Goal: Task Accomplishment & Management: Manage account settings

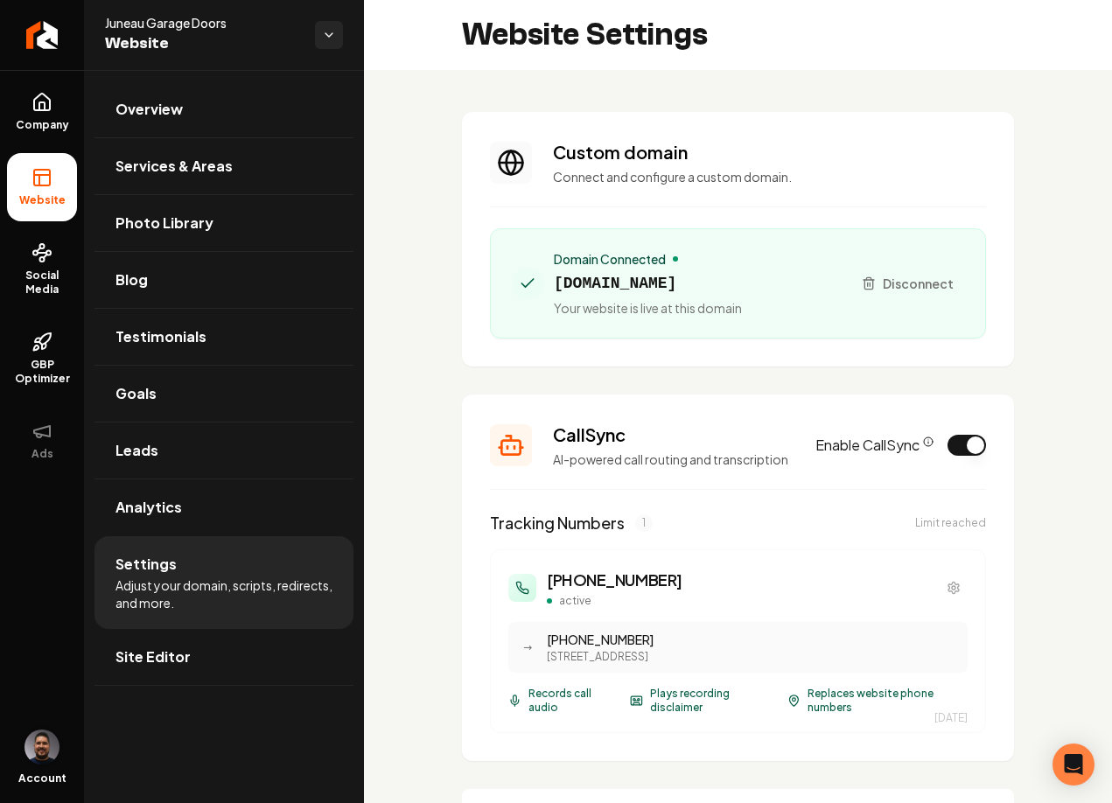
click at [48, 749] on img "Open user button" at bounding box center [41, 746] width 35 height 35
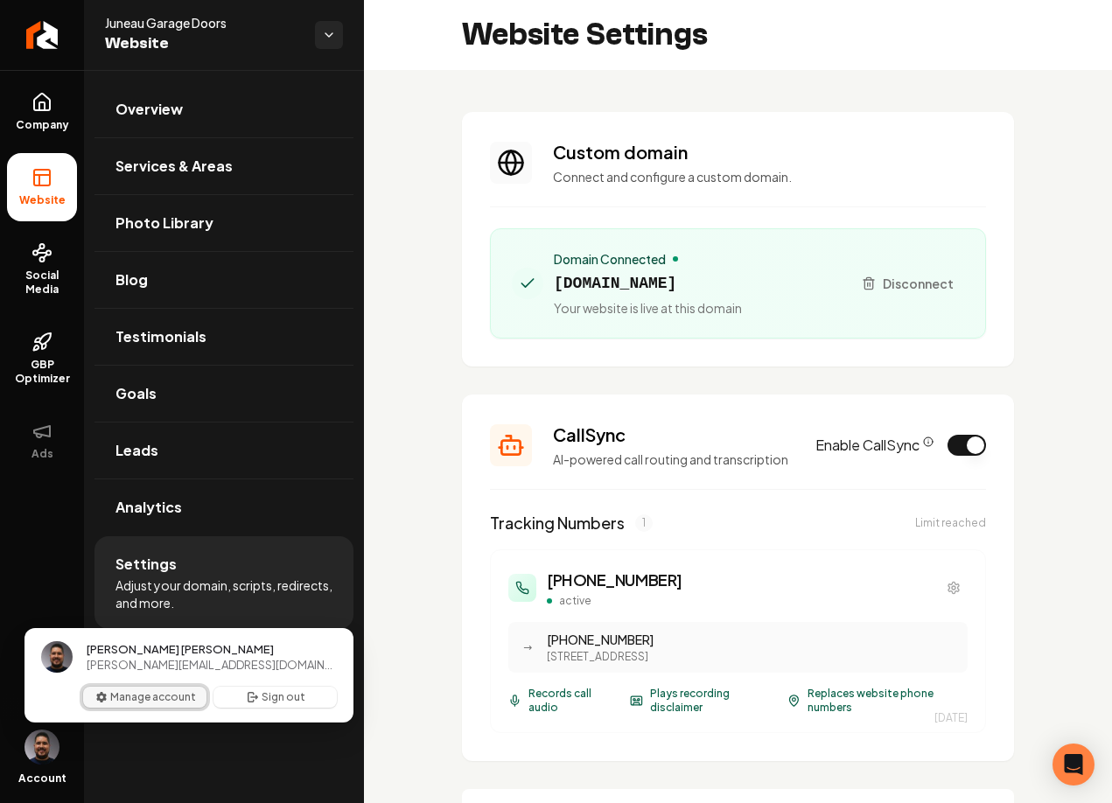
click at [146, 694] on button "Manage account" at bounding box center [144, 697] width 123 height 21
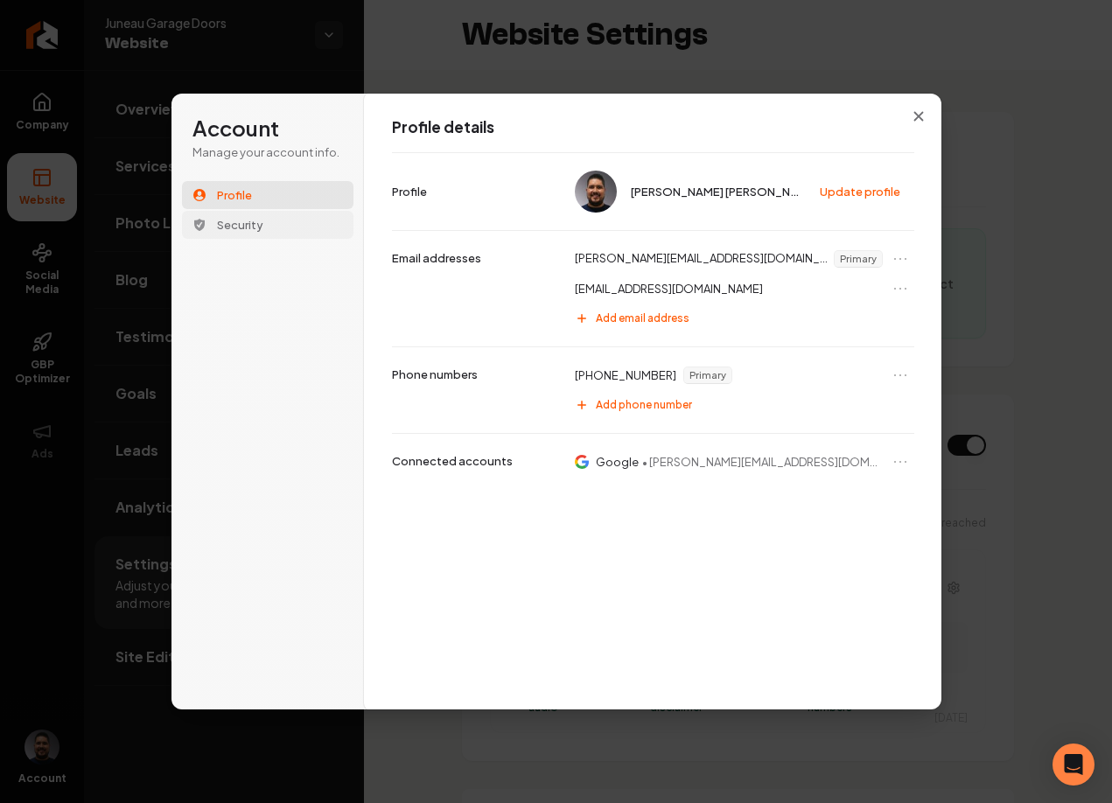
click at [244, 232] on span "Security" at bounding box center [240, 225] width 46 height 16
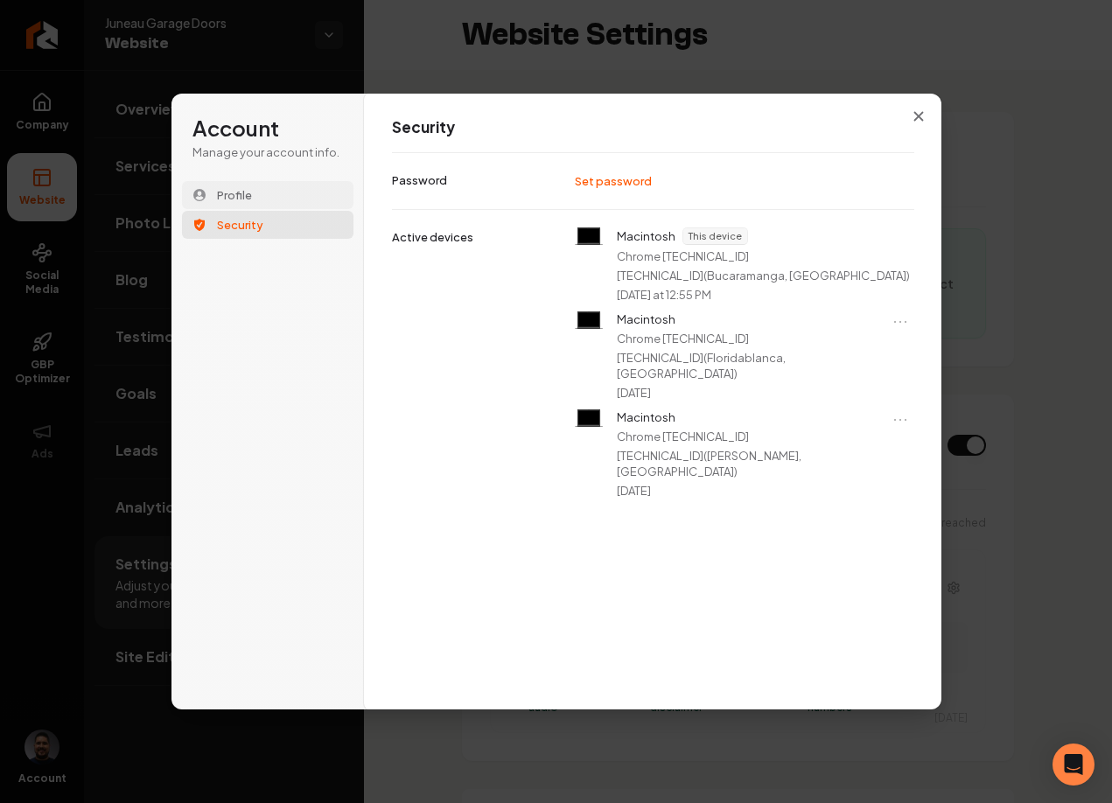
click at [235, 198] on span "Profile" at bounding box center [234, 195] width 35 height 16
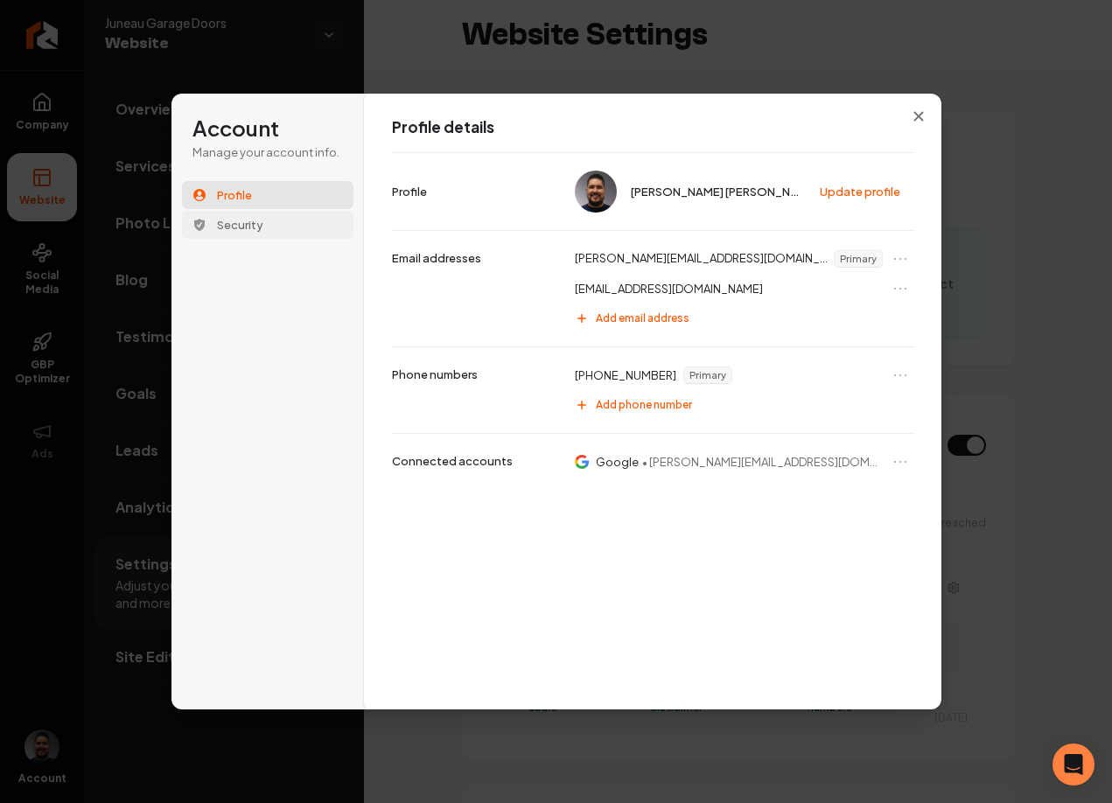
click at [238, 225] on span "Security" at bounding box center [240, 225] width 46 height 16
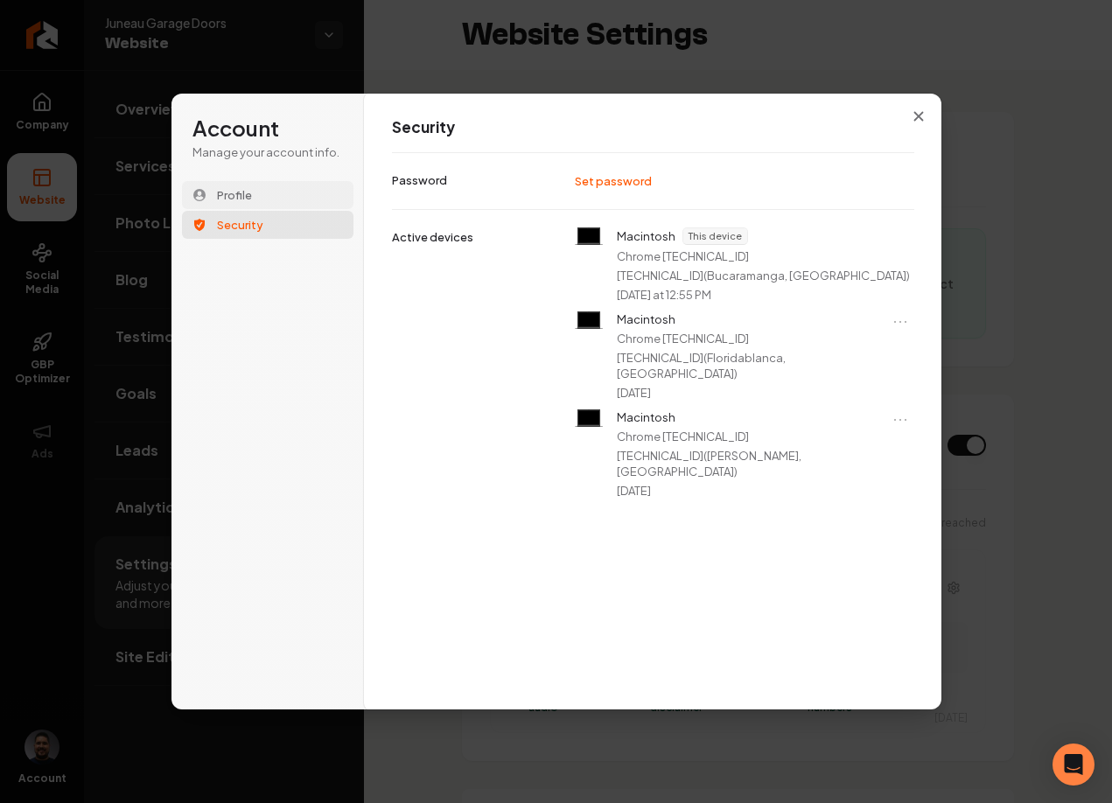
click at [259, 190] on button "Profile" at bounding box center [267, 195] width 171 height 28
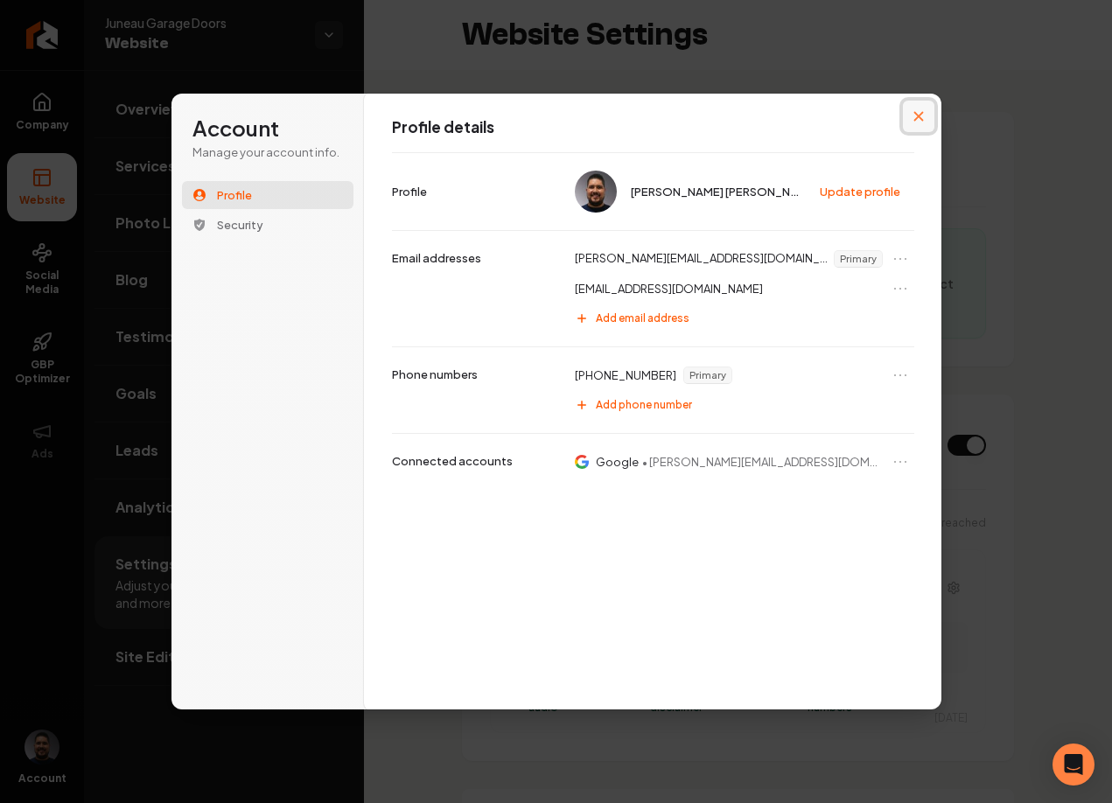
click at [917, 111] on icon "Close modal" at bounding box center [918, 116] width 10 height 10
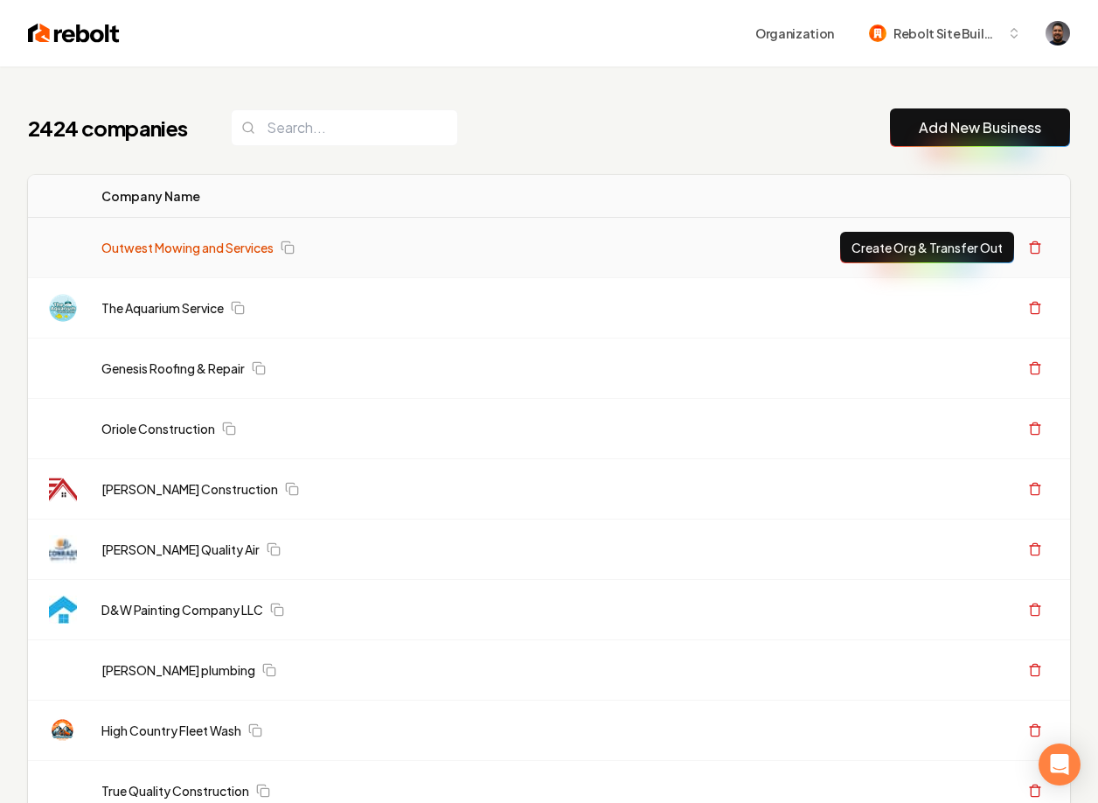
click at [200, 253] on link "Outwest Mowing and Services" at bounding box center [187, 247] width 172 height 17
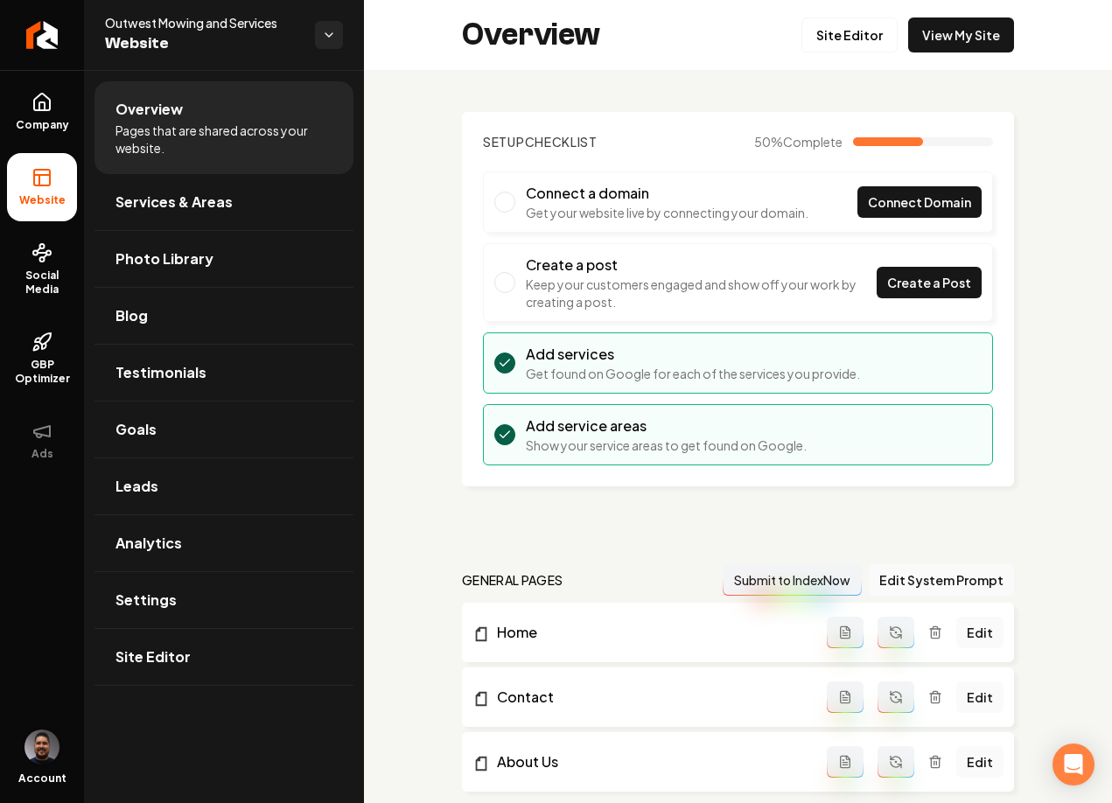
click at [58, 748] on img "Open user button" at bounding box center [41, 746] width 35 height 35
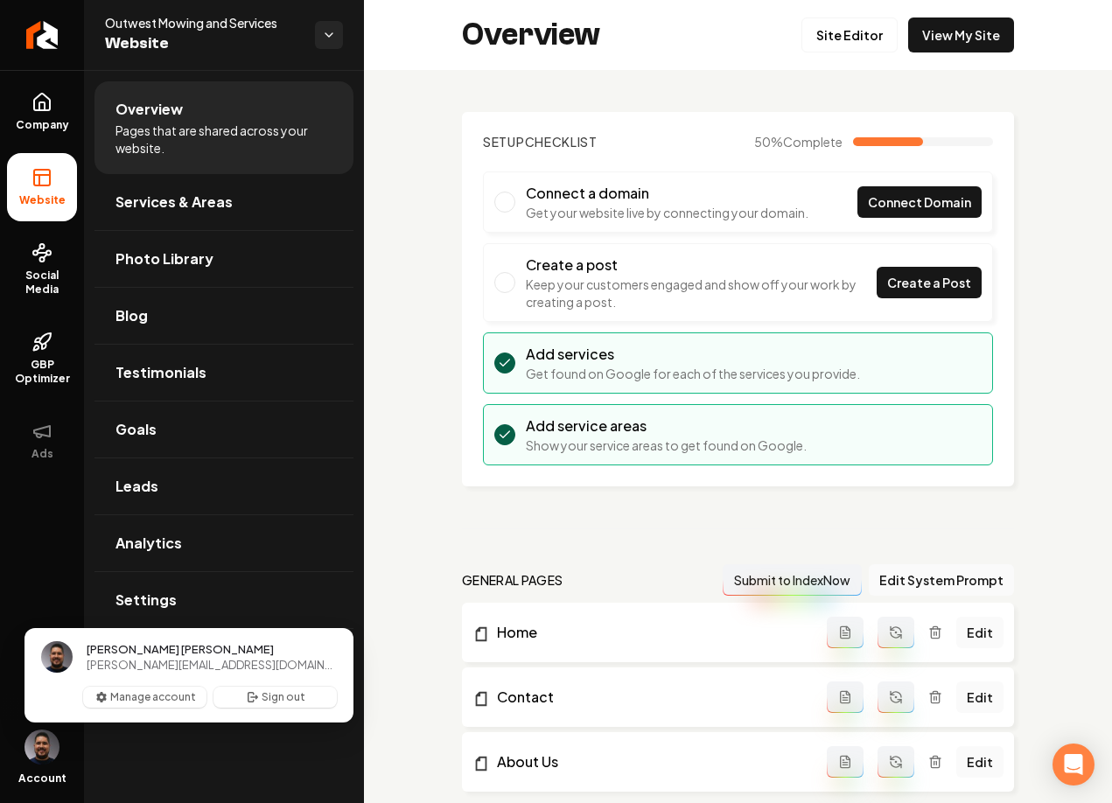
click at [470, 272] on section "Setup Checklist 50 % Complete Connect a domain Get your website live by connect…" at bounding box center [738, 299] width 552 height 374
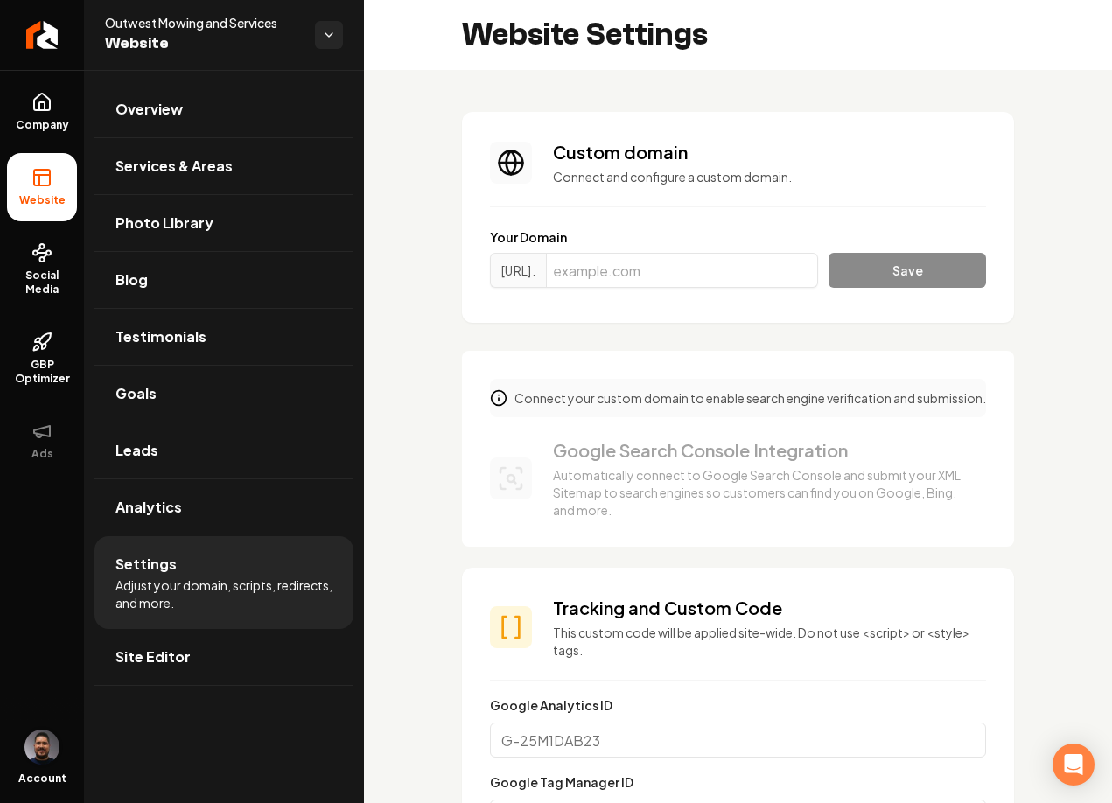
click at [40, 741] on img "Open user button" at bounding box center [41, 746] width 35 height 35
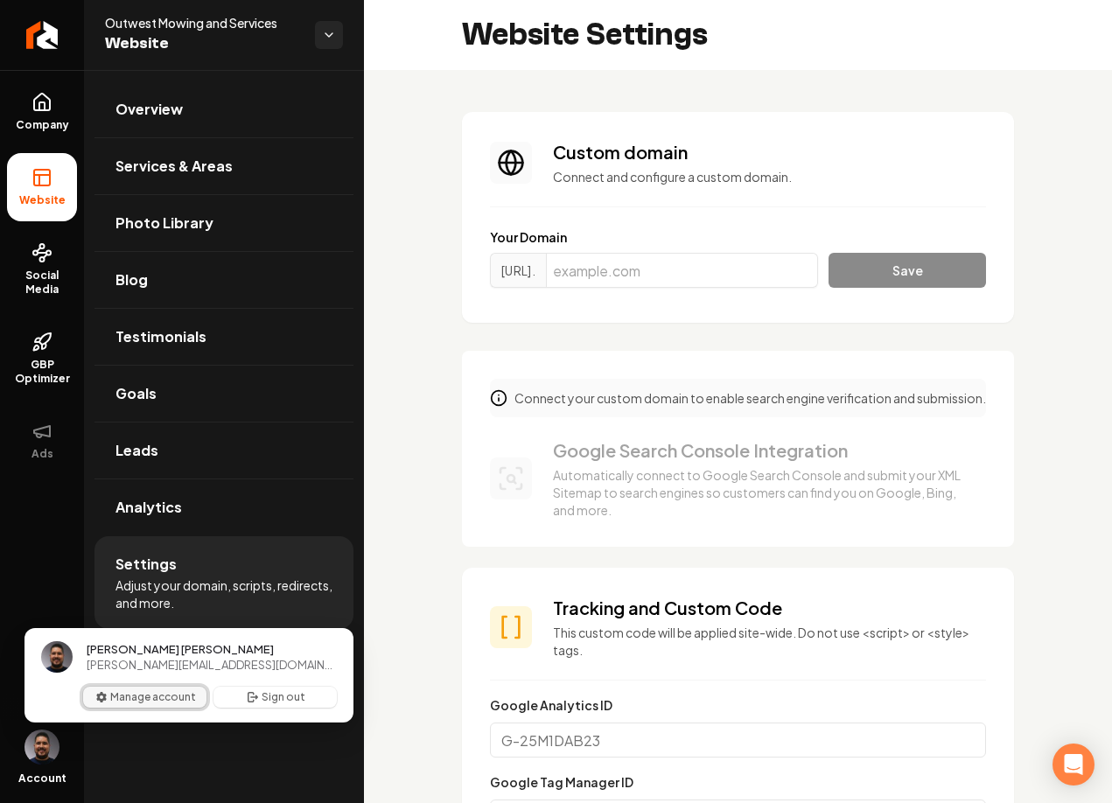
click at [147, 692] on button "Manage account" at bounding box center [144, 697] width 123 height 21
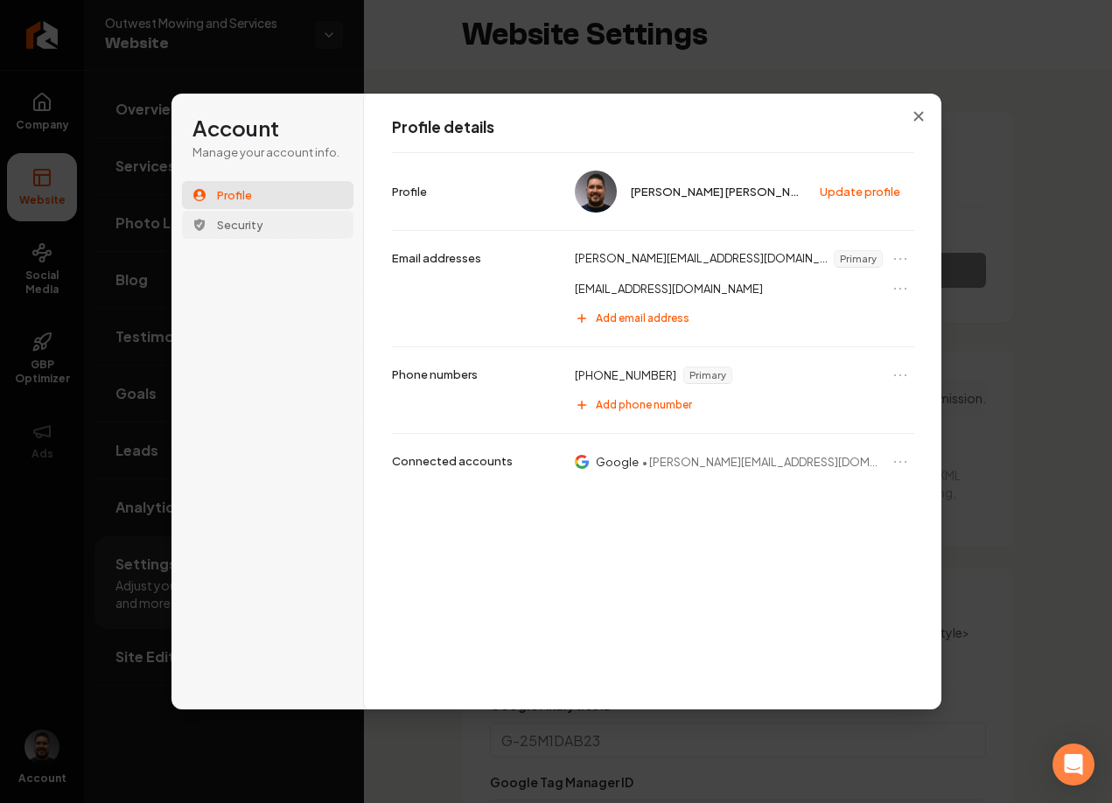
click at [230, 225] on span "Security" at bounding box center [240, 225] width 46 height 16
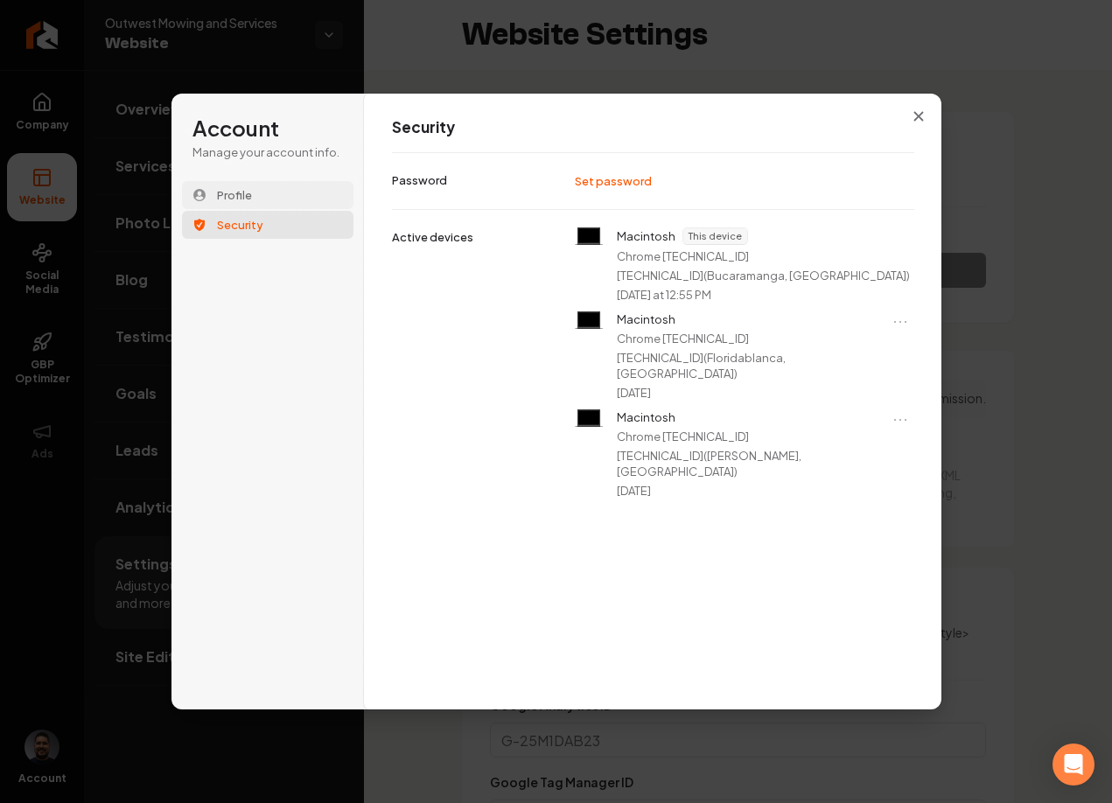
click at [268, 195] on button "Profile" at bounding box center [267, 195] width 171 height 28
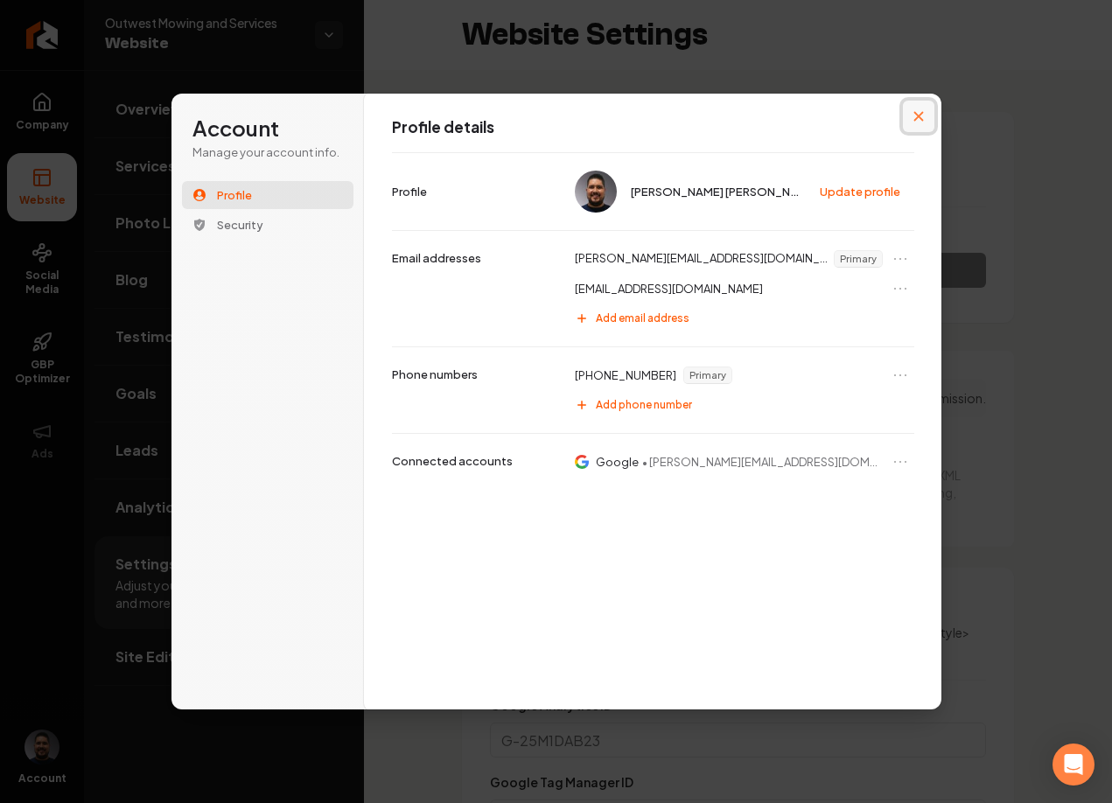
click at [910, 118] on button "Close modal" at bounding box center [918, 116] width 31 height 31
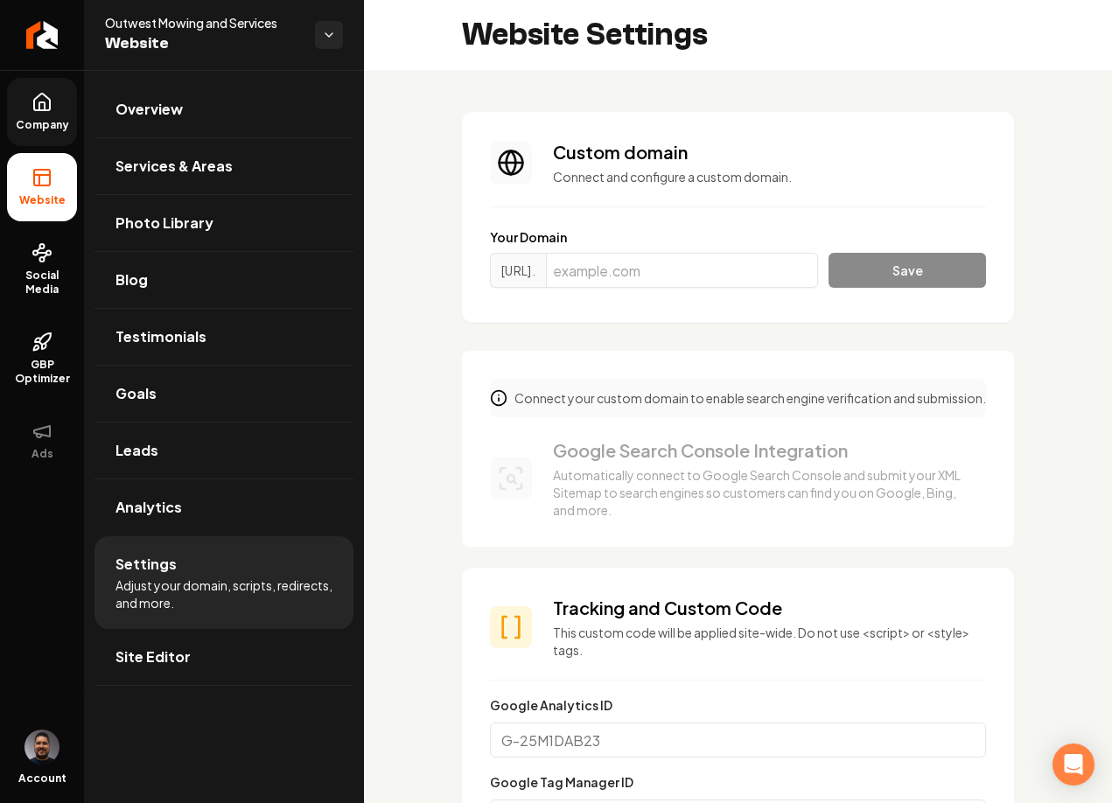
click at [29, 99] on link "Company" at bounding box center [42, 112] width 70 height 68
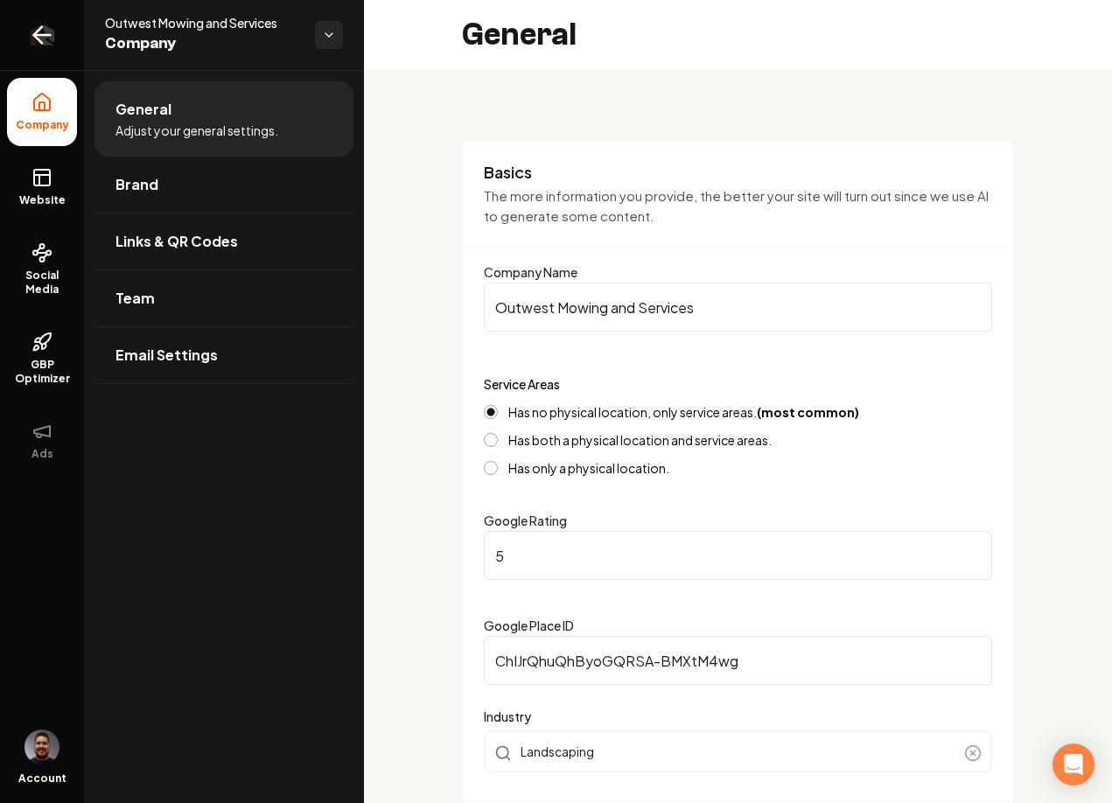
click at [49, 35] on icon "Return to dashboard" at bounding box center [42, 35] width 17 height 0
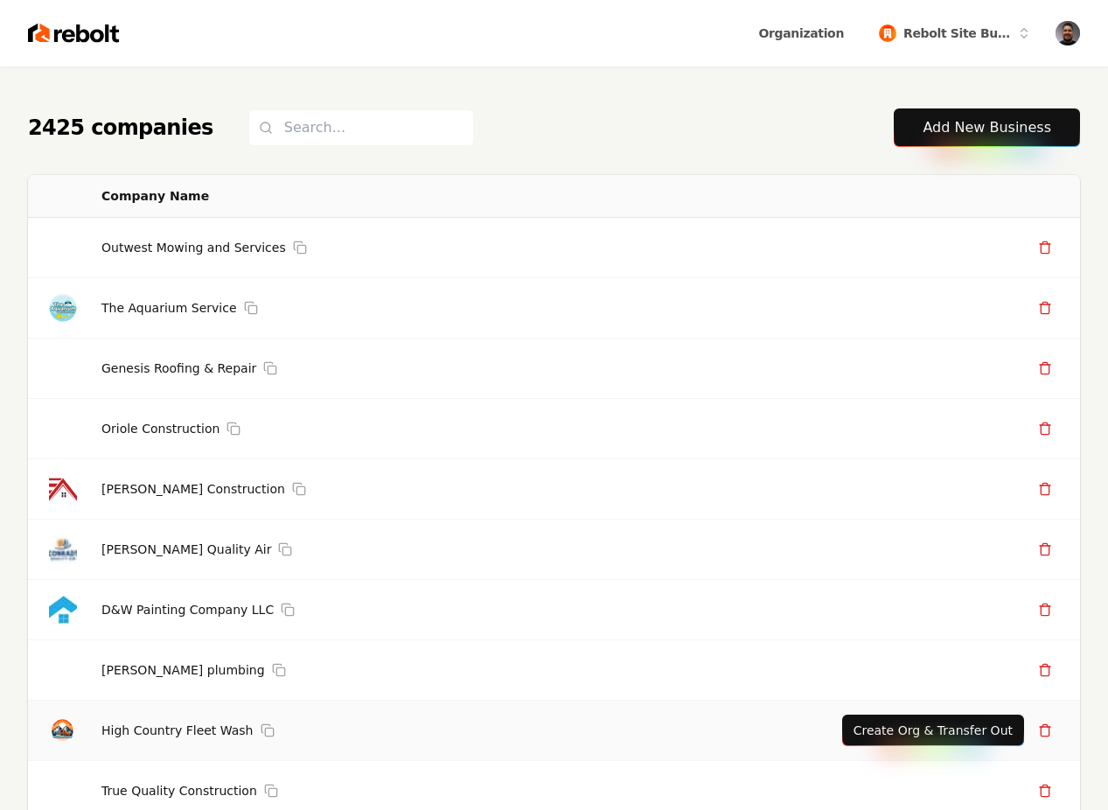
click at [176, 252] on link "Outwest Mowing and Services" at bounding box center [193, 247] width 185 height 17
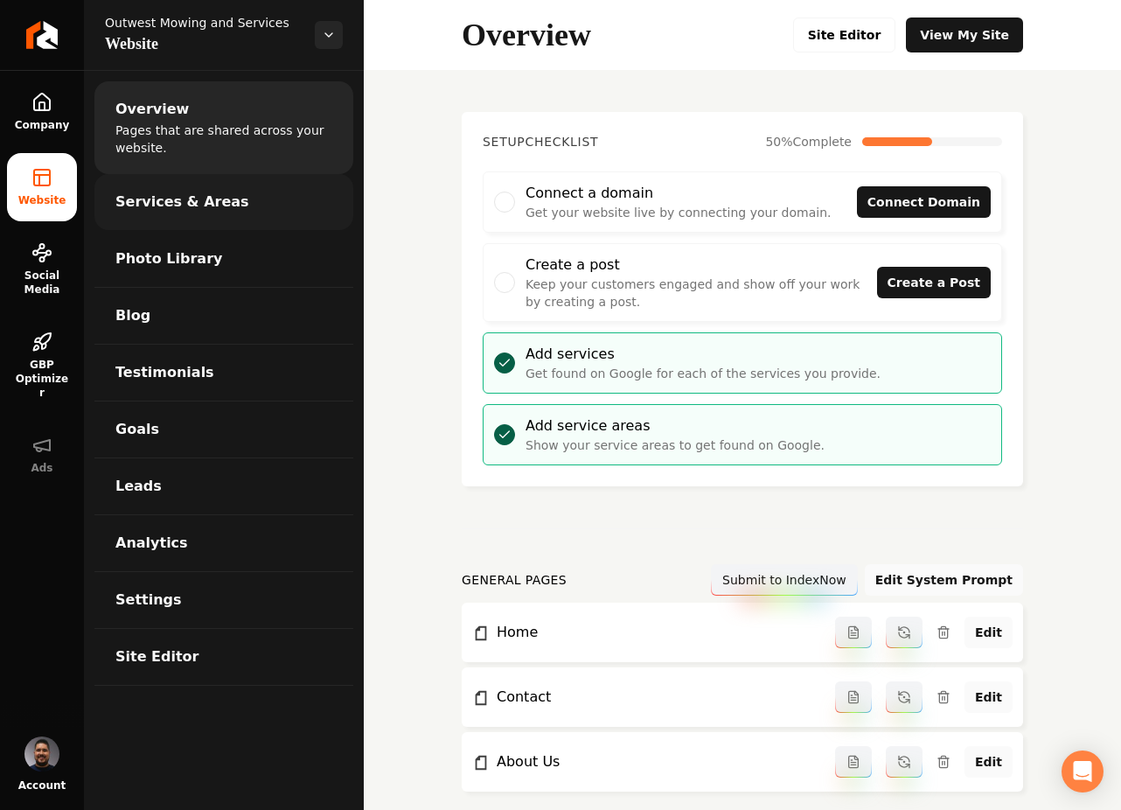
click at [129, 217] on link "Services & Areas" at bounding box center [223, 202] width 259 height 56
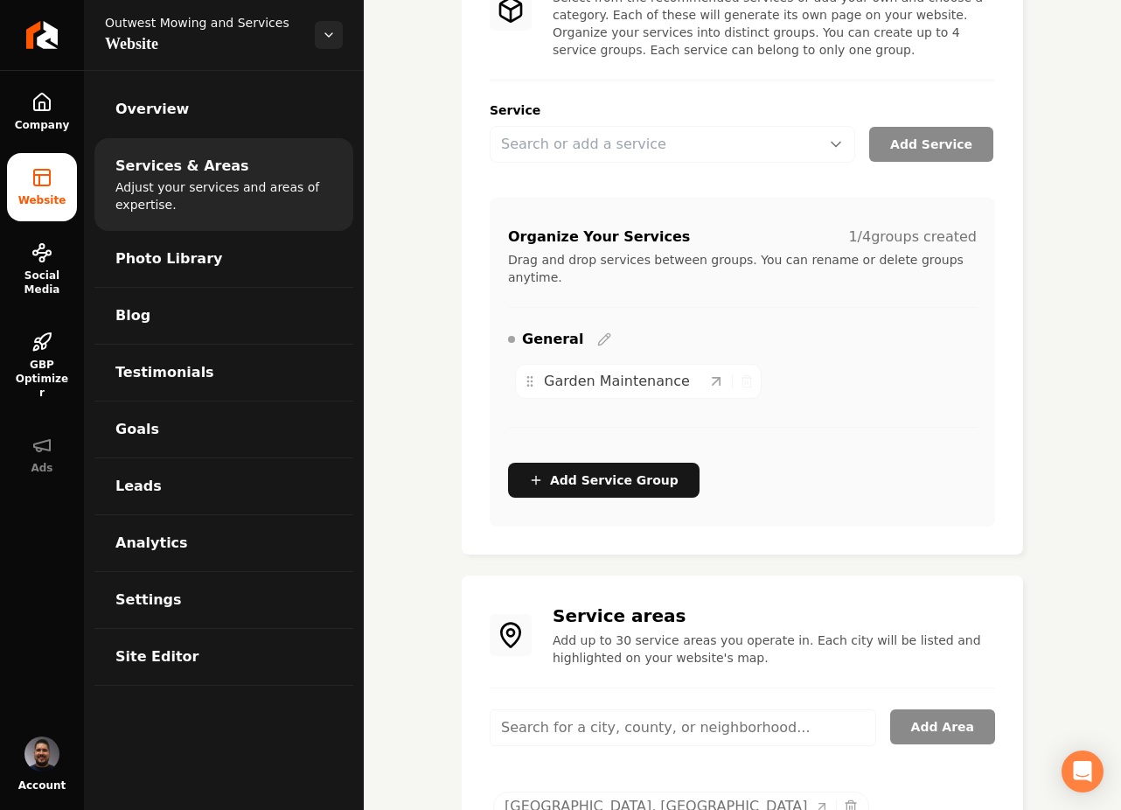
scroll to position [268, 0]
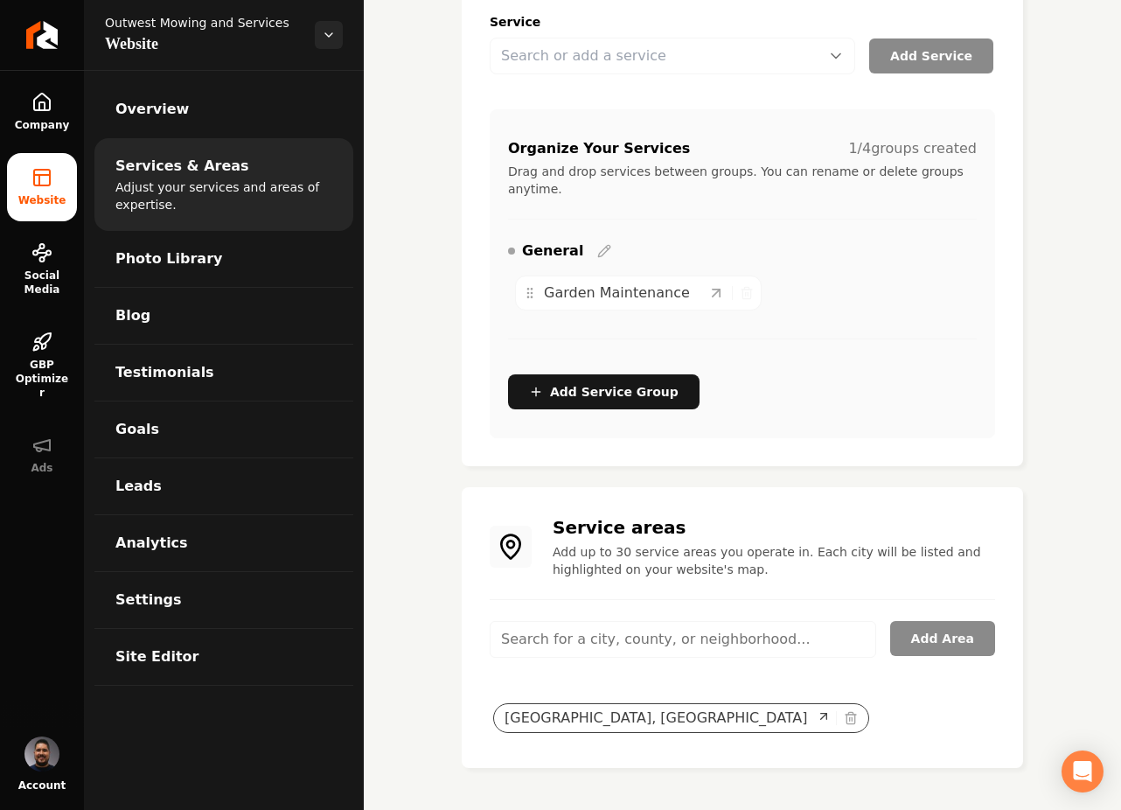
click at [817, 715] on icon "Selected tags" at bounding box center [824, 716] width 14 height 14
click at [528, 718] on span "Abilene, TX" at bounding box center [656, 718] width 303 height 21
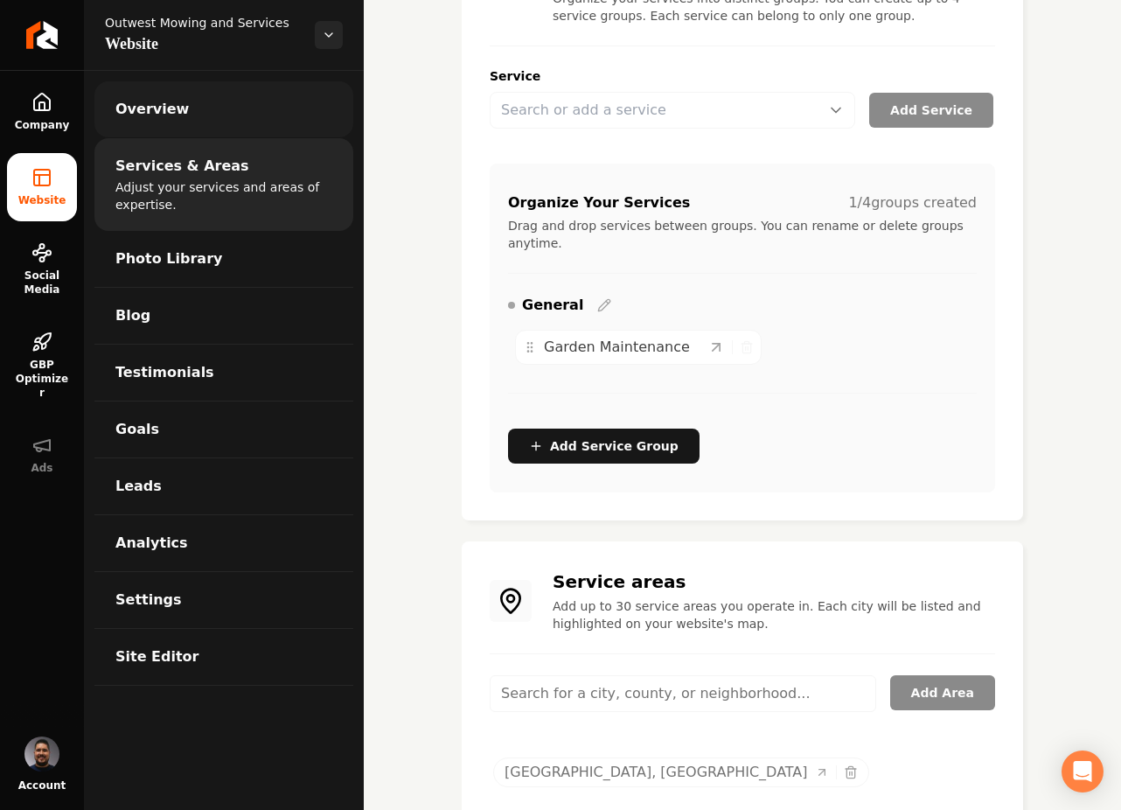
click at [167, 118] on span "Overview" at bounding box center [151, 109] width 73 height 21
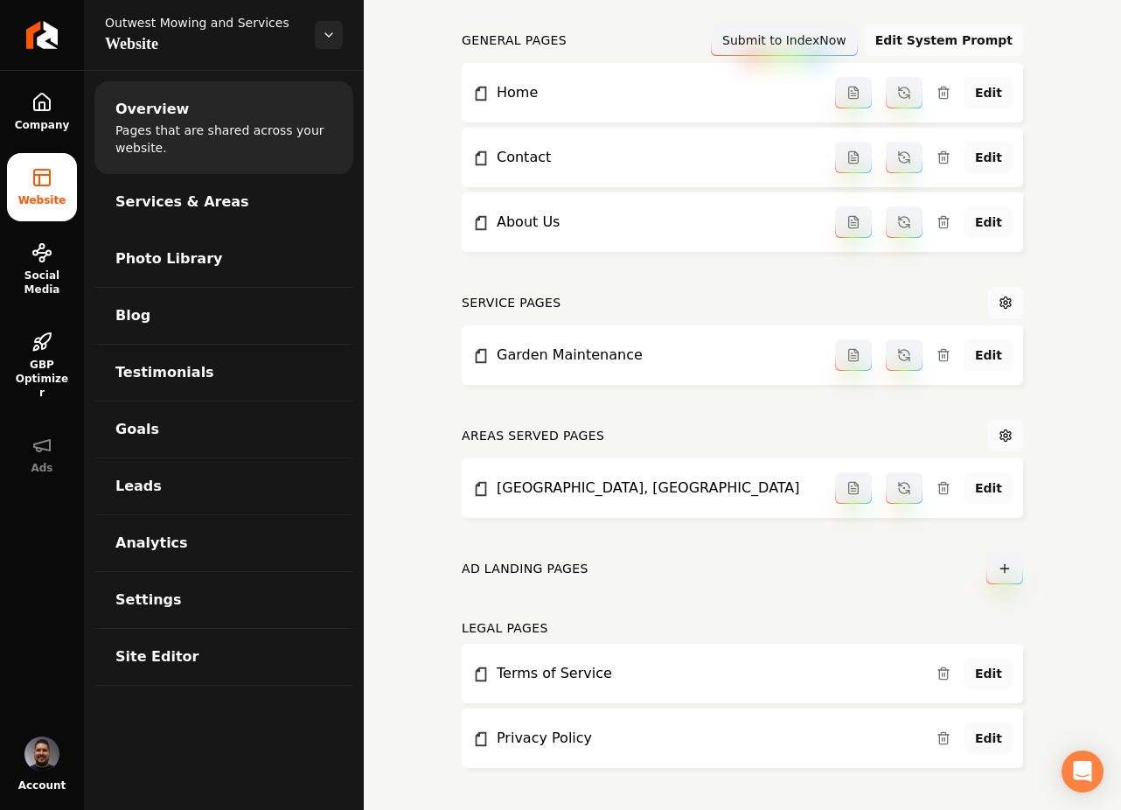
scroll to position [545, 0]
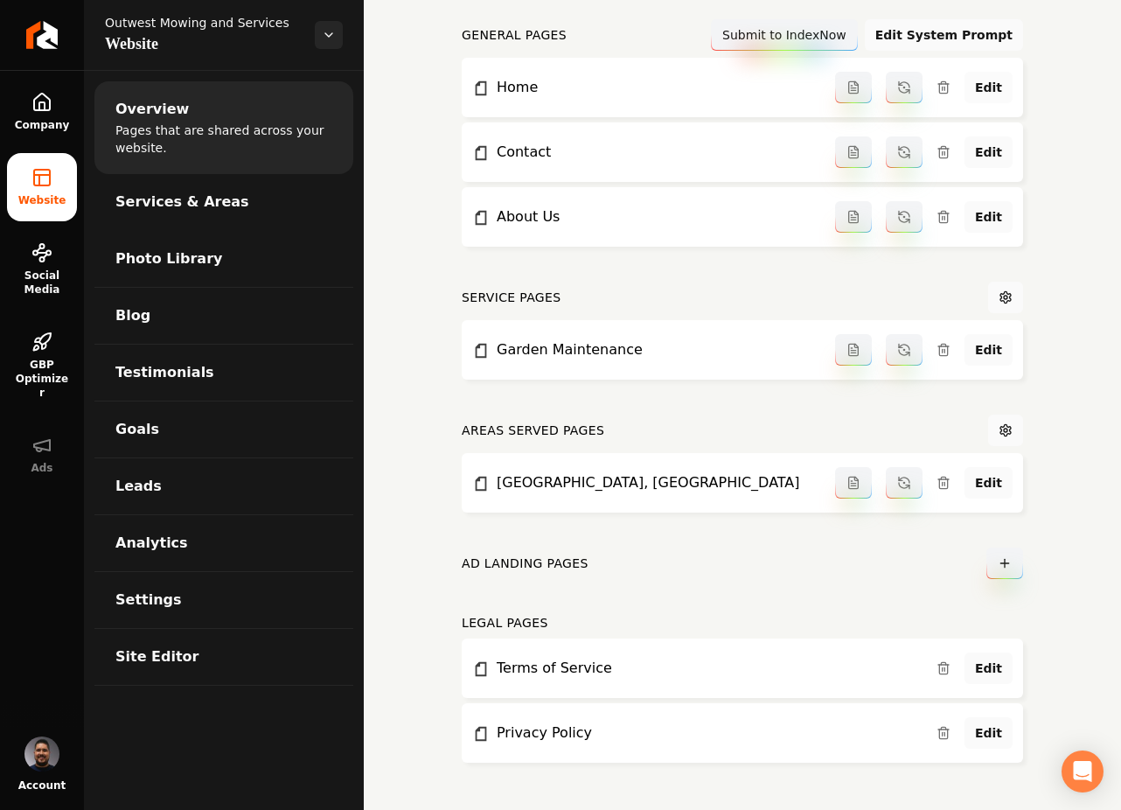
click at [976, 91] on link "Edit" at bounding box center [989, 87] width 48 height 31
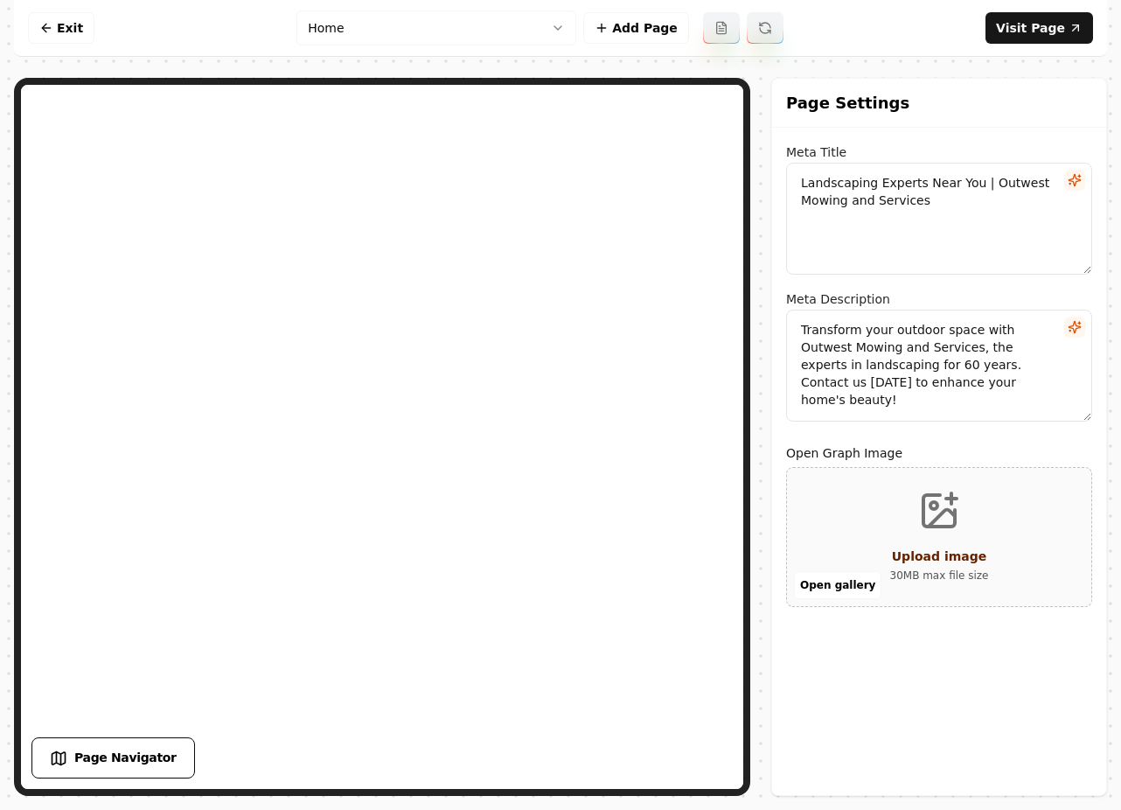
click at [531, 29] on html "Computer Required This feature is only available on a computer. Please switch t…" at bounding box center [560, 405] width 1121 height 810
click at [507, 15] on html "Computer Required This feature is only available on a computer. Please switch t…" at bounding box center [560, 405] width 1121 height 810
click at [1032, 14] on html "Computer Required This feature is only available on a computer. Please switch t…" at bounding box center [560, 405] width 1121 height 810
click at [1035, 22] on link "Visit Page" at bounding box center [1040, 27] width 108 height 31
click at [71, 17] on link "Exit" at bounding box center [61, 27] width 66 height 31
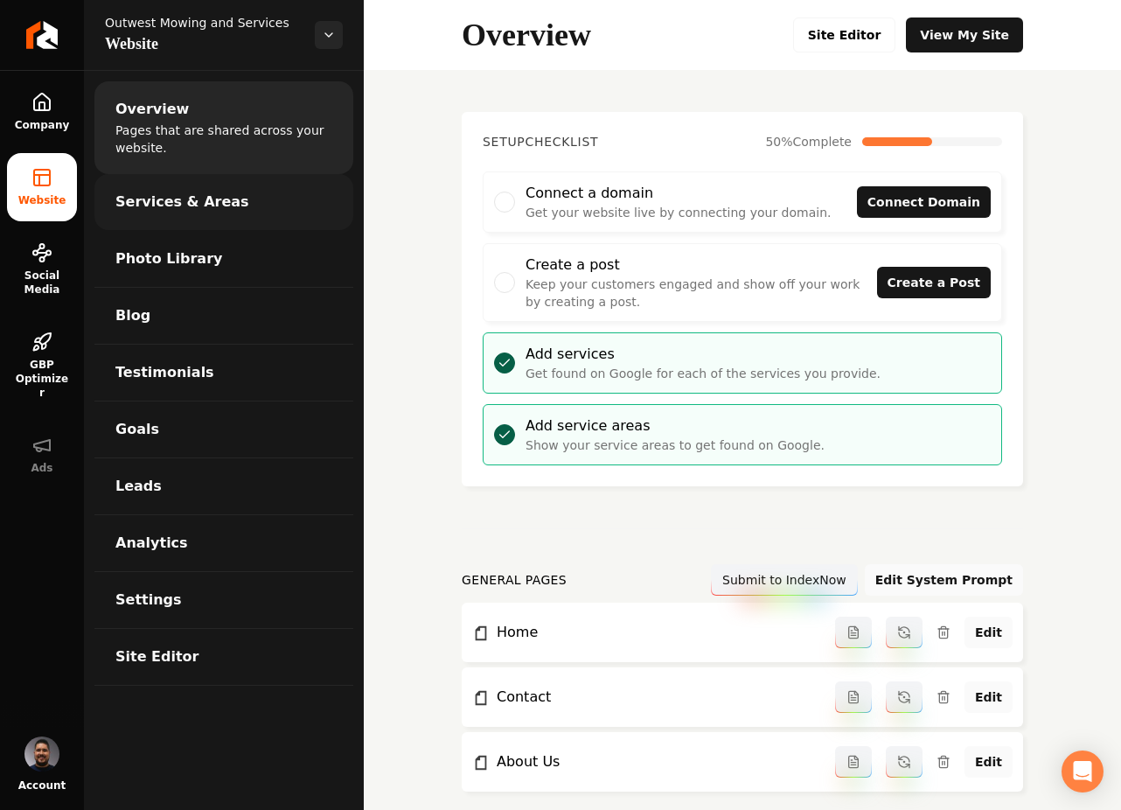
click at [241, 200] on link "Services & Areas" at bounding box center [223, 202] width 259 height 56
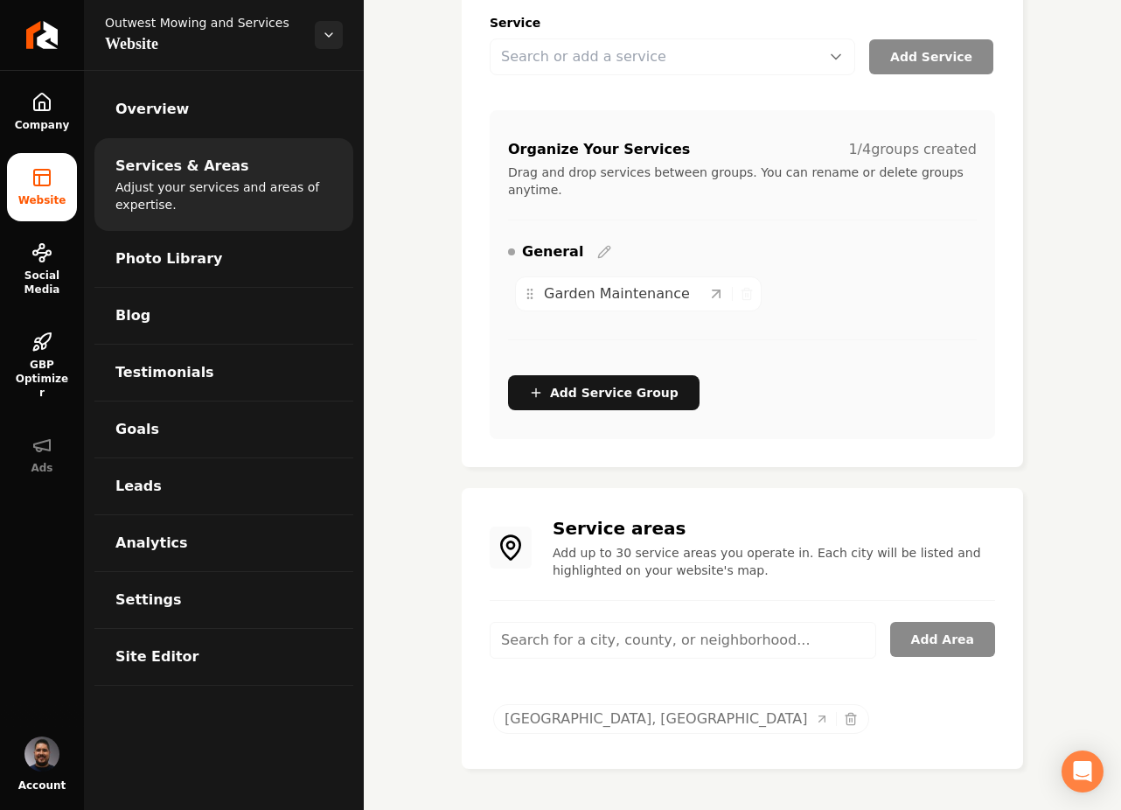
scroll to position [268, 0]
drag, startPoint x: 796, startPoint y: 638, endPoint x: 525, endPoint y: 645, distance: 271.2
click at [525, 645] on input "Main content area" at bounding box center [683, 639] width 387 height 37
drag, startPoint x: 495, startPoint y: 635, endPoint x: 136, endPoint y: 581, distance: 362.6
click at [554, 628] on input "Main content area" at bounding box center [683, 639] width 387 height 37
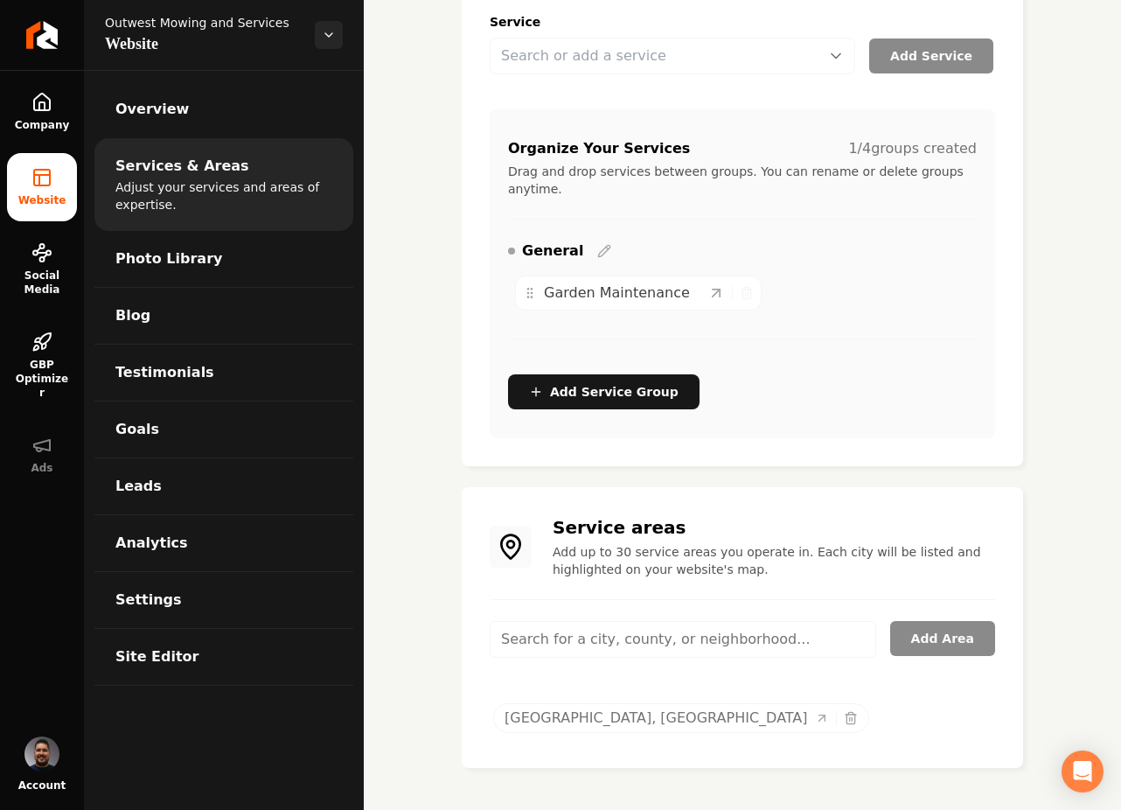
click at [446, 421] on div "Services Provided Select from the recommended services or add your own and choo…" at bounding box center [742, 305] width 757 height 1007
click at [549, 641] on input "Main content area" at bounding box center [683, 639] width 387 height 37
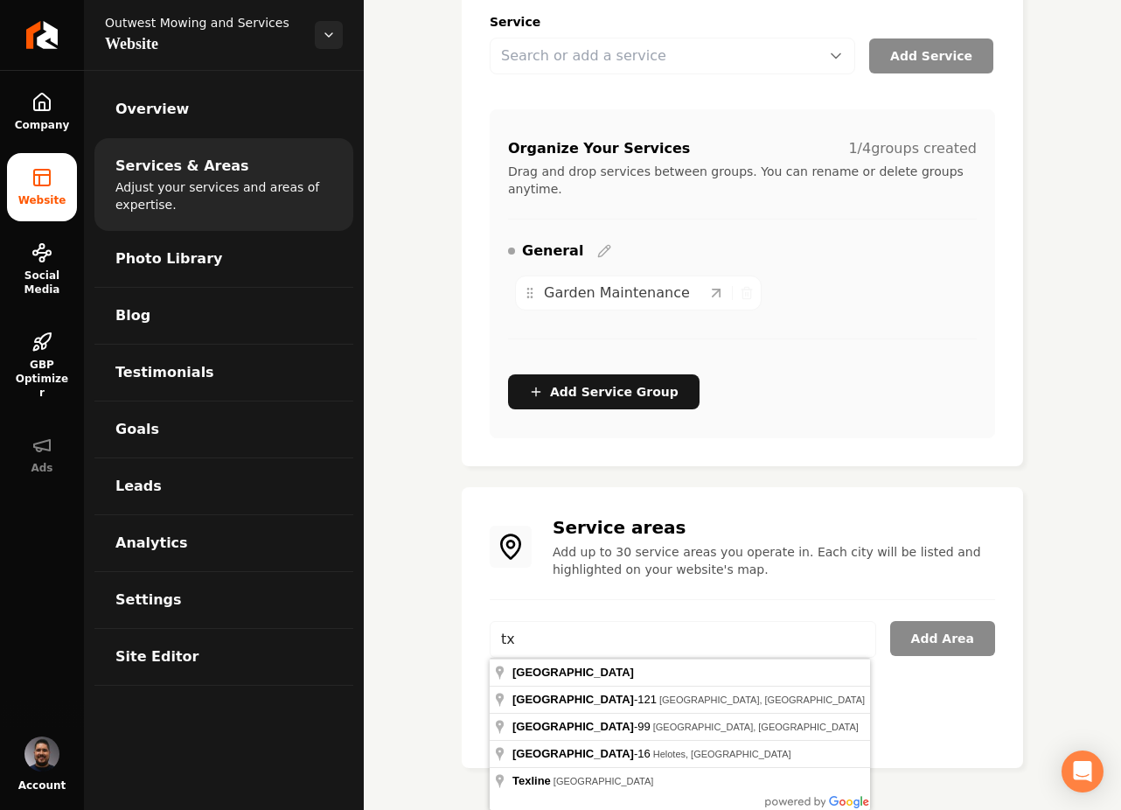
type input "t"
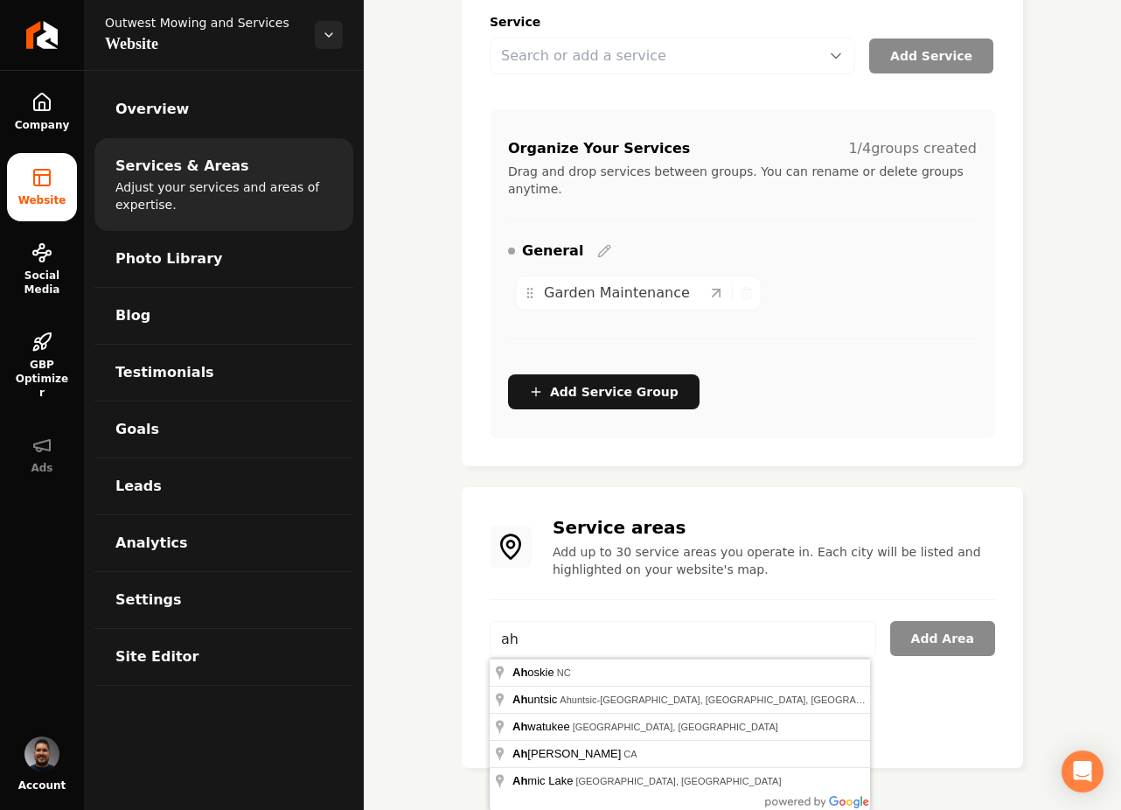
type input "a"
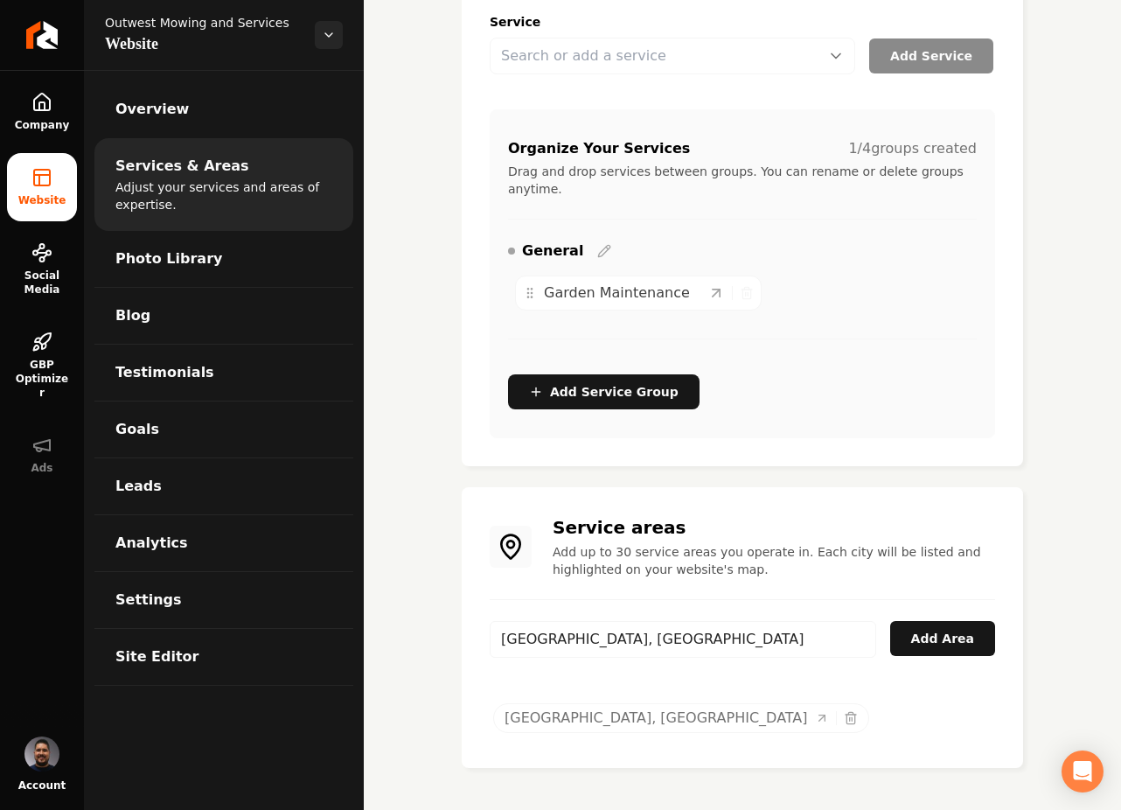
click at [666, 640] on input "Sweetwater, TX" at bounding box center [683, 639] width 387 height 37
paste input "Navigate to the "Website → Overview" tab Scroll down to the "Areas Served Pages…"
click at [613, 632] on input "Sweetwater, TXNavigate to the "Website → Overview" tab Scroll down to the "Area…" at bounding box center [683, 639] width 387 height 37
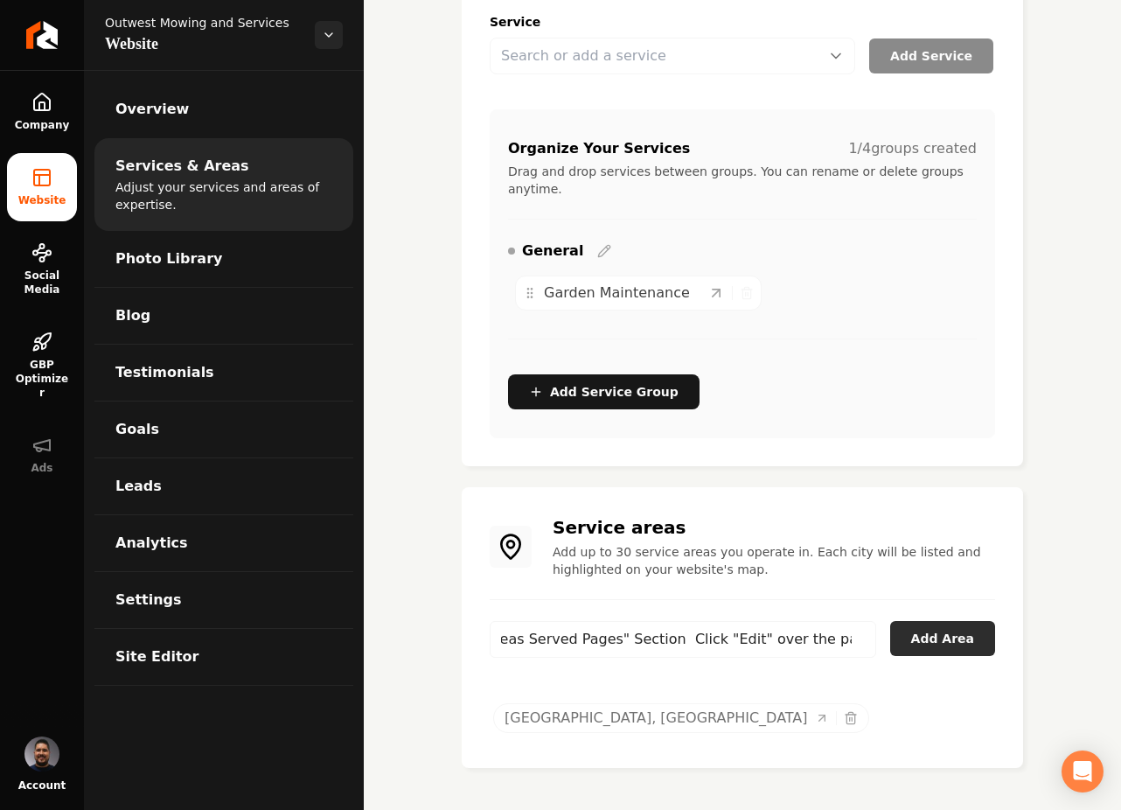
drag, startPoint x: 596, startPoint y: 637, endPoint x: 897, endPoint y: 622, distance: 301.2
click at [897, 622] on div "Sweetwater, TXNavigate to the "Website → Overview" tab Scroll down to the "Area…" at bounding box center [742, 650] width 505 height 58
drag, startPoint x: 897, startPoint y: 622, endPoint x: 289, endPoint y: 649, distance: 608.4
click at [289, 649] on div "Company Website Social Media GBP Optimizer Ads Account Outwest Mowing and Servi…" at bounding box center [560, 405] width 1121 height 810
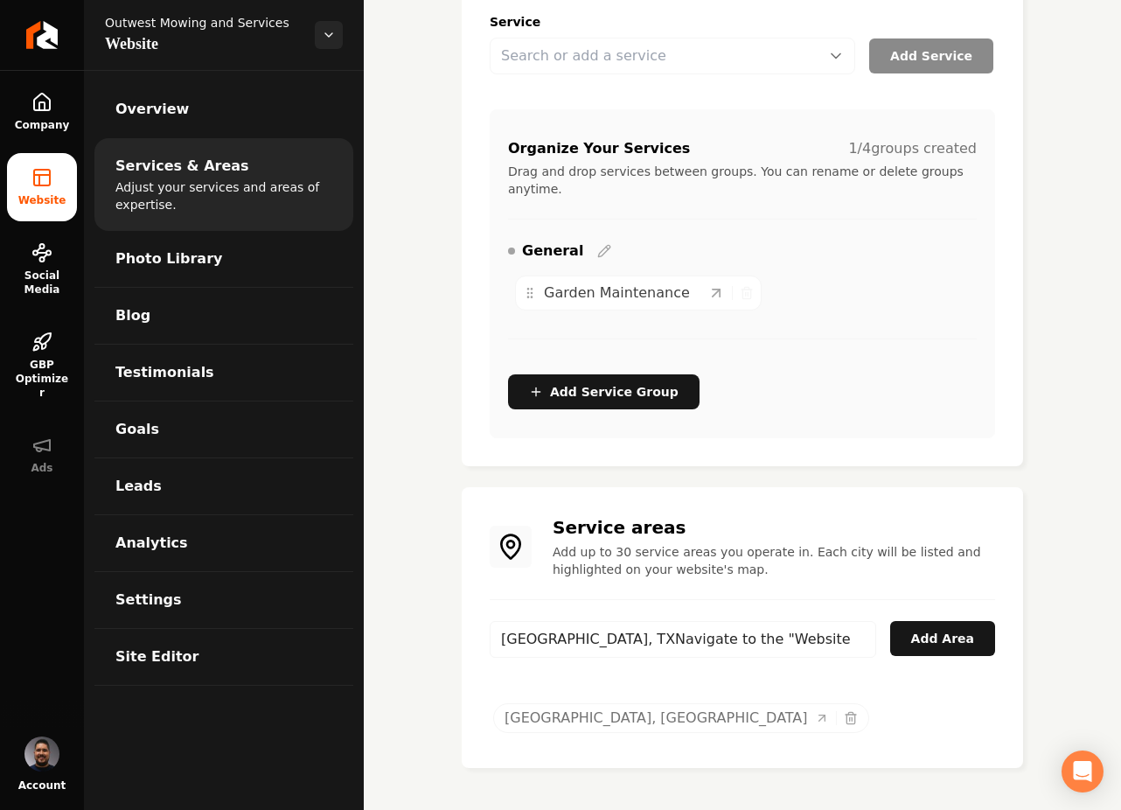
drag, startPoint x: 864, startPoint y: 638, endPoint x: 584, endPoint y: 646, distance: 280.0
click at [584, 646] on input "Sweetwater, TXNavigate to the "Website → Overview" tab Scroll down to the "Area…" at bounding box center [683, 639] width 387 height 37
drag, startPoint x: 616, startPoint y: 636, endPoint x: 867, endPoint y: 648, distance: 251.3
click at [867, 648] on input "Sweetwater,ab Scroll down to the "Areas Served Pages" Section Click "Edit" over…" at bounding box center [683, 639] width 387 height 37
drag, startPoint x: 818, startPoint y: 639, endPoint x: 598, endPoint y: 625, distance: 220.0
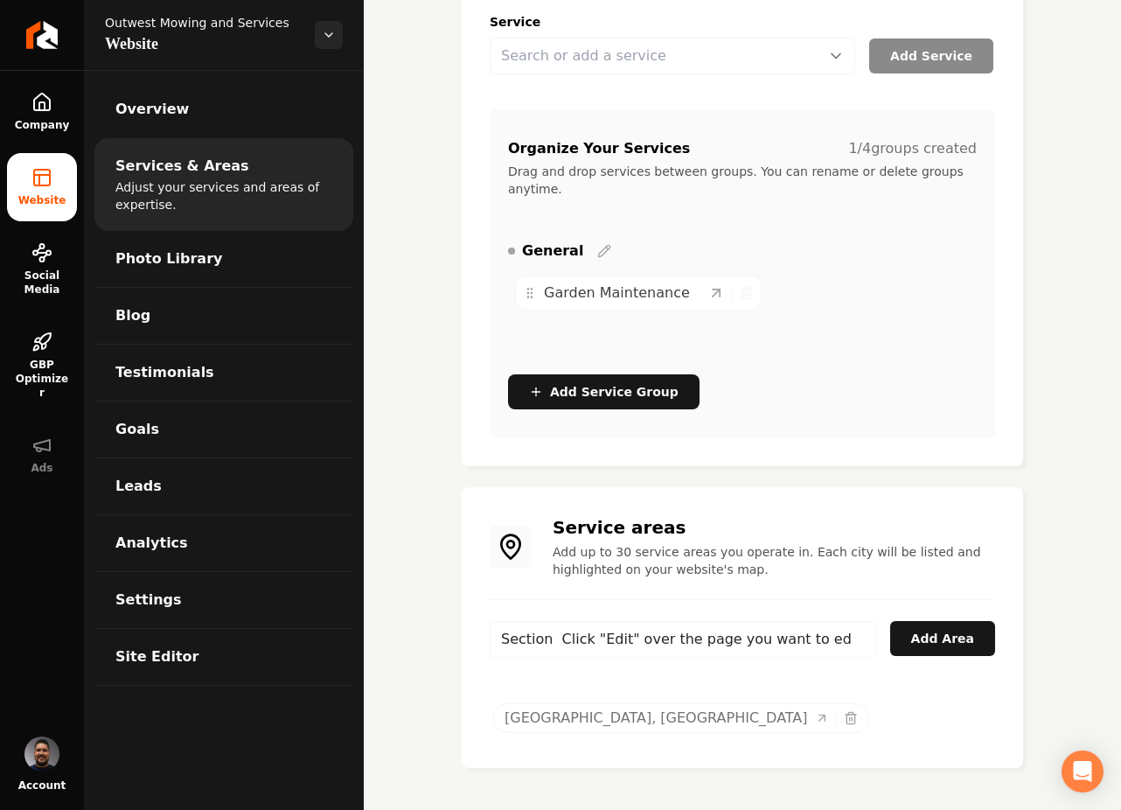
click at [598, 625] on input "Section Click "Edit" over the page you want to edit" at bounding box center [683, 639] width 387 height 37
type input "dit"
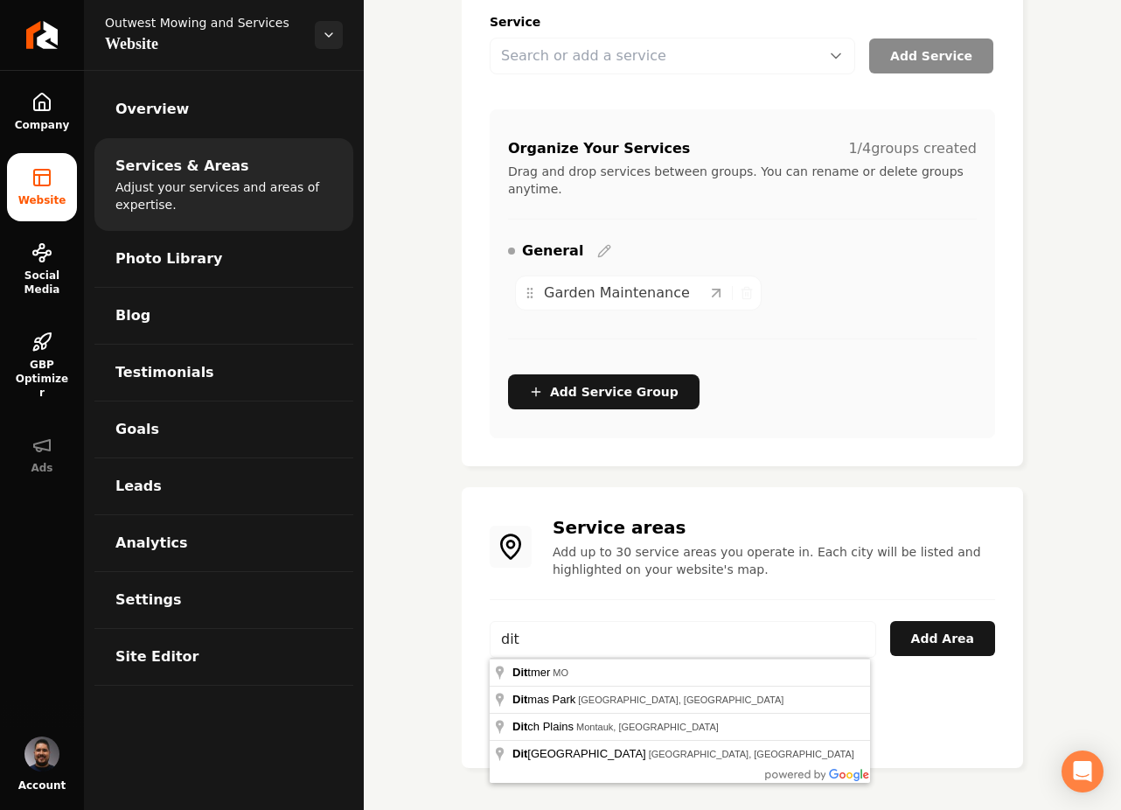
drag, startPoint x: 610, startPoint y: 634, endPoint x: 502, endPoint y: 627, distance: 108.7
click at [502, 627] on input "dit" at bounding box center [683, 639] width 387 height 37
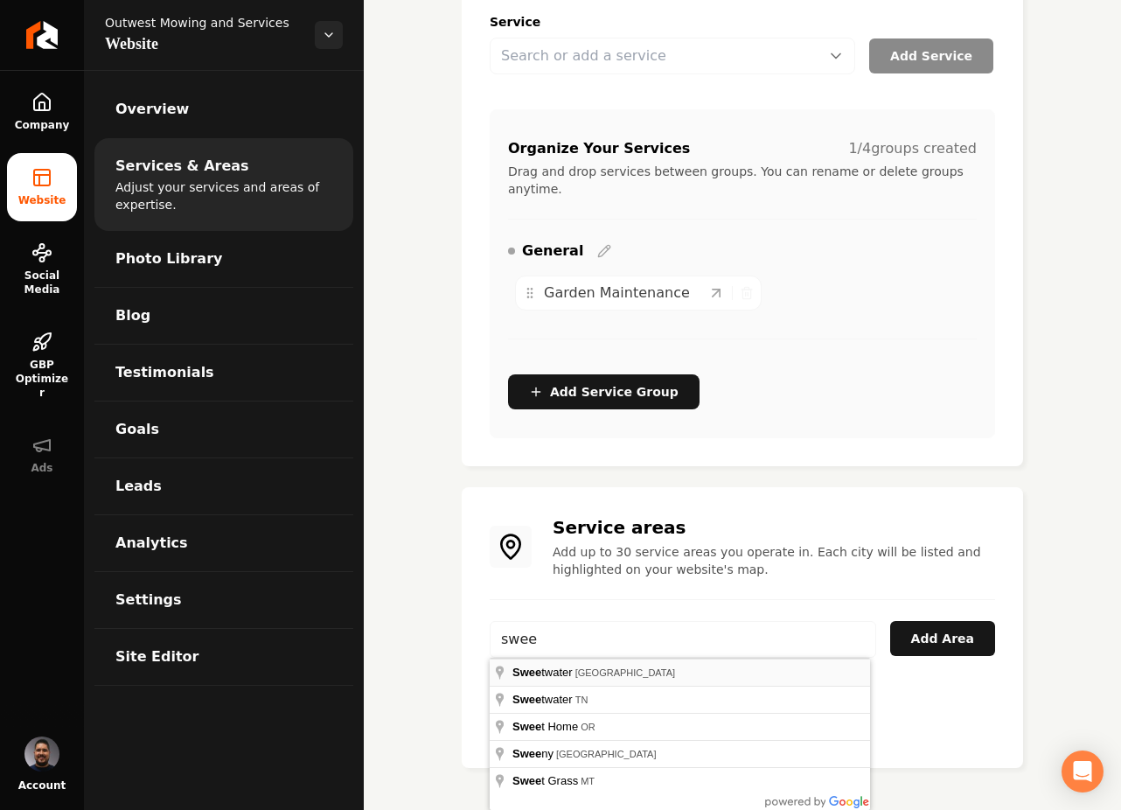
type input "Sweetwater, TX"
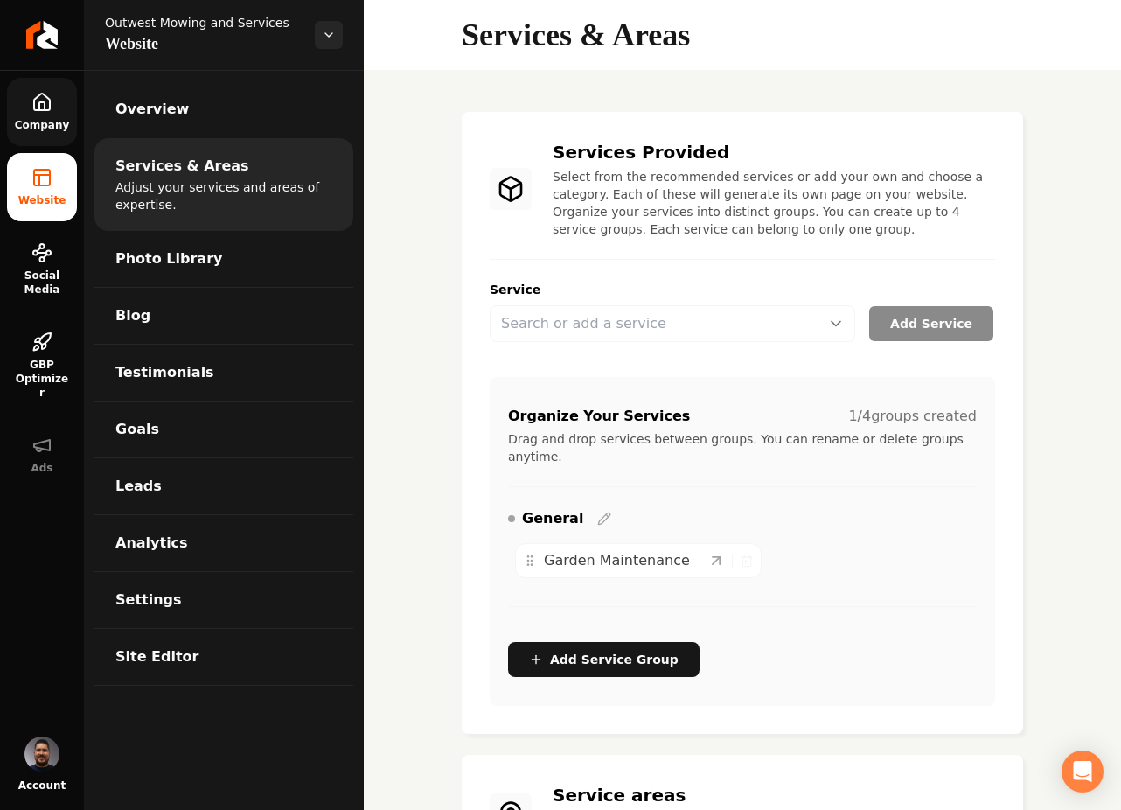
click at [52, 113] on link "Company" at bounding box center [42, 112] width 70 height 68
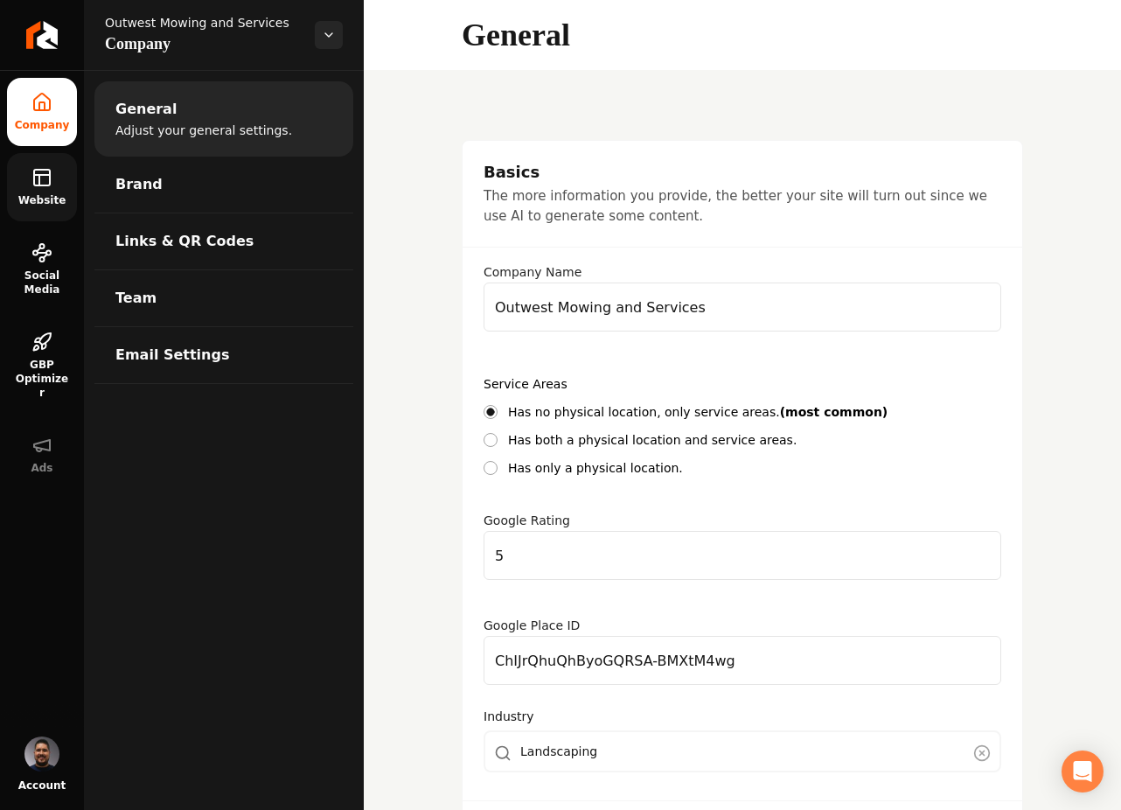
click at [43, 180] on icon at bounding box center [41, 177] width 21 height 21
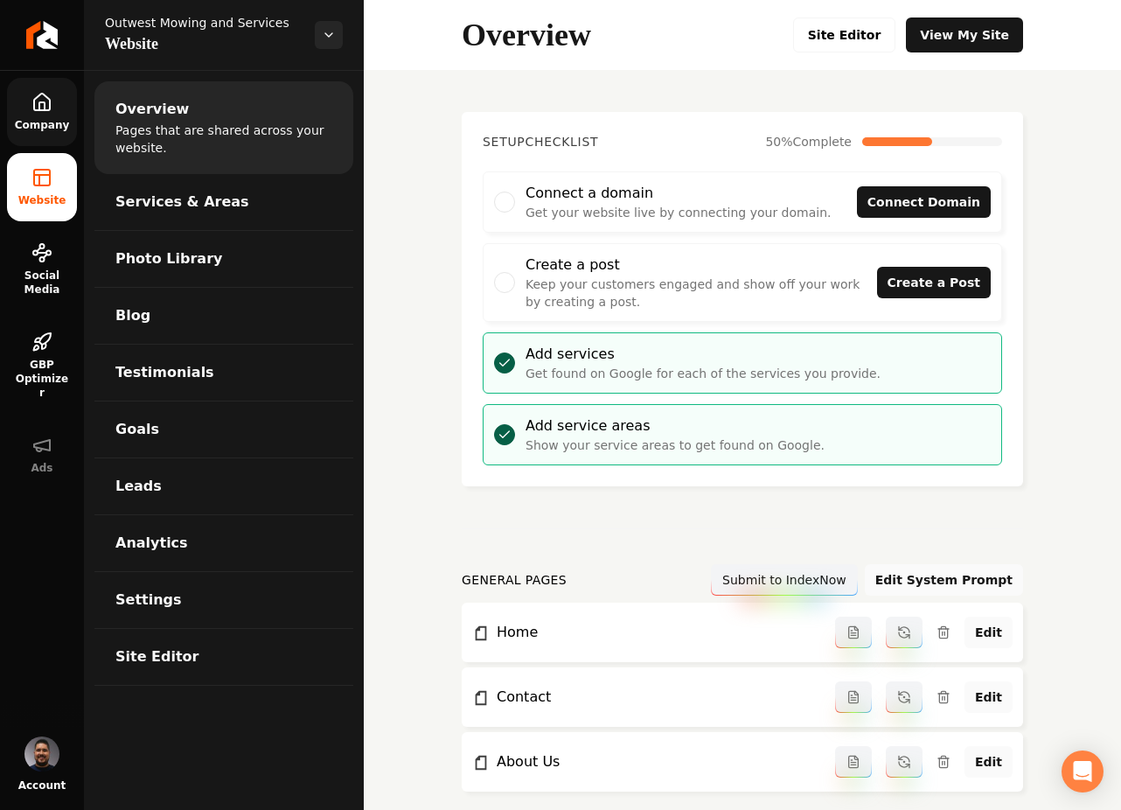
click at [50, 101] on icon at bounding box center [42, 102] width 16 height 17
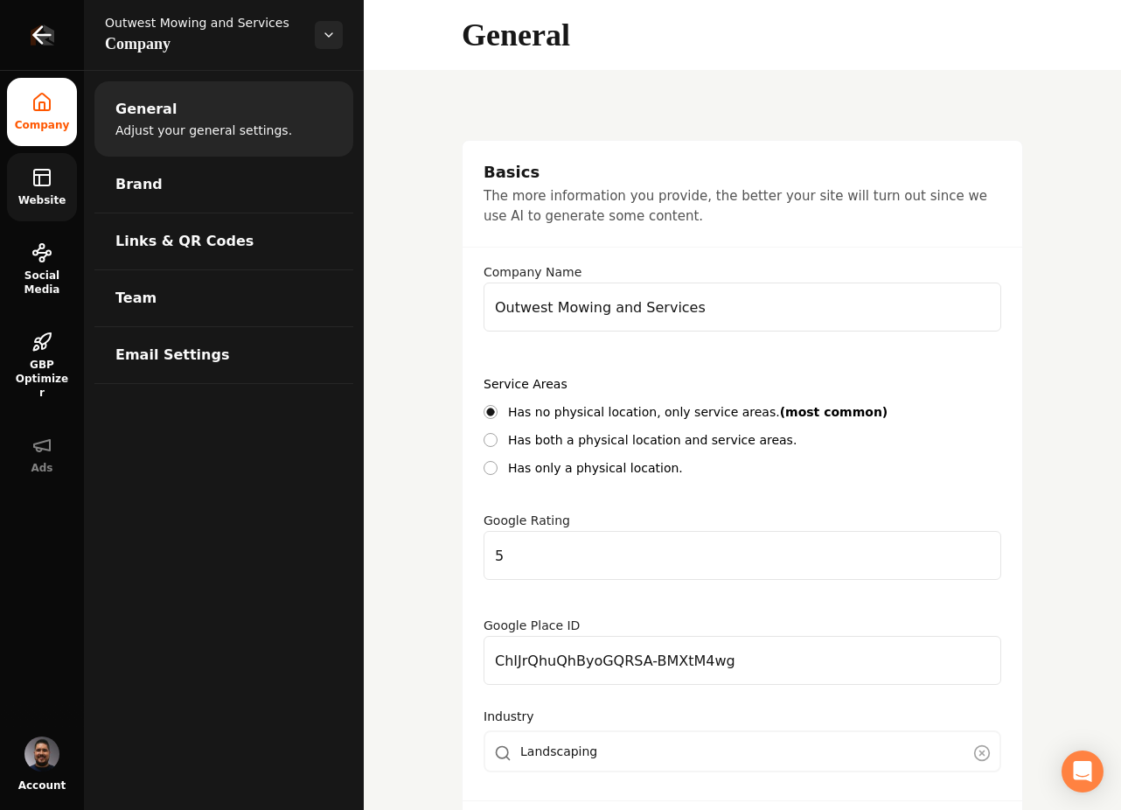
click at [48, 33] on icon "Return to dashboard" at bounding box center [42, 35] width 28 height 28
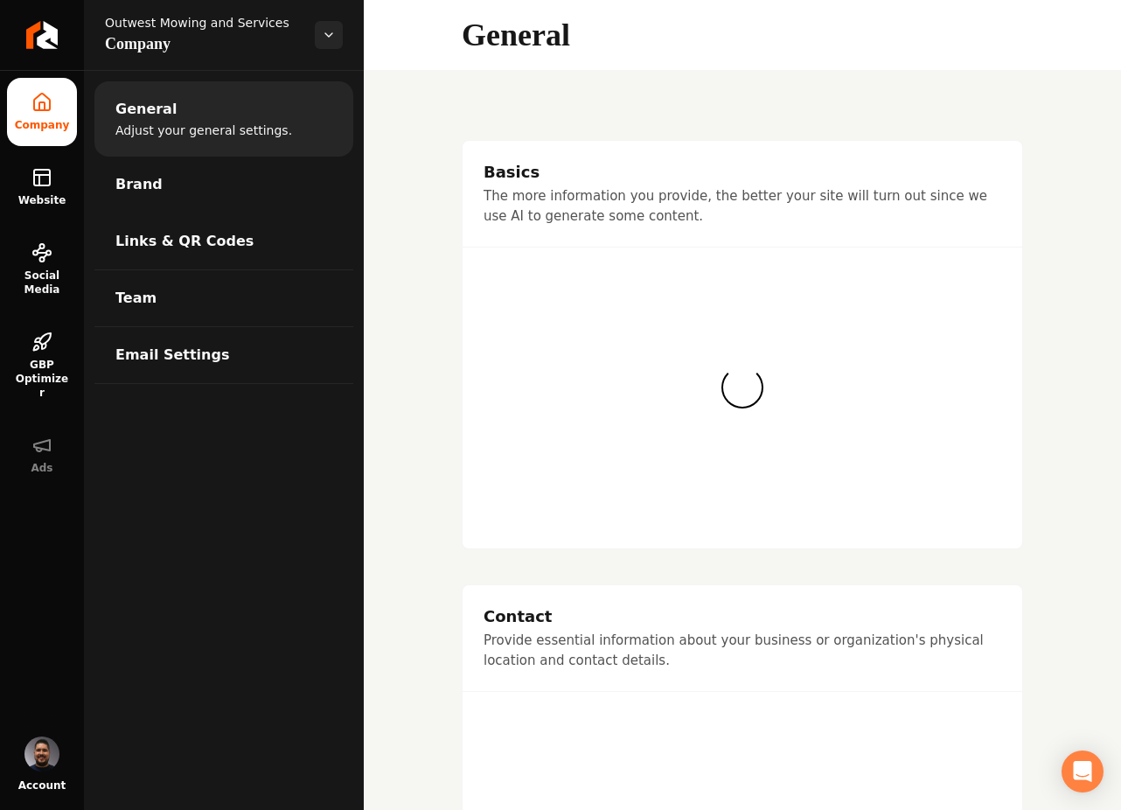
click at [110, 250] on link "Links & QR Codes" at bounding box center [223, 241] width 259 height 56
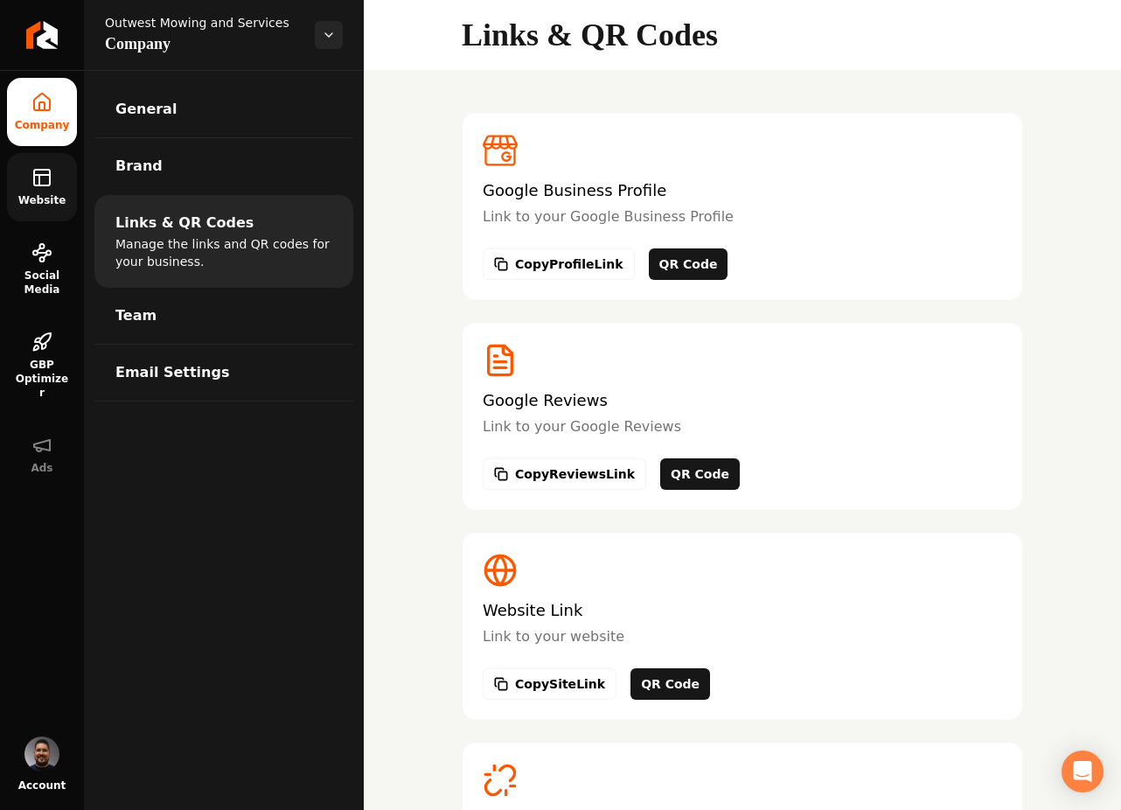
click at [54, 171] on link "Website" at bounding box center [42, 187] width 70 height 68
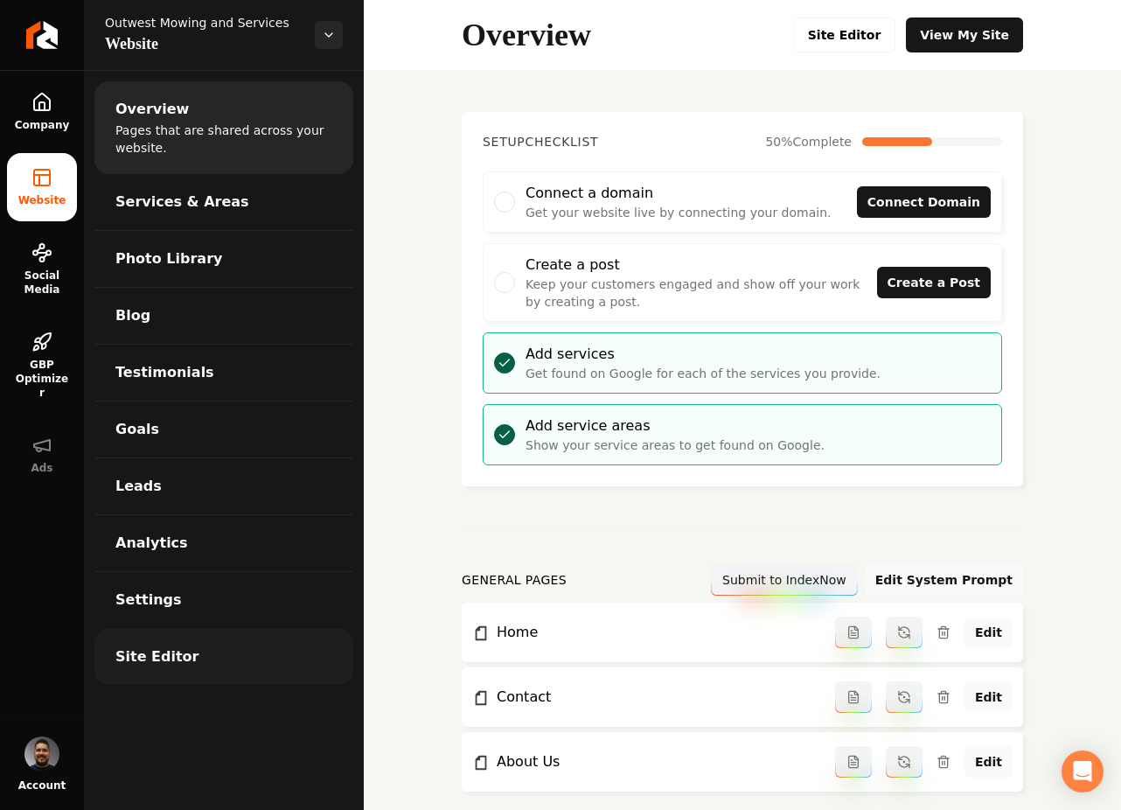
click at [142, 658] on span "Site Editor" at bounding box center [156, 656] width 83 height 21
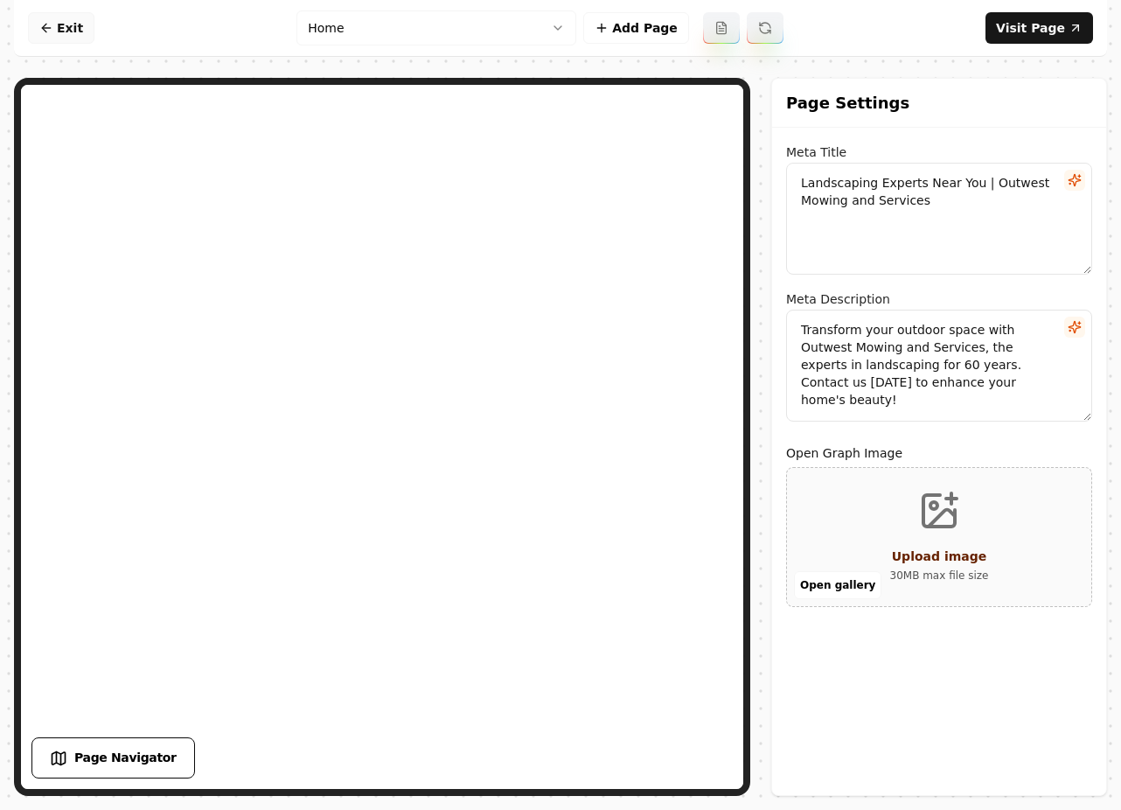
click at [69, 32] on link "Exit" at bounding box center [61, 27] width 66 height 31
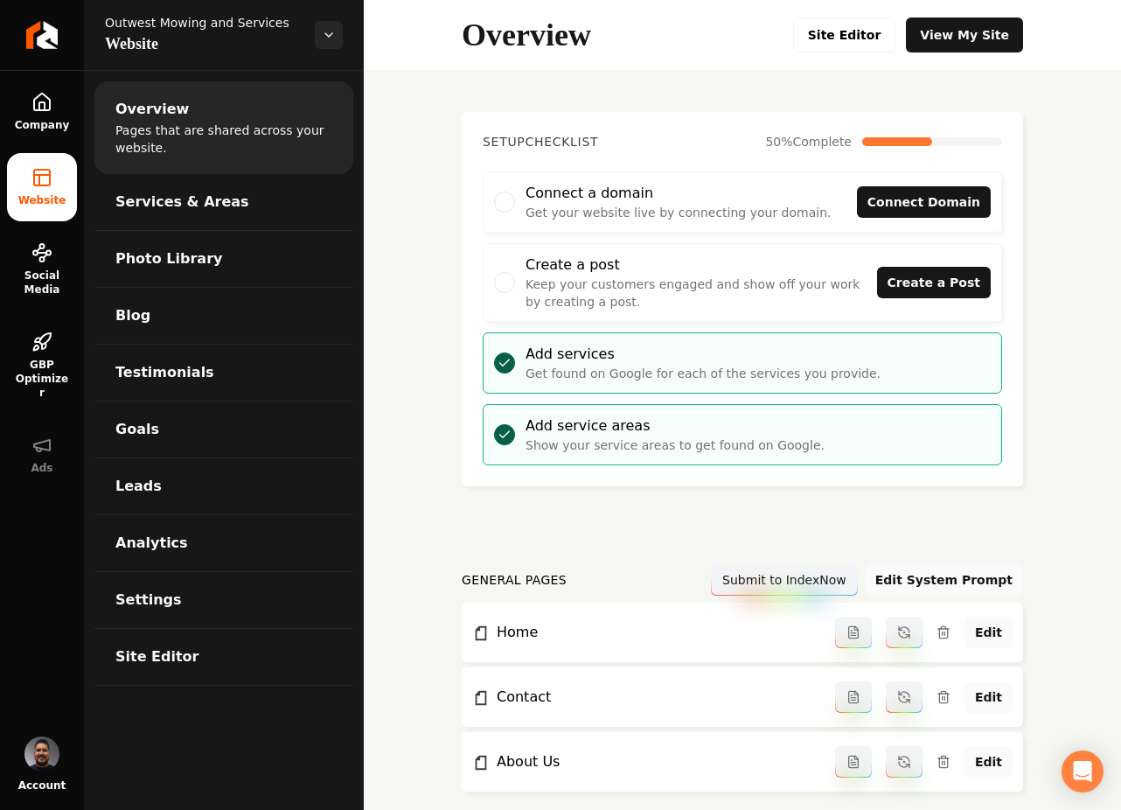
scroll to position [545, 0]
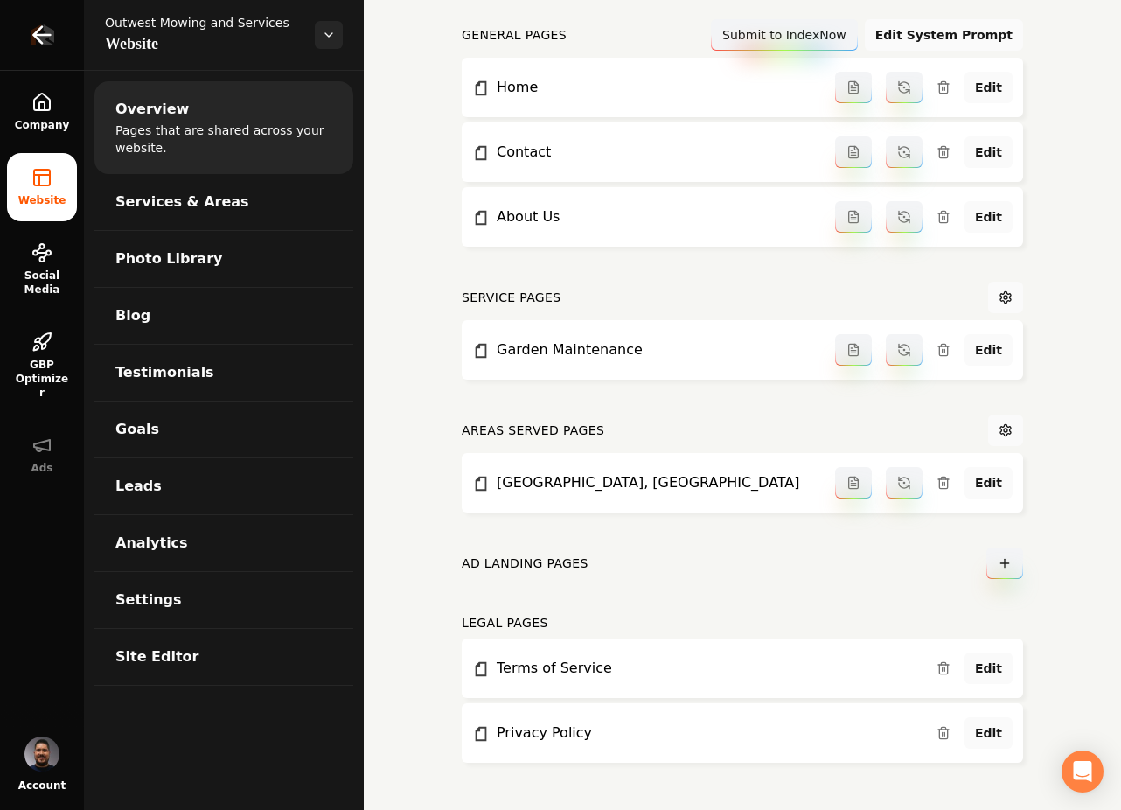
click at [46, 31] on icon "Return to dashboard" at bounding box center [42, 35] width 28 height 28
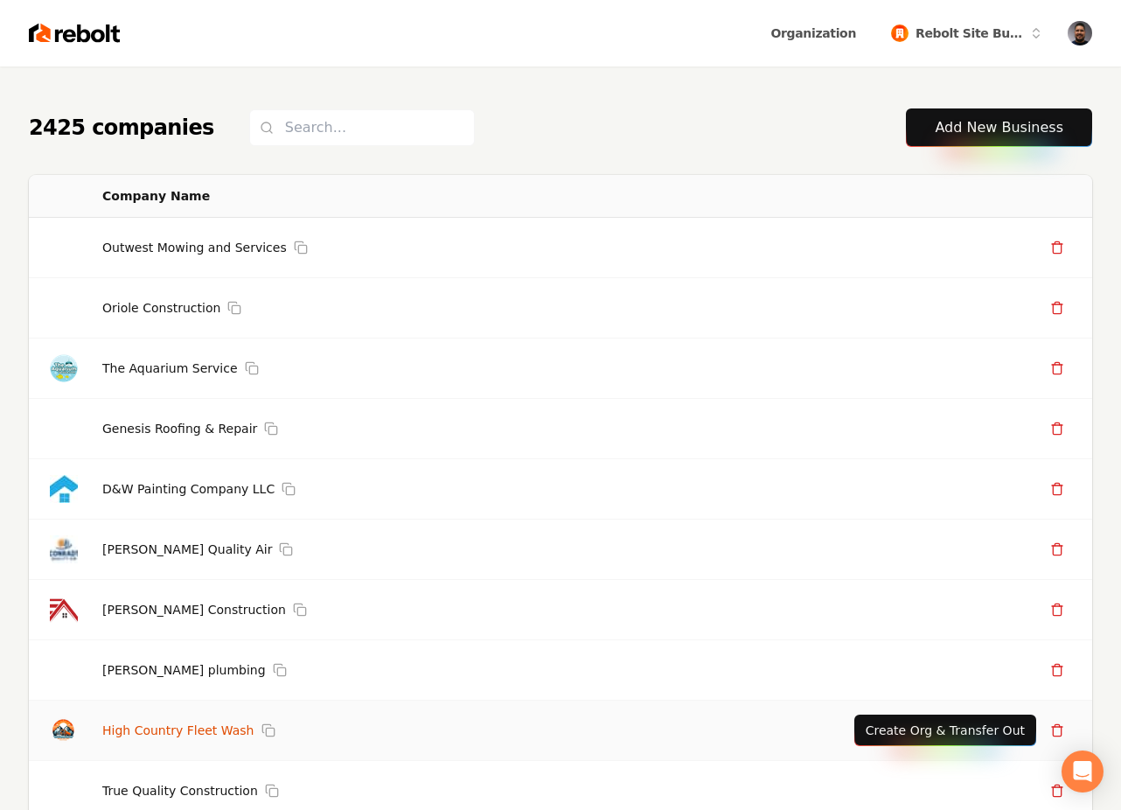
click at [135, 722] on link "High Country Fleet Wash" at bounding box center [178, 730] width 152 height 17
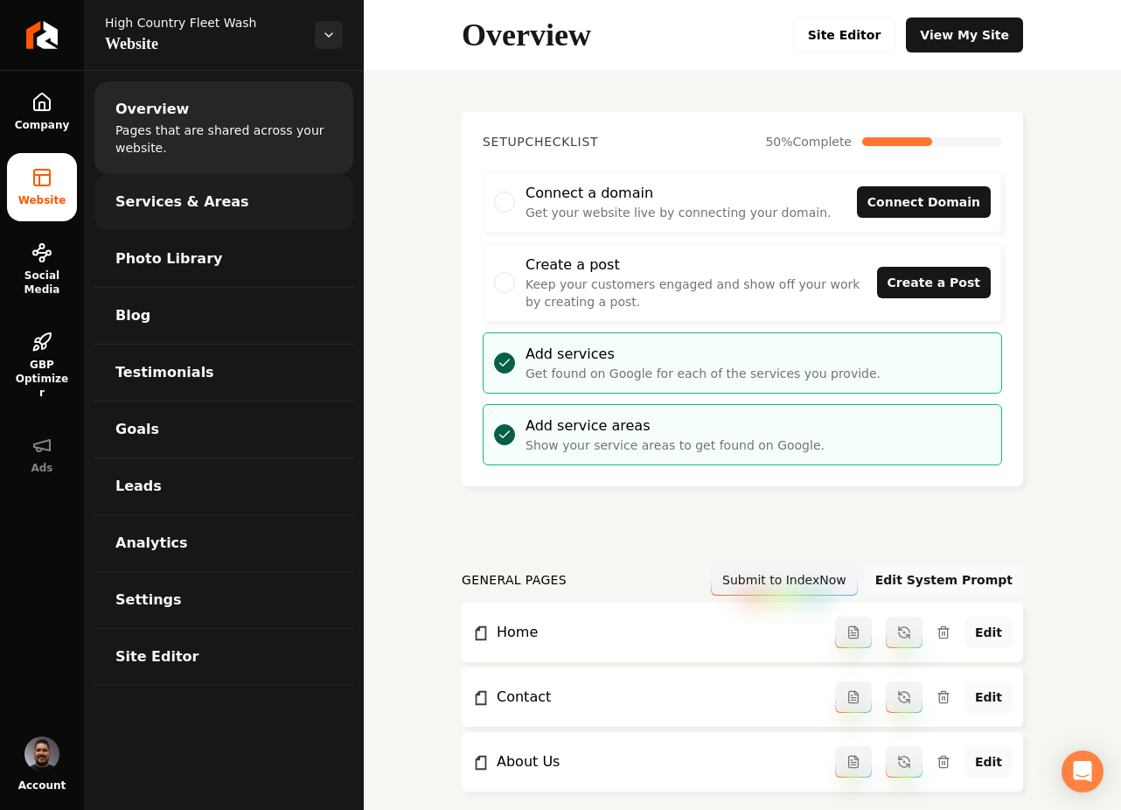
click at [175, 206] on span "Services & Areas" at bounding box center [182, 202] width 134 height 21
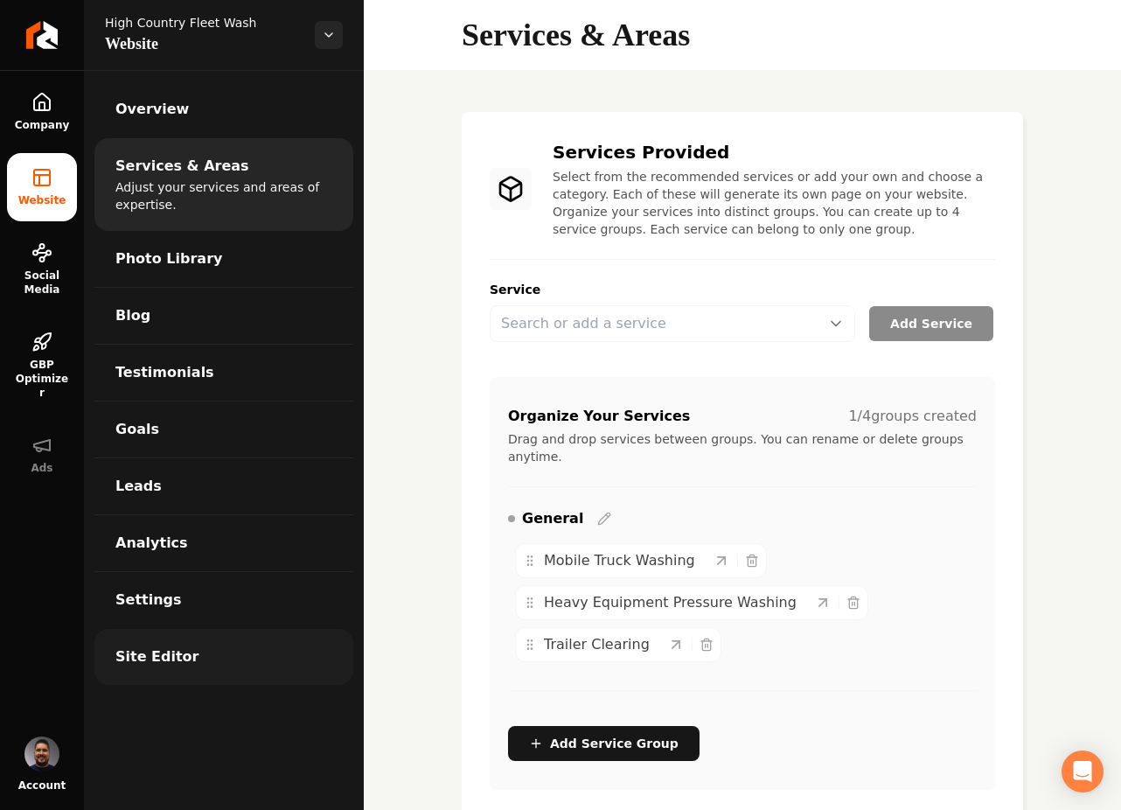
click at [199, 635] on link "Site Editor" at bounding box center [223, 657] width 259 height 56
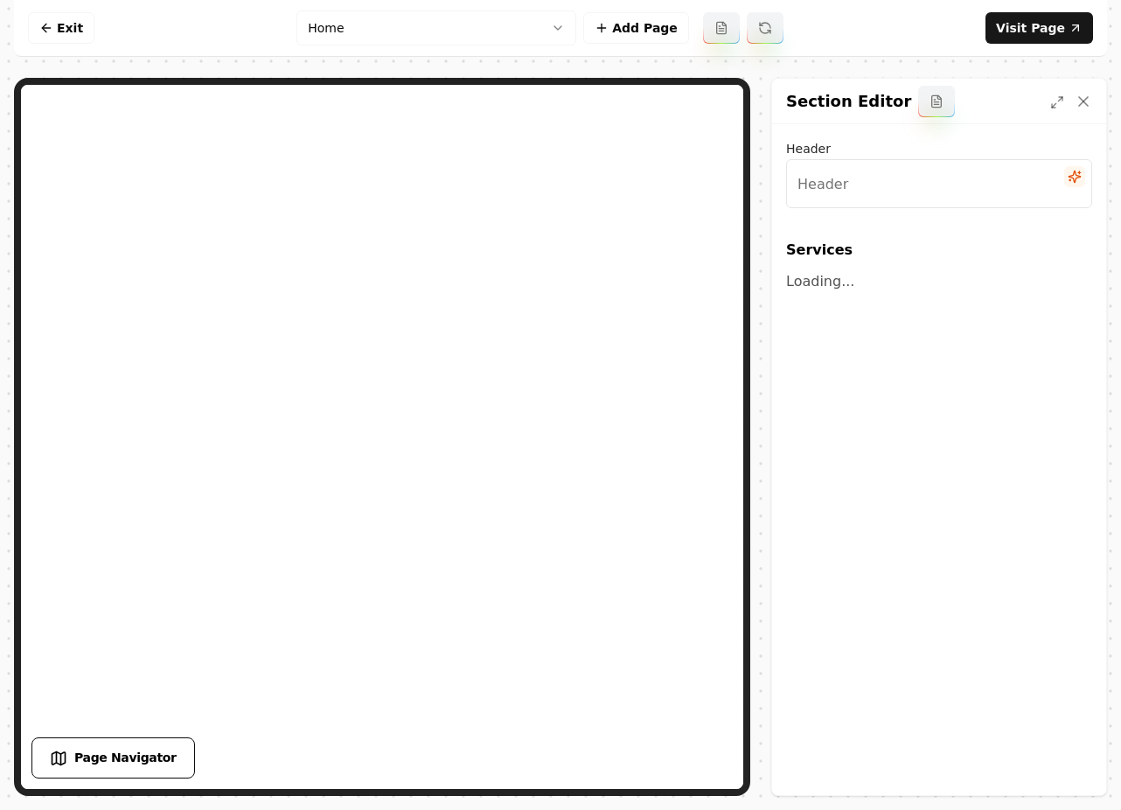
type input "Our Fleet Washing Solutions"
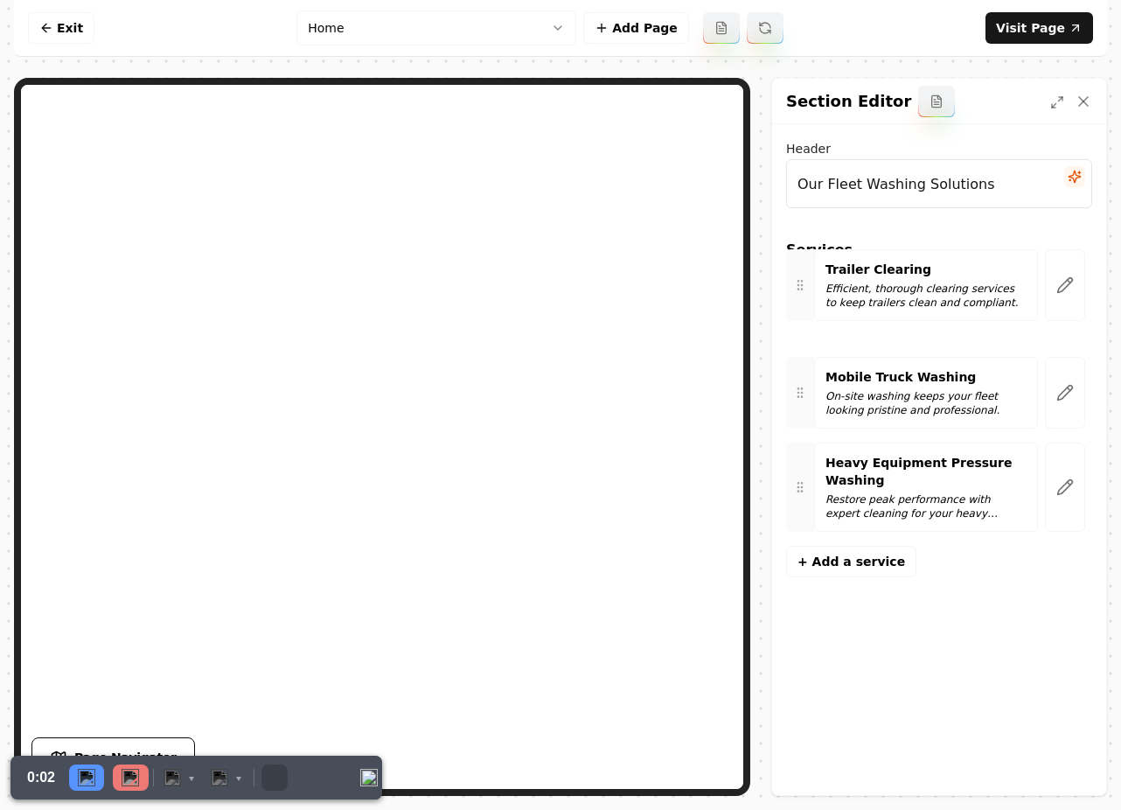
drag, startPoint x: 801, startPoint y: 514, endPoint x: 798, endPoint y: 304, distance: 209.9
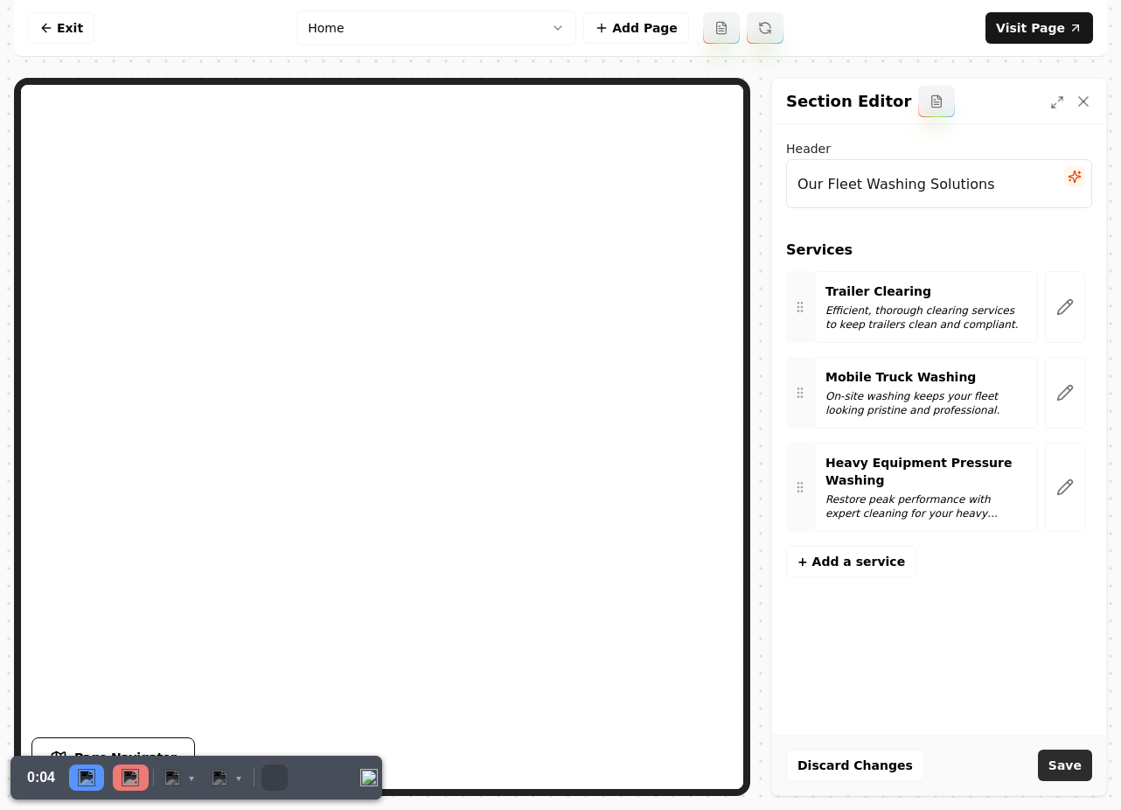
click at [1061, 763] on button "Save" at bounding box center [1065, 764] width 54 height 31
click at [141, 778] on div at bounding box center [131, 777] width 36 height 26
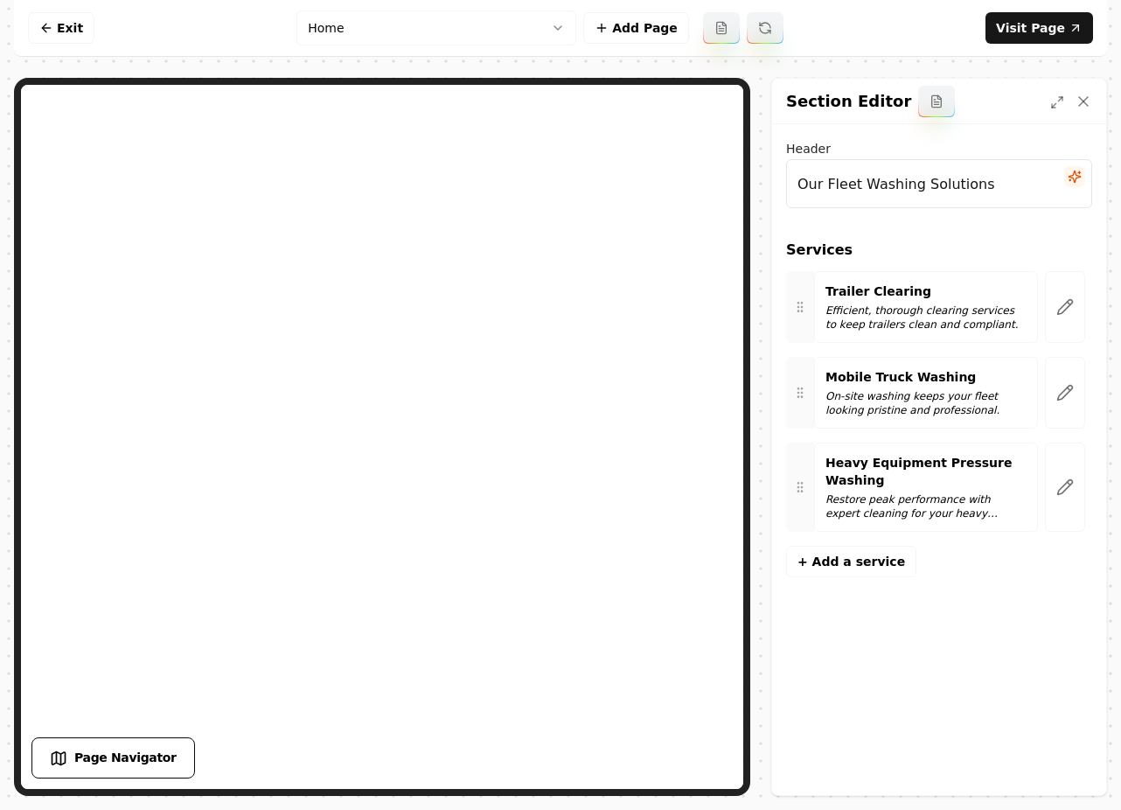
drag, startPoint x: 4, startPoint y: 2, endPoint x: 1112, endPoint y: 792, distance: 1361.2
click at [0, 0] on div "1267x904 frames : 0 0 / 15 secs" at bounding box center [0, 0] width 0 height 0
click at [0, 0] on circle at bounding box center [0, 0] width 0 height 0
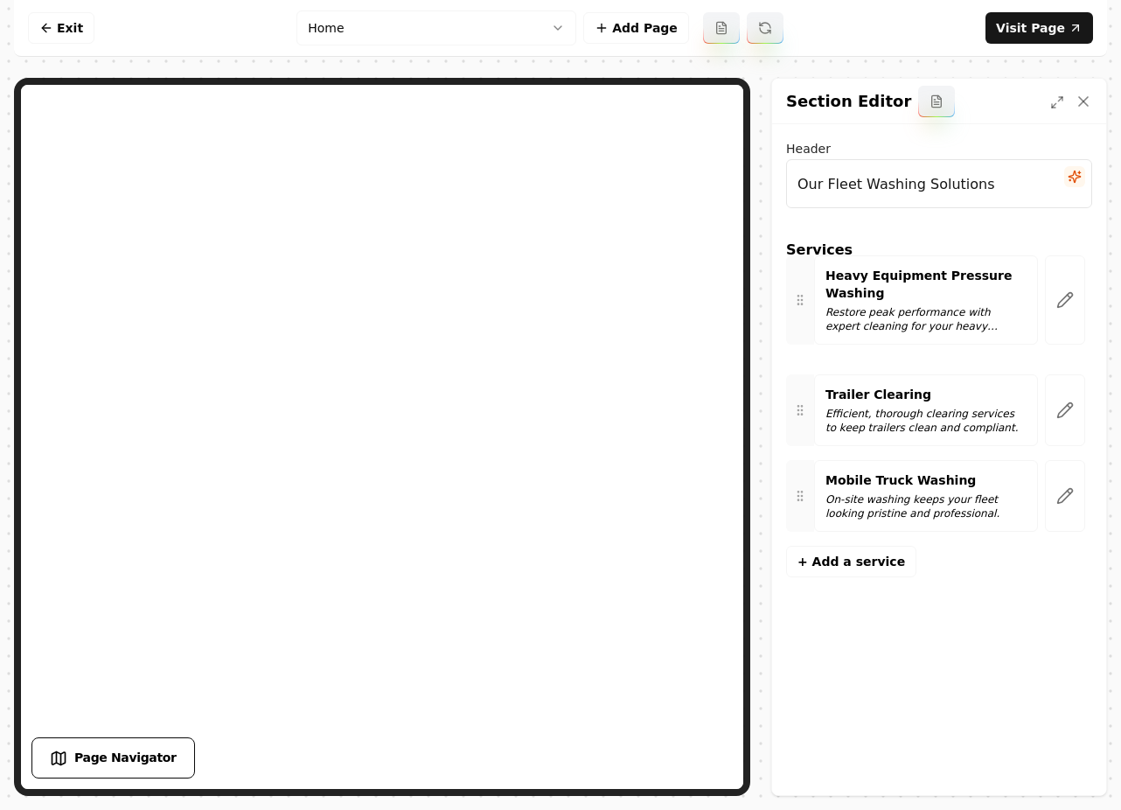
drag, startPoint x: 802, startPoint y: 493, endPoint x: 788, endPoint y: 307, distance: 186.8
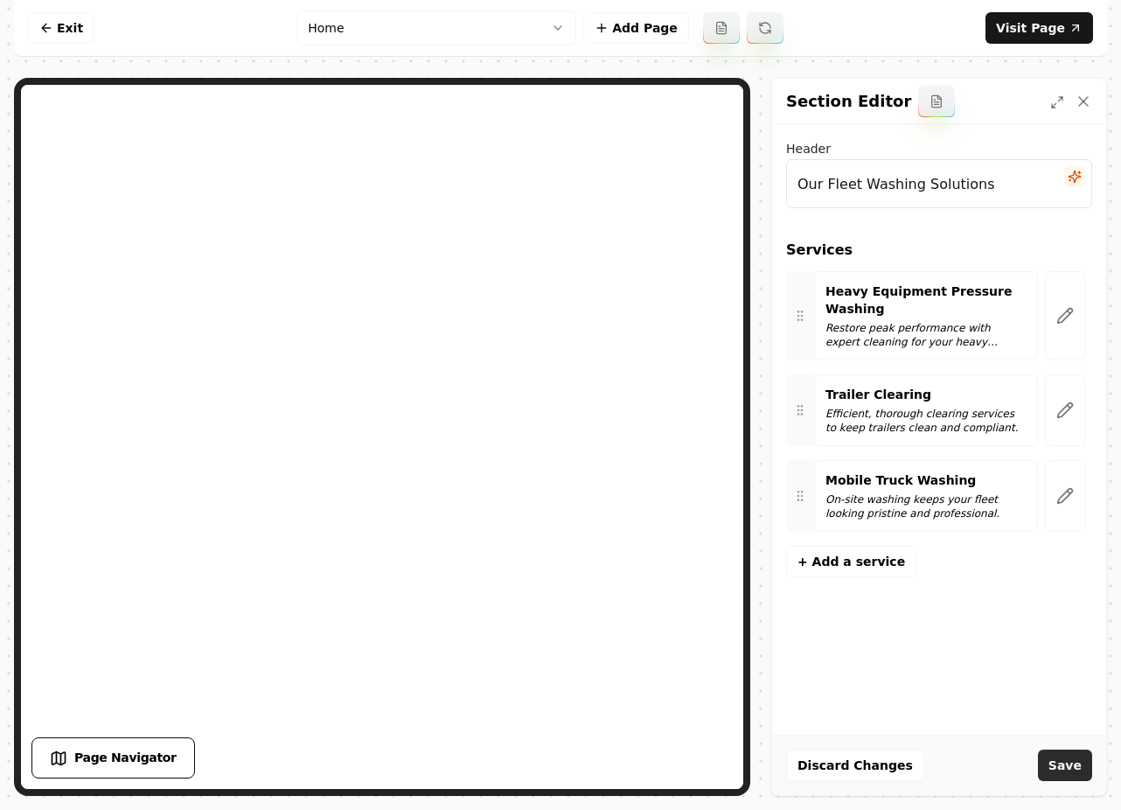
click at [1058, 770] on button "Save" at bounding box center [1065, 764] width 54 height 31
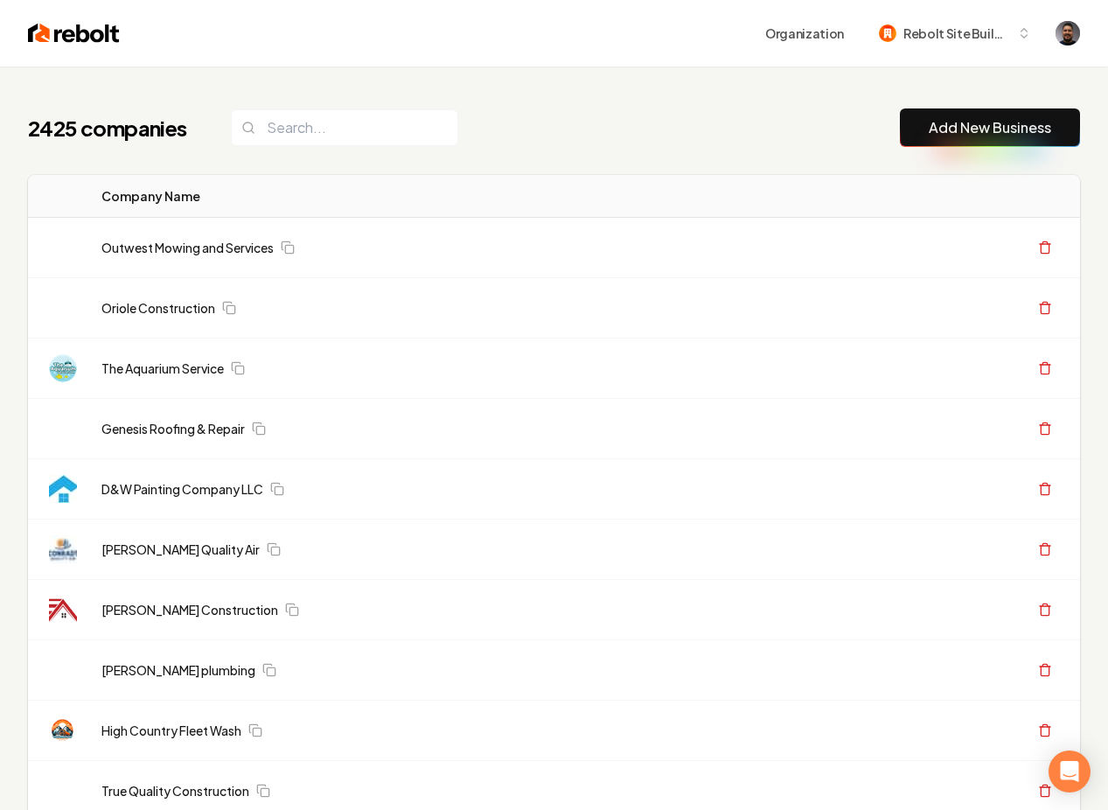
click at [422, 24] on div "Organization Rebolt Site Builder" at bounding box center [600, 32] width 960 height 31
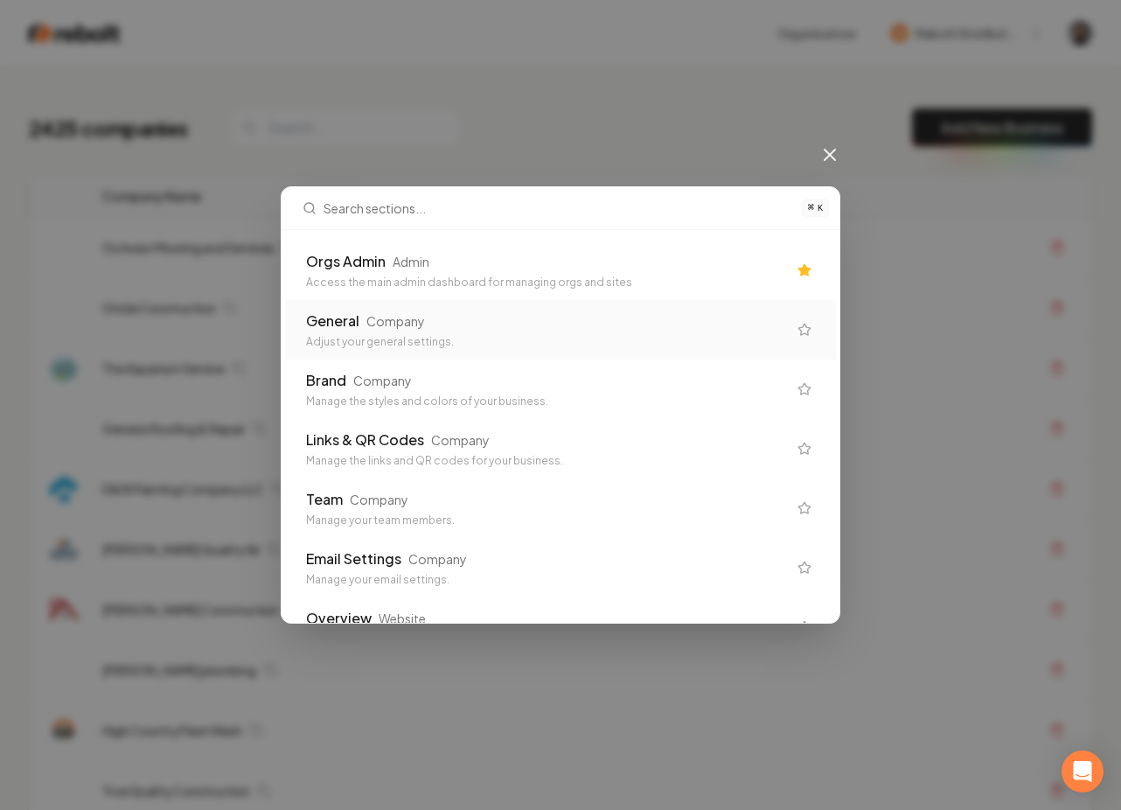
click at [337, 280] on div "Access the main admin dashboard for managing orgs and sites" at bounding box center [546, 282] width 481 height 14
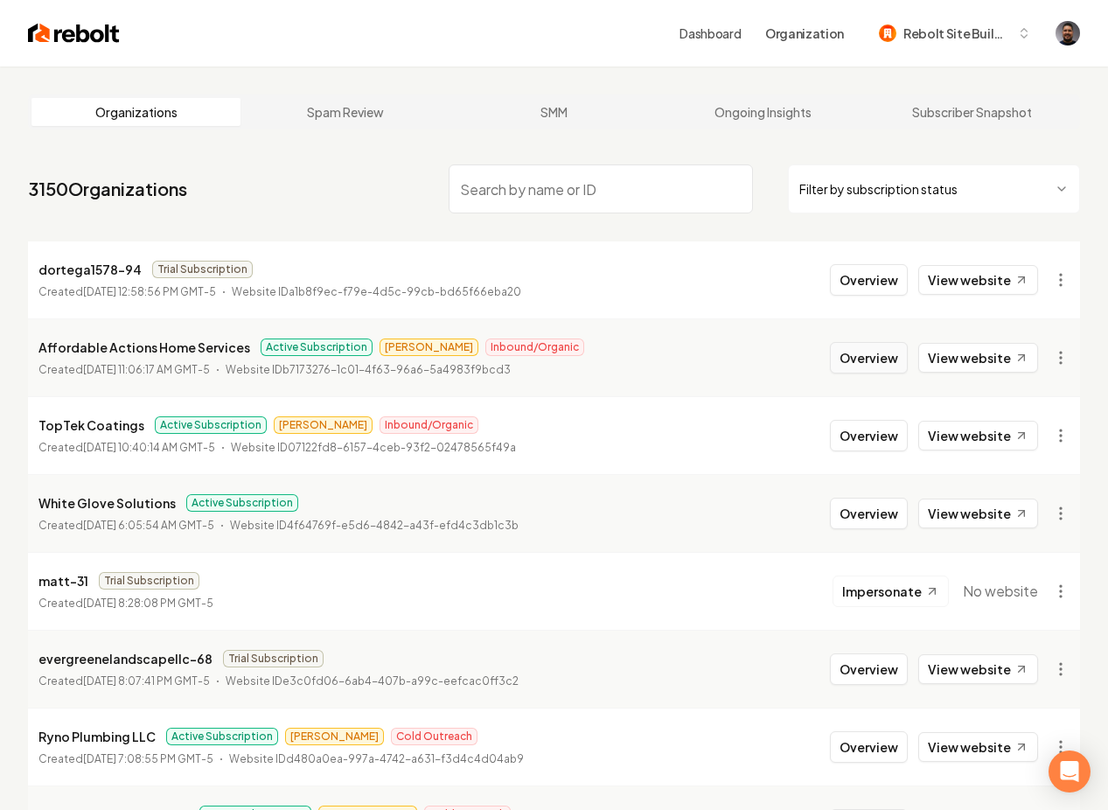
click at [874, 356] on button "Overview" at bounding box center [869, 357] width 78 height 31
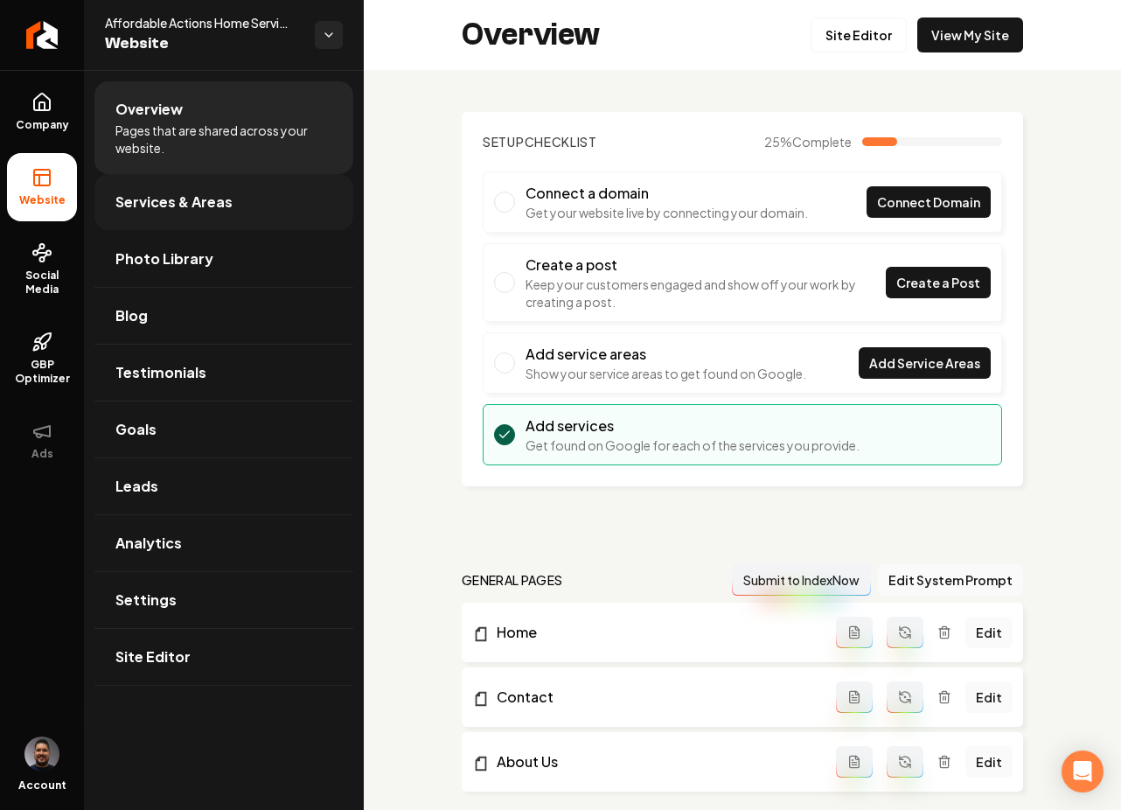
click at [252, 200] on link "Services & Areas" at bounding box center [223, 202] width 259 height 56
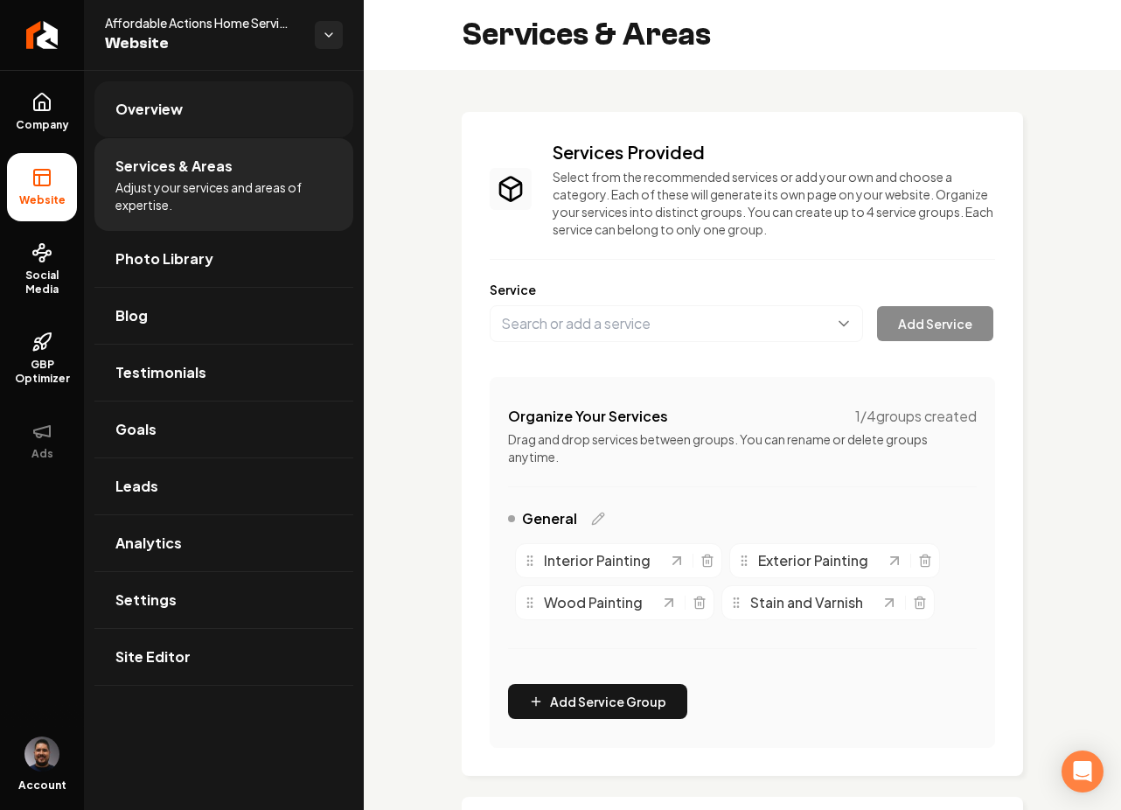
click at [205, 103] on link "Overview" at bounding box center [223, 109] width 259 height 56
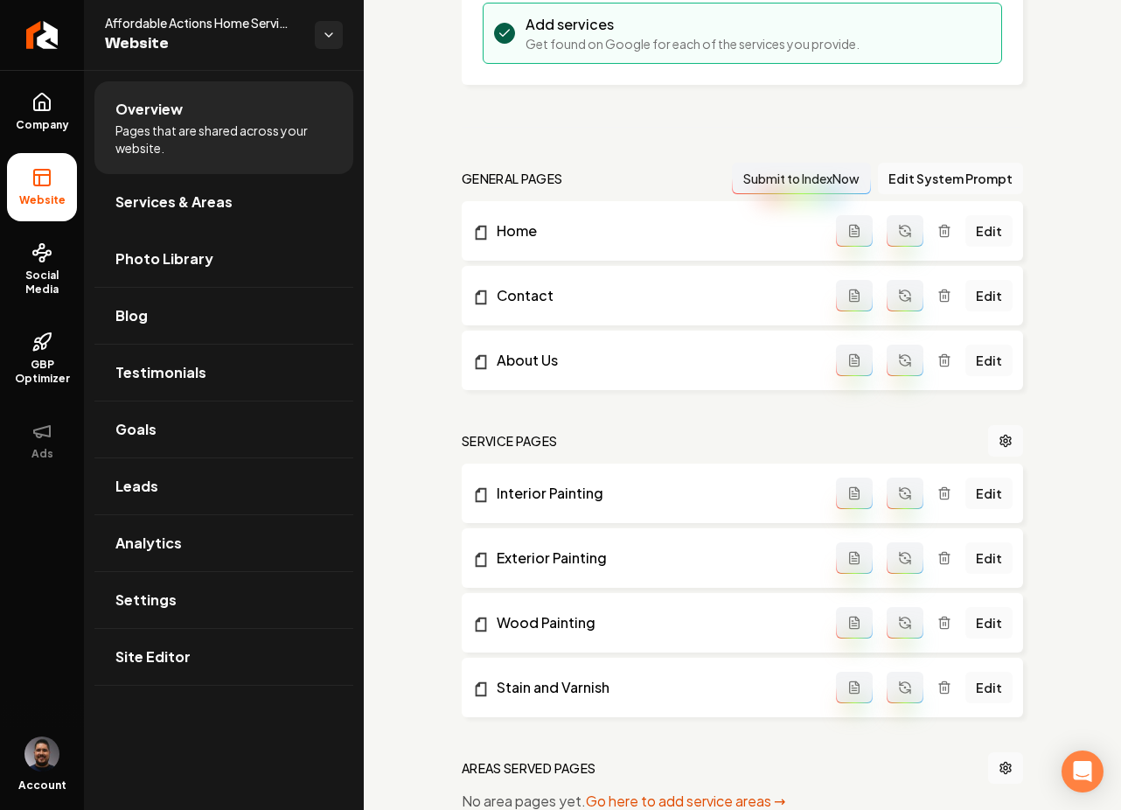
scroll to position [459, 0]
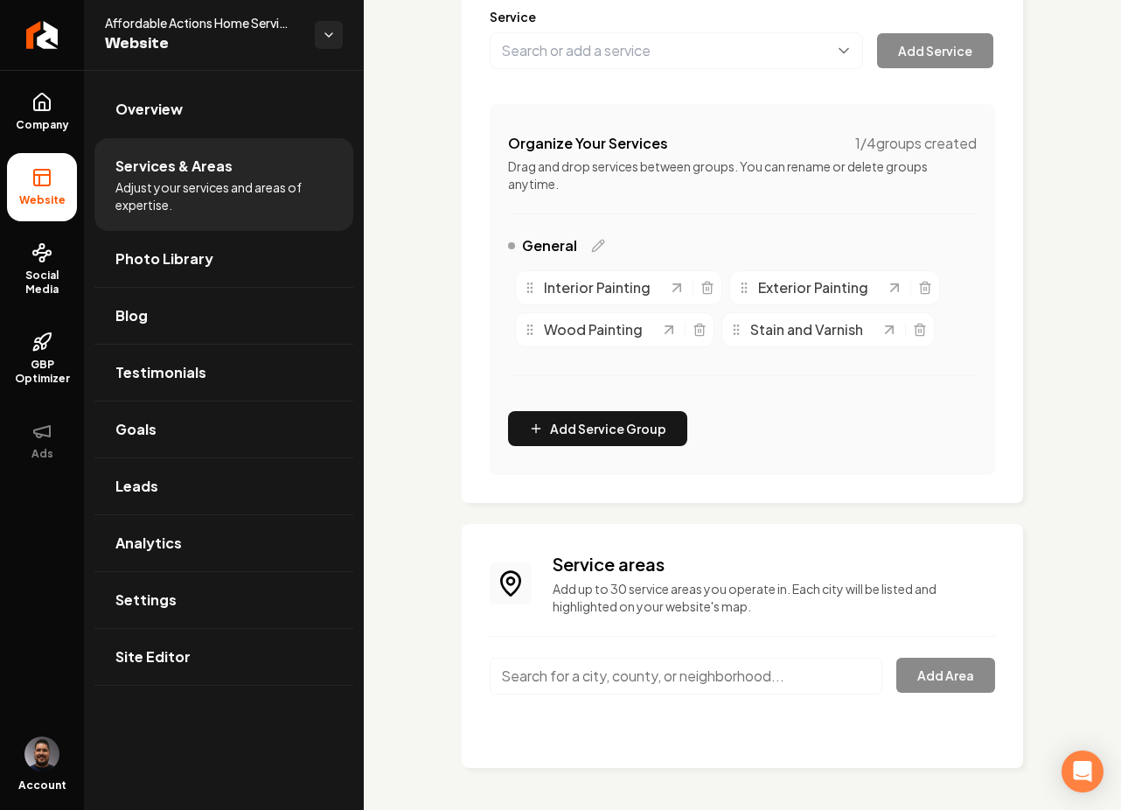
scroll to position [273, 0]
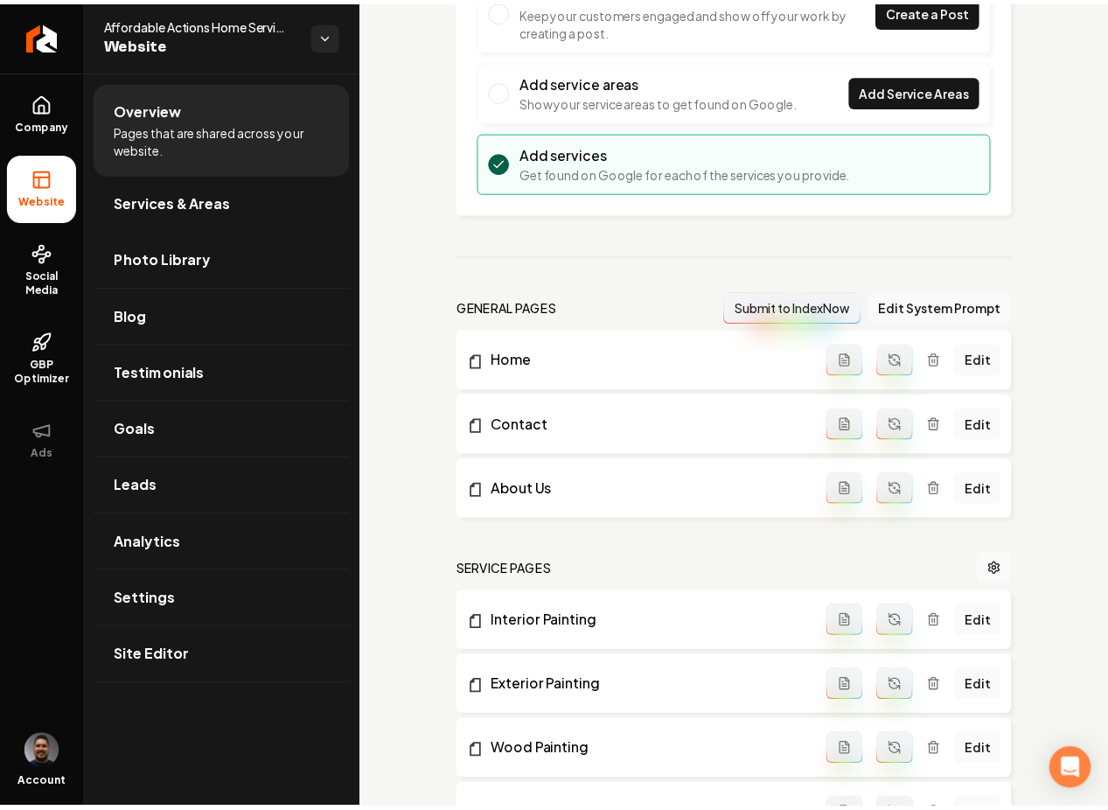
scroll to position [459, 0]
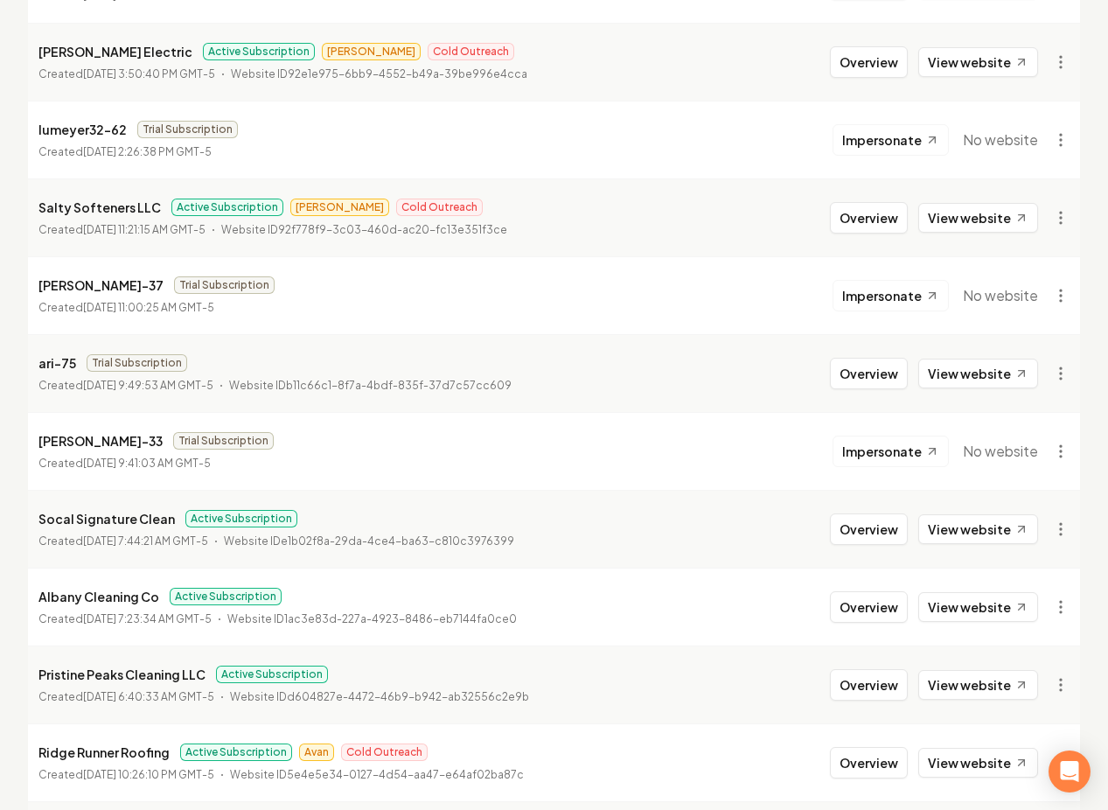
scroll to position [1791, 0]
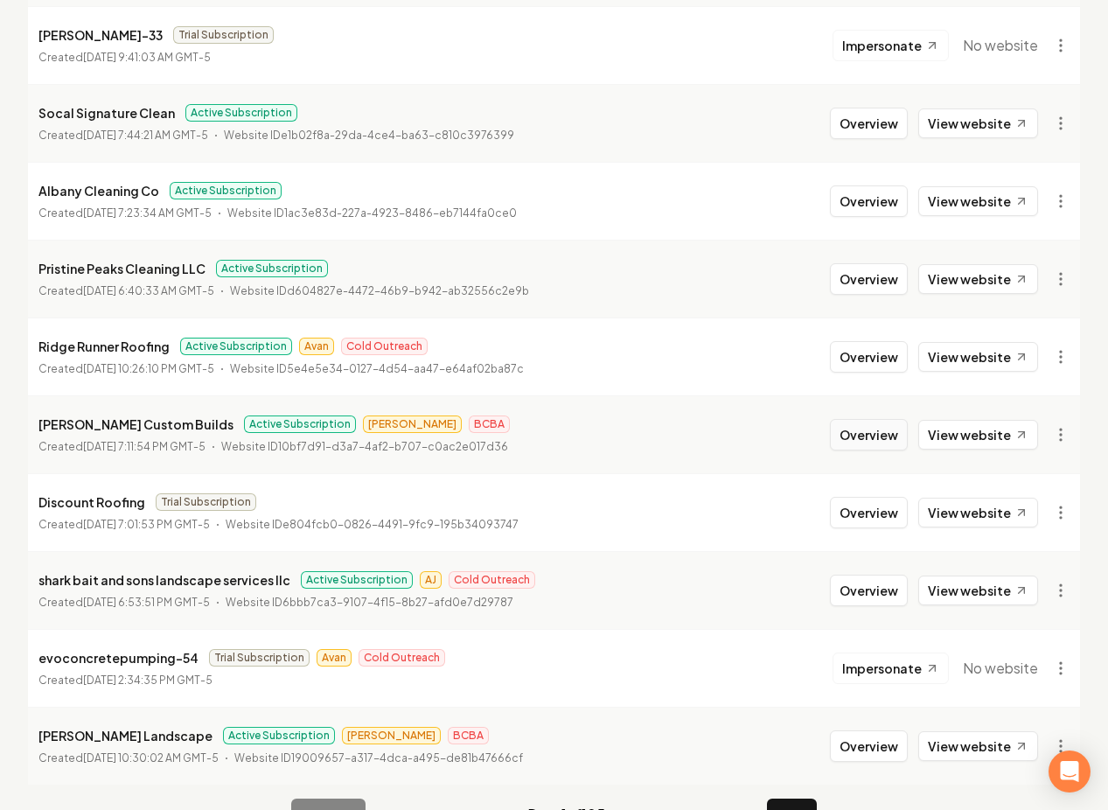
click at [869, 439] on button "Overview" at bounding box center [869, 434] width 78 height 31
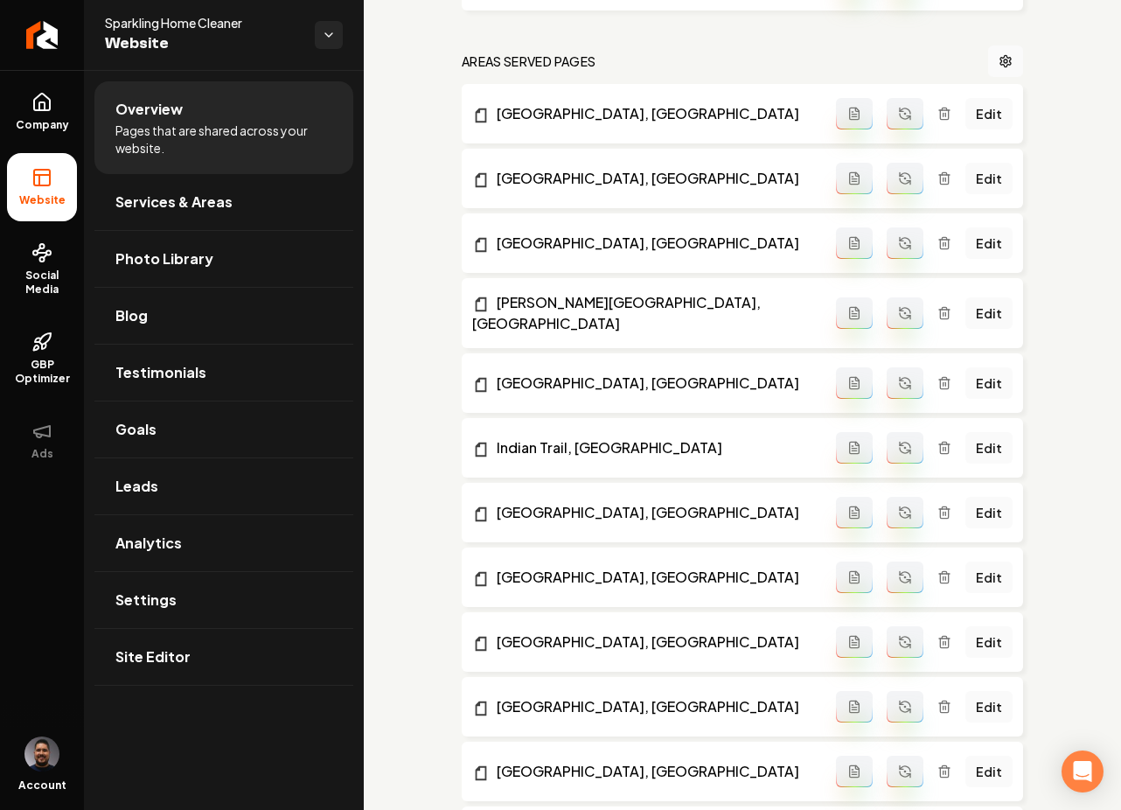
scroll to position [1226, 0]
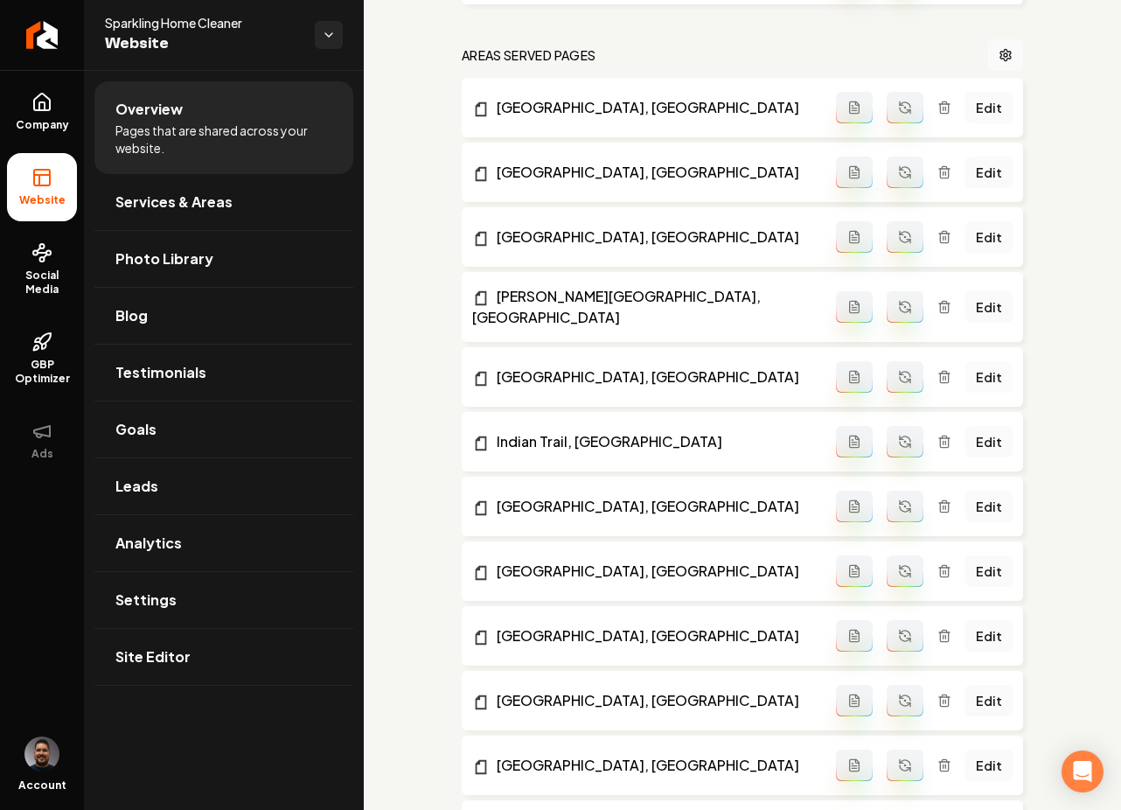
click at [981, 366] on link "Edit" at bounding box center [989, 376] width 47 height 31
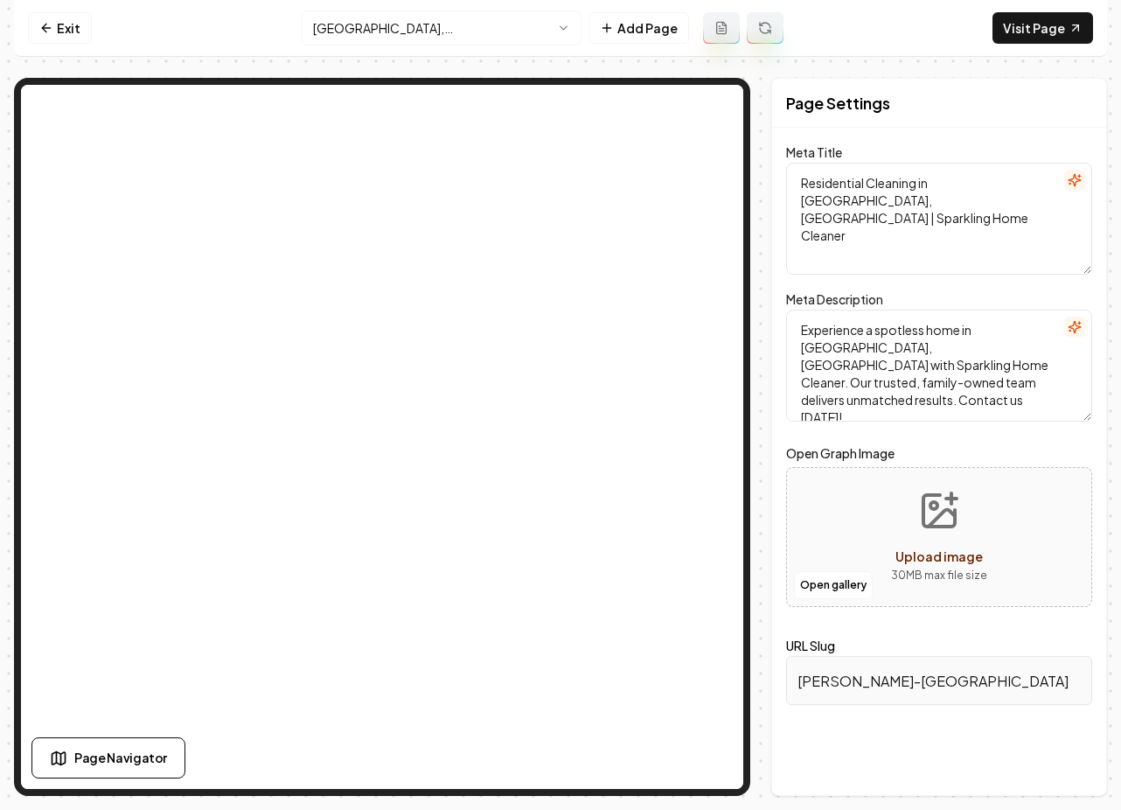
click at [394, 22] on html "Computer Required This feature is only available on a computer. Please switch t…" at bounding box center [560, 405] width 1121 height 810
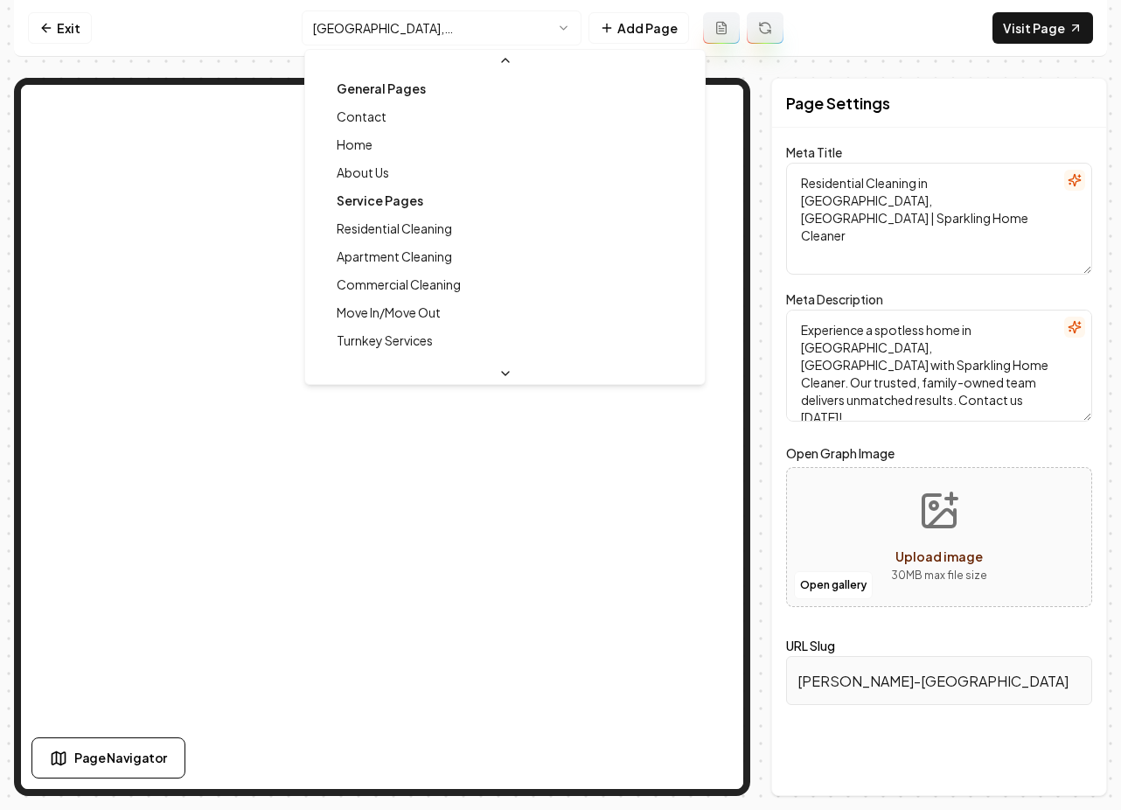
scroll to position [187, 0]
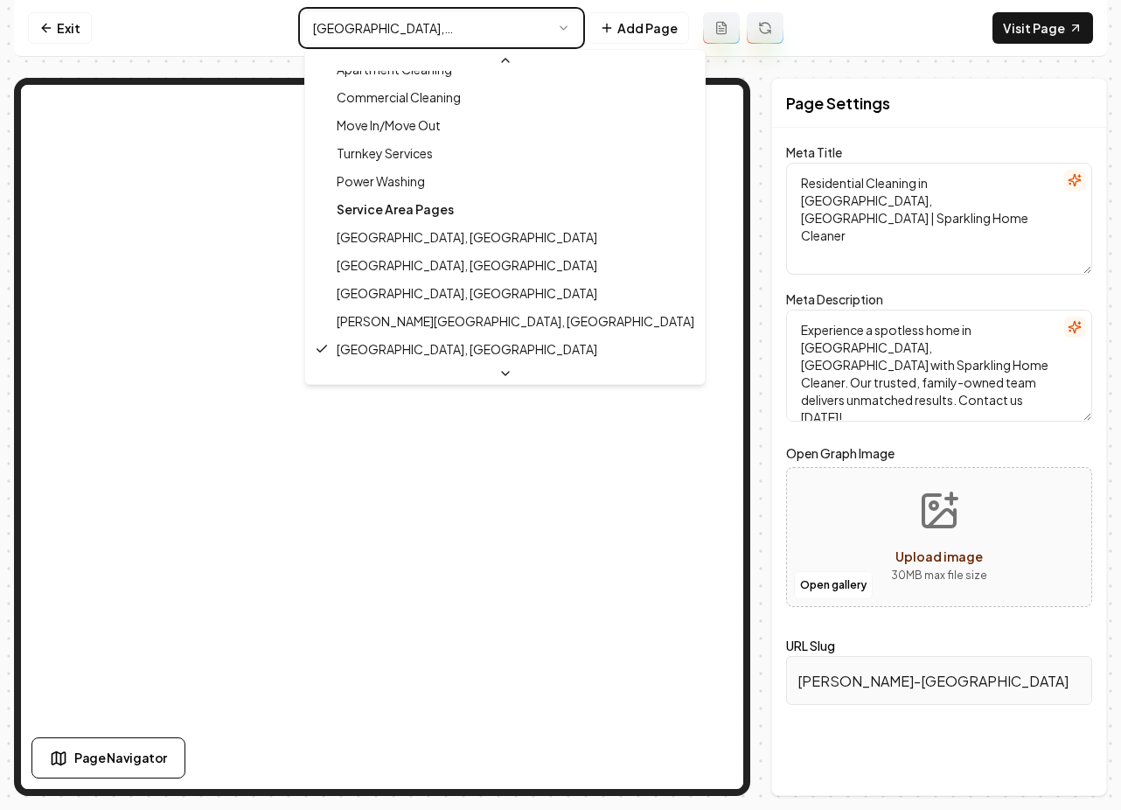
click at [232, 41] on html "Computer Required This feature is only available on a computer. Please switch t…" at bounding box center [560, 405] width 1121 height 810
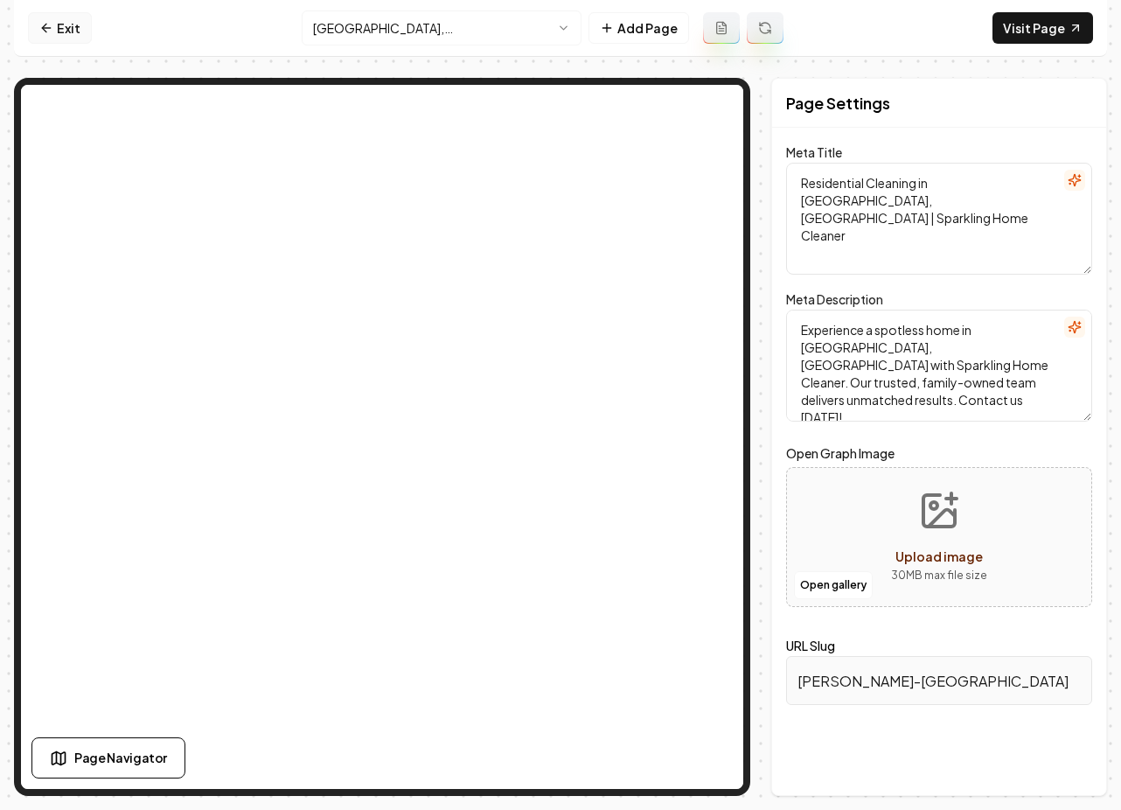
click at [46, 35] on link "Exit" at bounding box center [60, 27] width 64 height 31
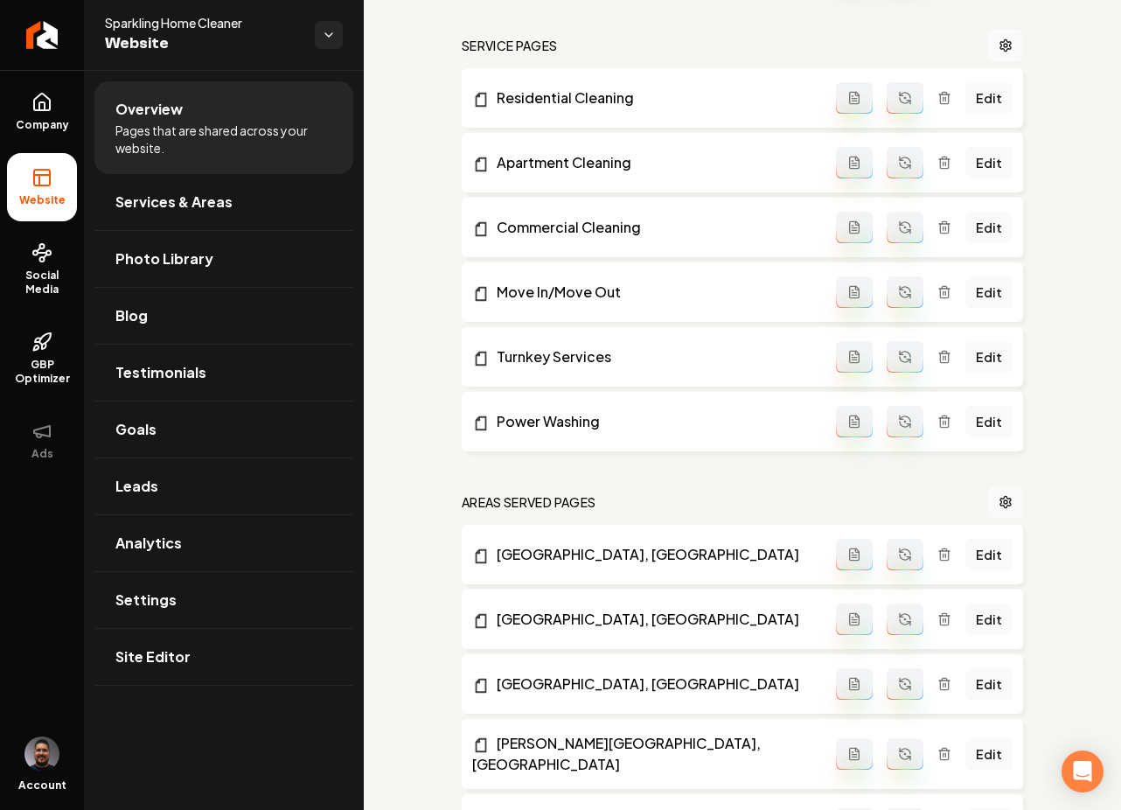
scroll to position [773, 0]
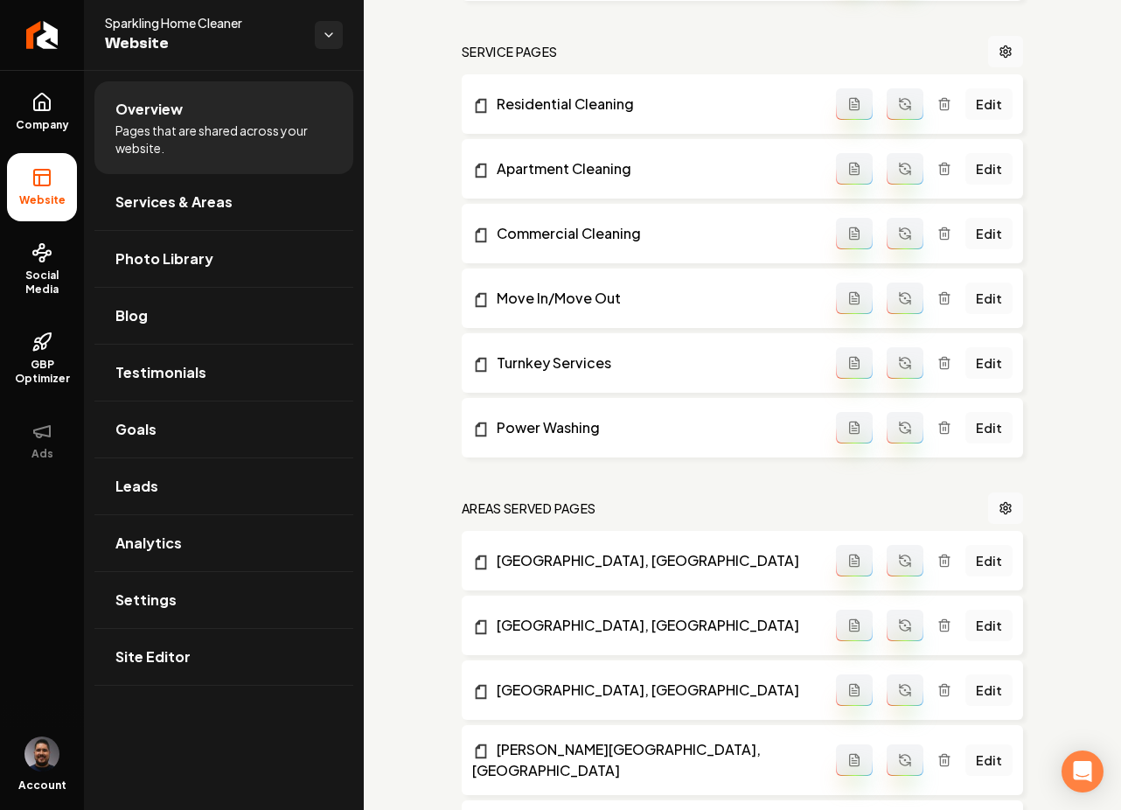
click at [416, 563] on div "Setup Checklist 75 % Complete Connect a domain Get your website live by connect…" at bounding box center [742, 452] width 757 height 2311
click at [984, 547] on link "Edit" at bounding box center [989, 560] width 47 height 31
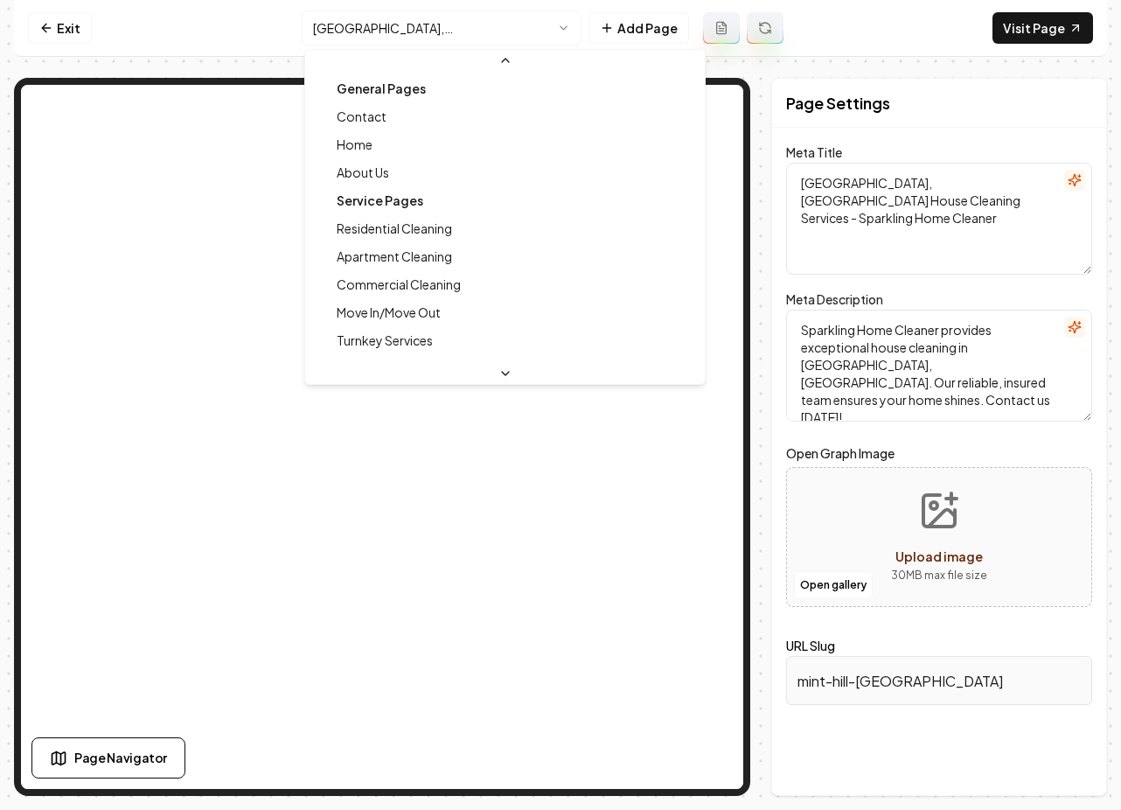
click at [464, 29] on html "Computer Required This feature is only available on a computer. Please switch t…" at bounding box center [560, 405] width 1121 height 810
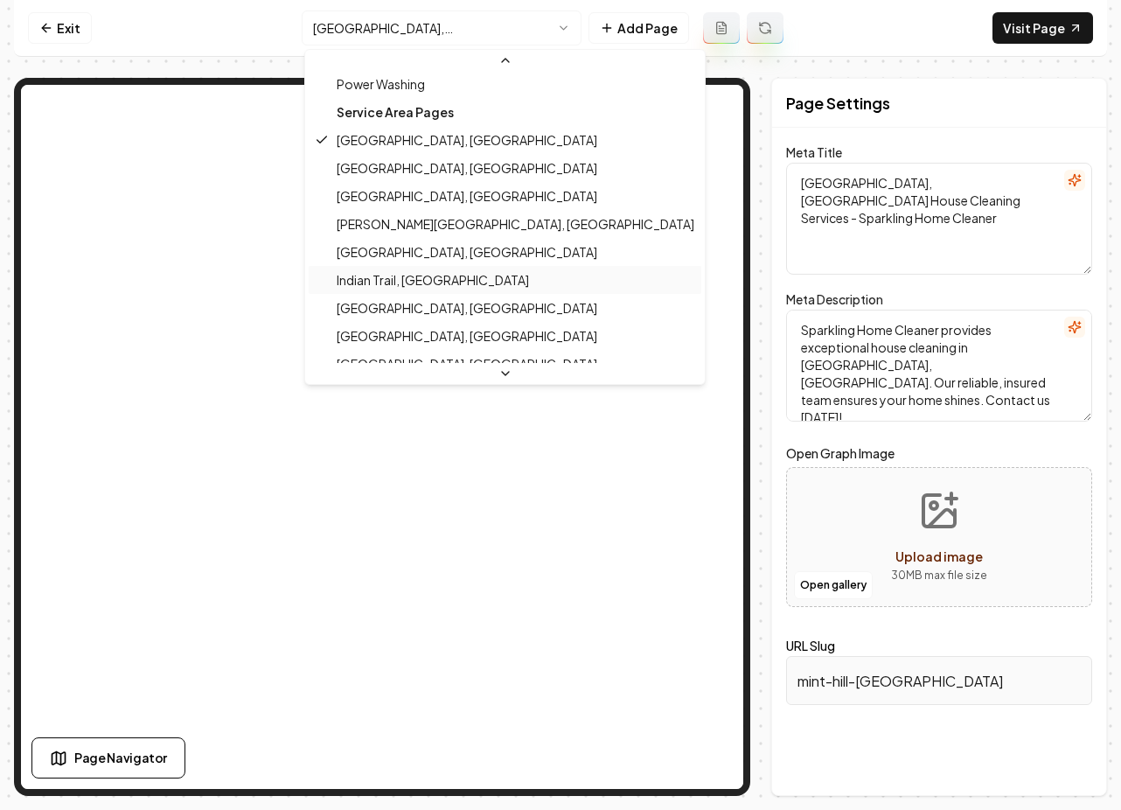
scroll to position [394, 0]
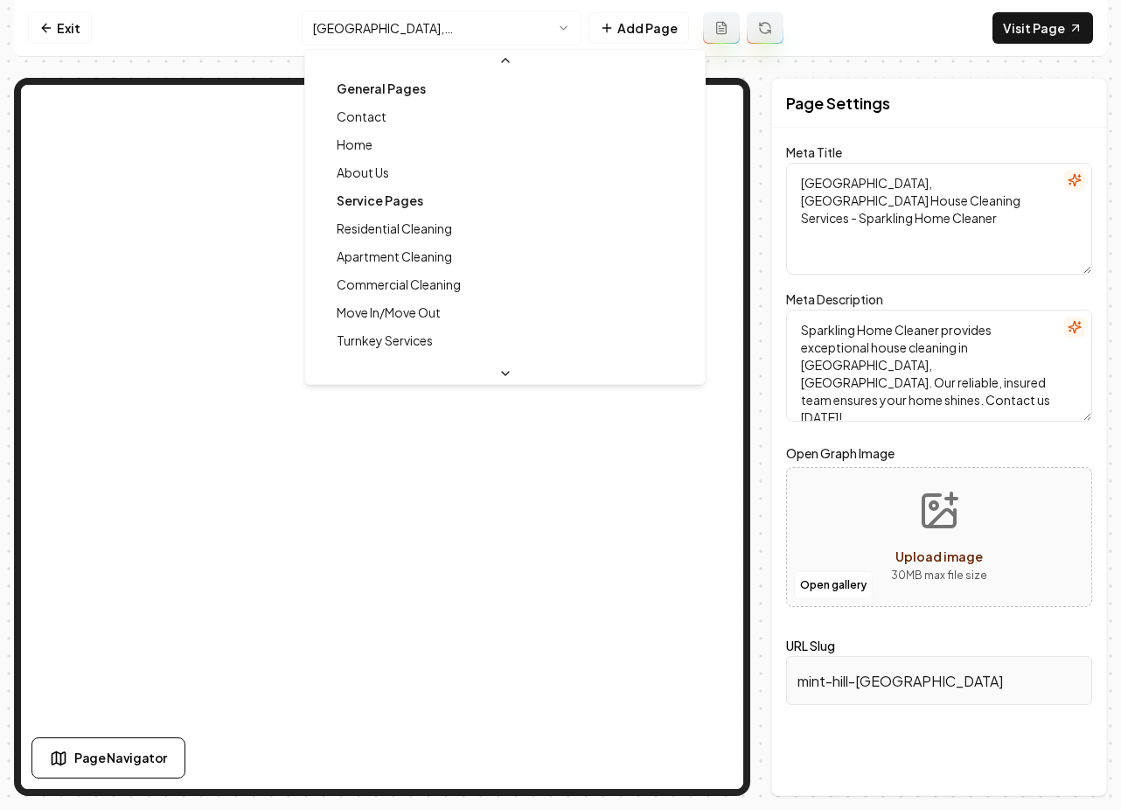
click at [421, 21] on html "Computer Required This feature is only available on a computer. Please switch t…" at bounding box center [560, 405] width 1121 height 810
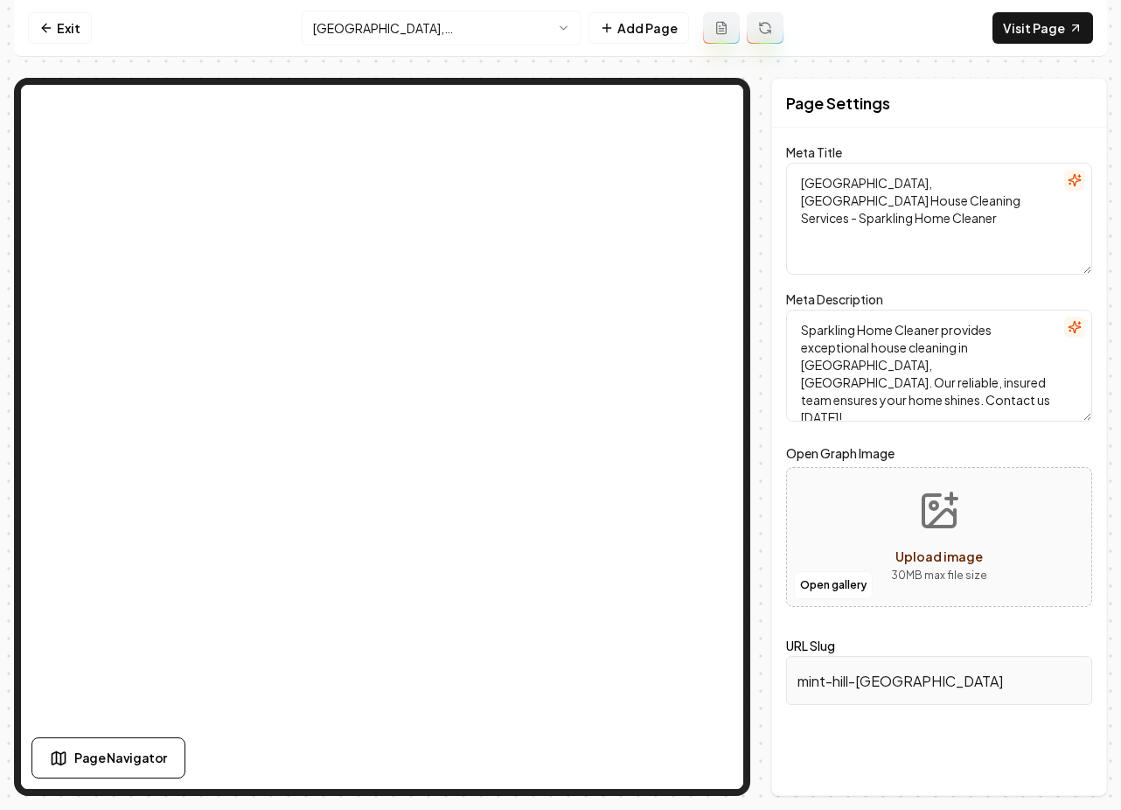
click at [341, 12] on html "Computer Required This feature is only available on a computer. Please switch t…" at bounding box center [560, 405] width 1121 height 810
